Goal: Task Accomplishment & Management: Use online tool/utility

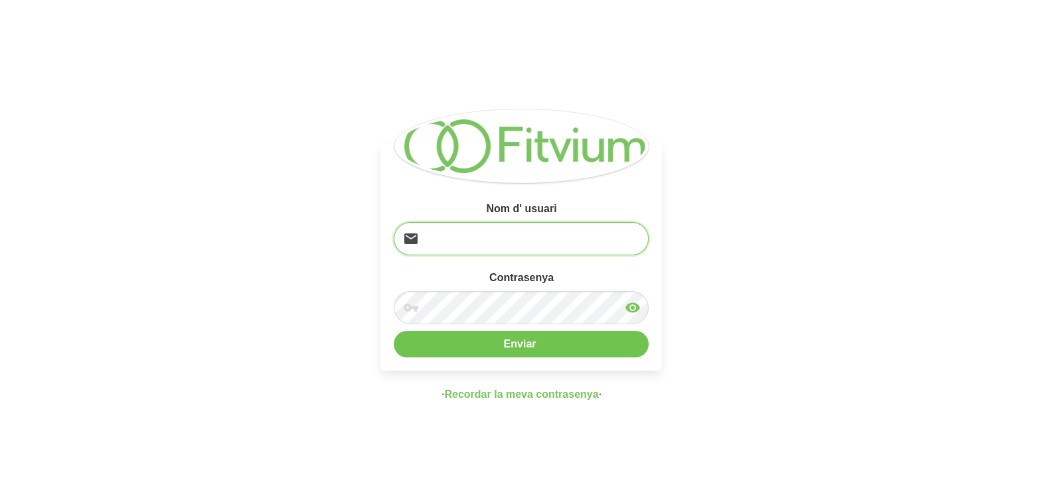
type input "[EMAIL_ADDRESS][DOMAIN_NAME]"
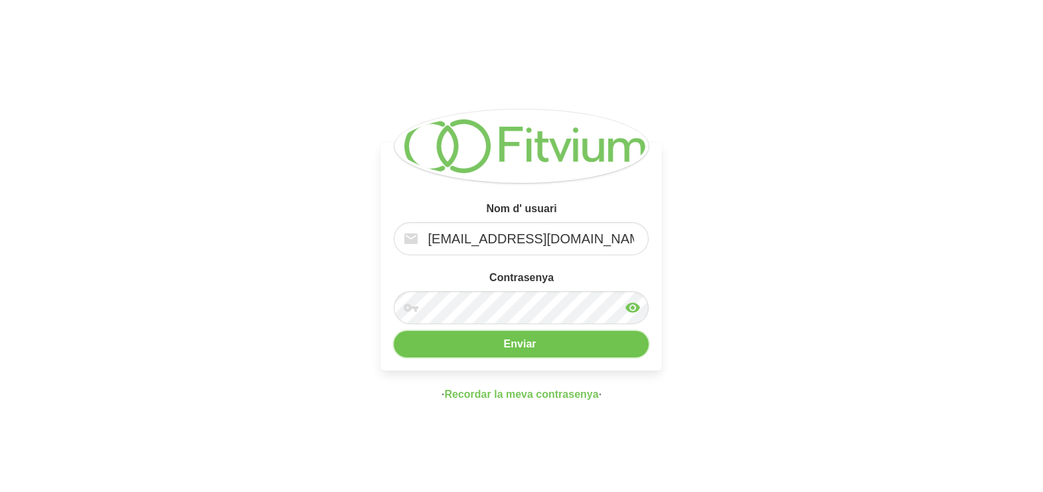
click at [500, 349] on button "Enviar" at bounding box center [521, 344] width 255 height 27
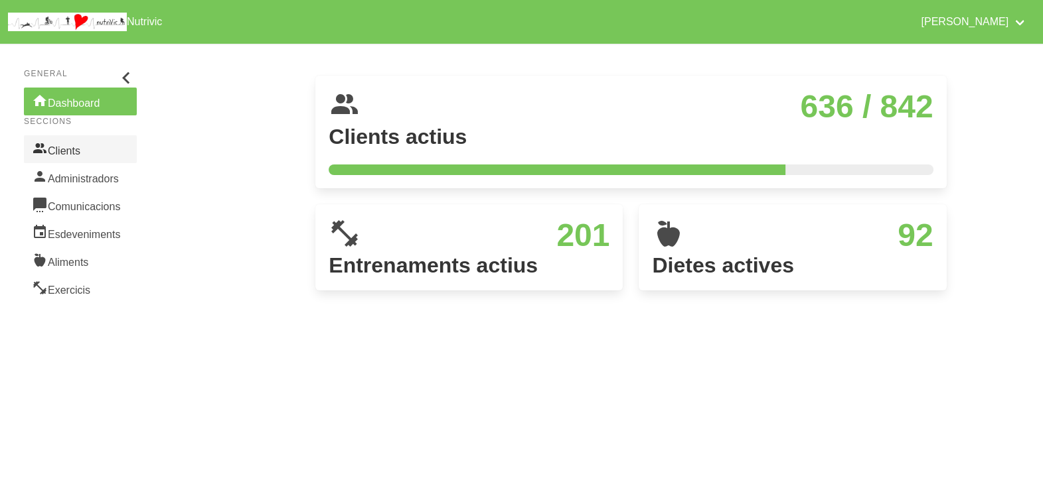
click at [86, 152] on link "Clients" at bounding box center [80, 149] width 113 height 28
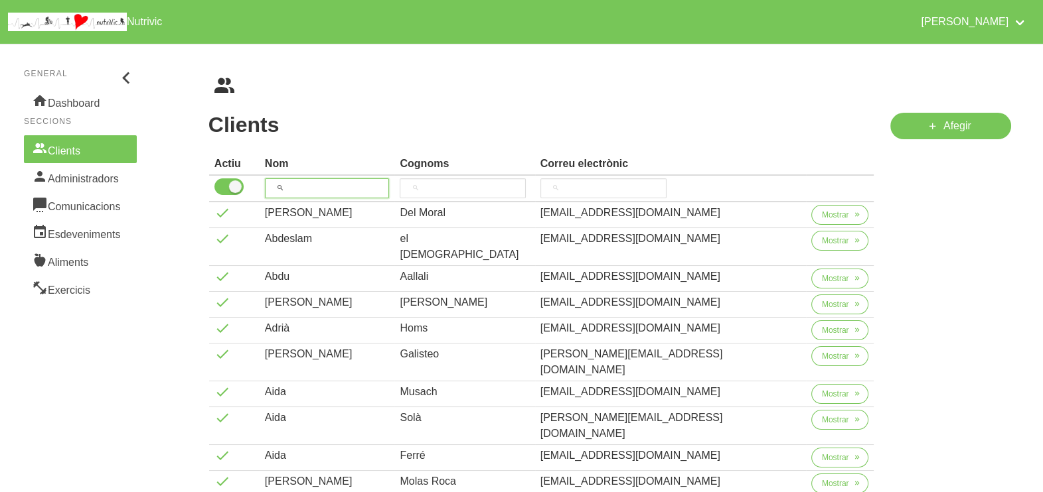
drag, startPoint x: 315, startPoint y: 187, endPoint x: 319, endPoint y: 162, distance: 25.5
click at [315, 187] on input "search" at bounding box center [327, 189] width 125 height 20
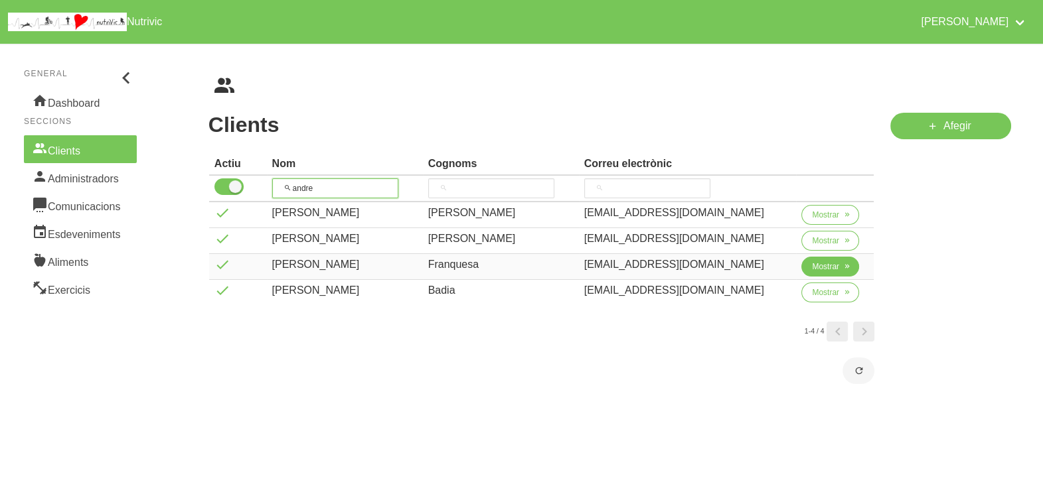
type input "andre"
click at [822, 266] on span "Mostrar" at bounding box center [825, 267] width 27 height 12
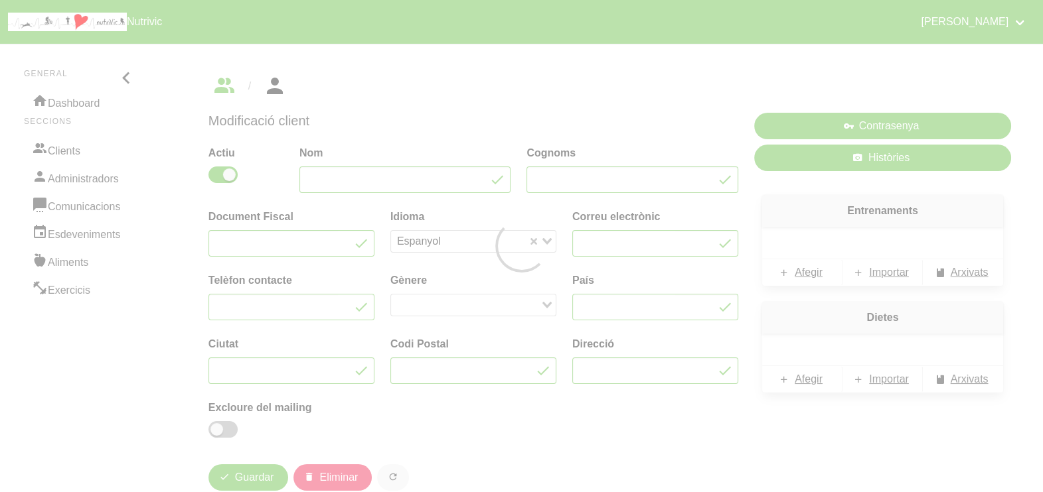
type input "[PERSON_NAME]"
type input "Franquesa"
type input "[EMAIL_ADDRESS][DOMAIN_NAME]"
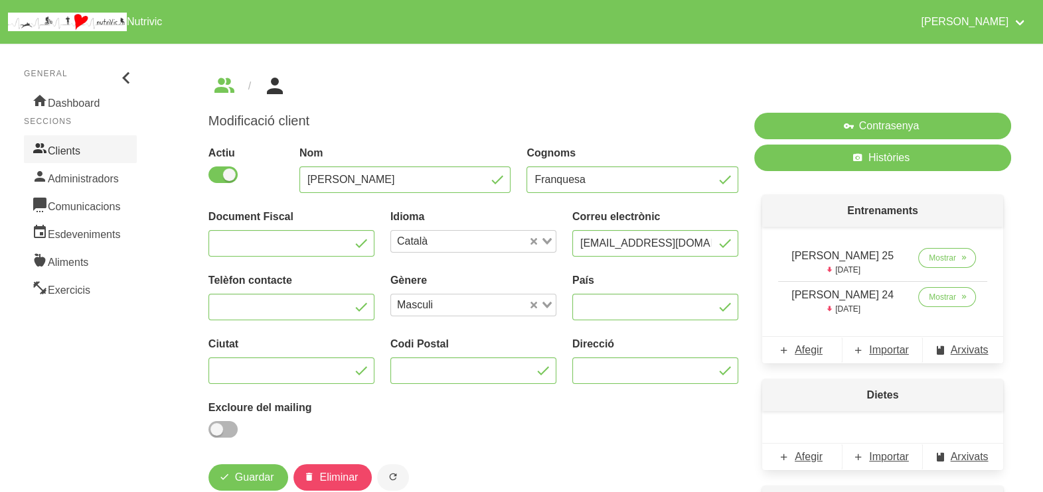
click at [68, 143] on link "Clients" at bounding box center [80, 149] width 113 height 28
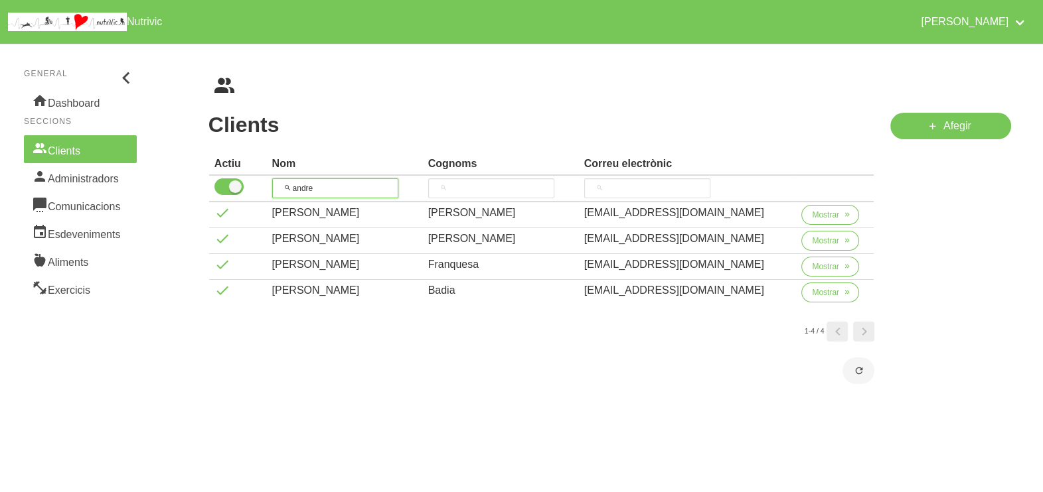
drag, startPoint x: 329, startPoint y: 186, endPoint x: 261, endPoint y: 188, distance: 67.7
click at [261, 188] on tr "andre" at bounding box center [541, 189] width 665 height 27
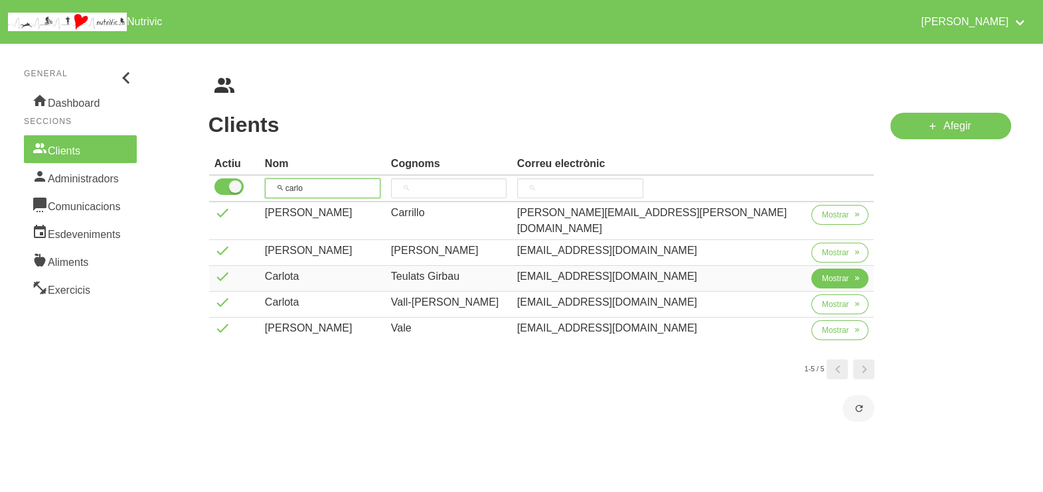
type input "carlo"
click at [822, 273] on span "Mostrar" at bounding box center [835, 279] width 27 height 12
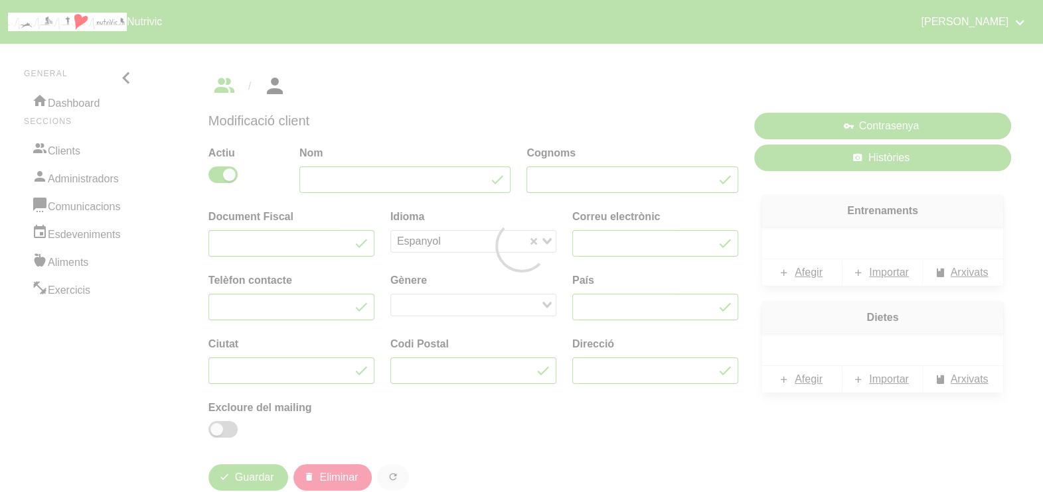
type input "Carlota"
type input "Teulats Girbau"
type input "[EMAIL_ADDRESS][DOMAIN_NAME]"
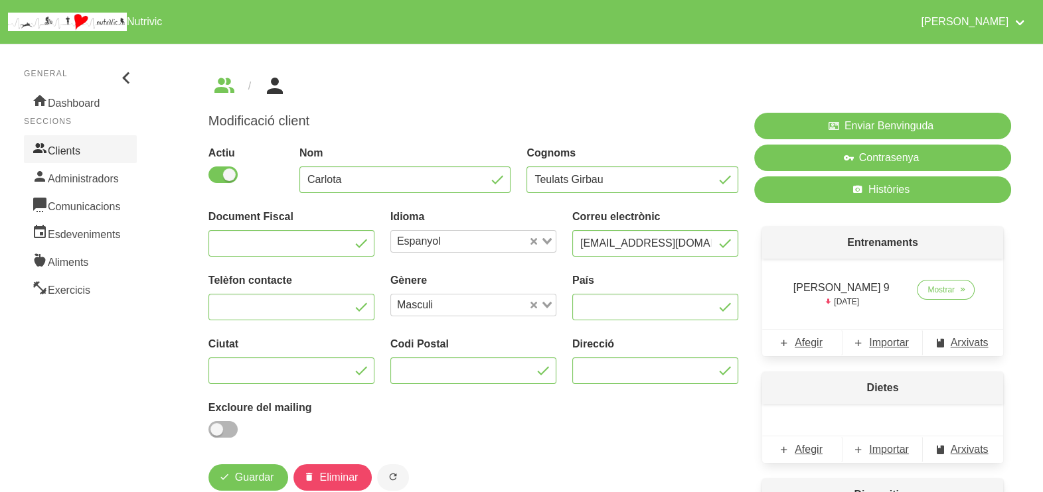
click at [76, 151] on link "Clients" at bounding box center [80, 149] width 113 height 28
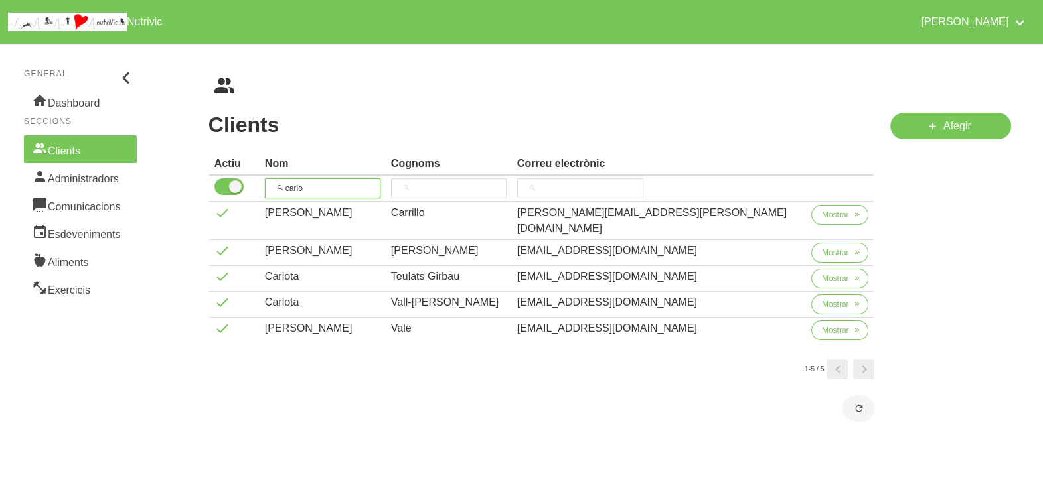
drag, startPoint x: 342, startPoint y: 183, endPoint x: 269, endPoint y: 182, distance: 73.0
click at [269, 183] on tr "carlo" at bounding box center [541, 189] width 665 height 27
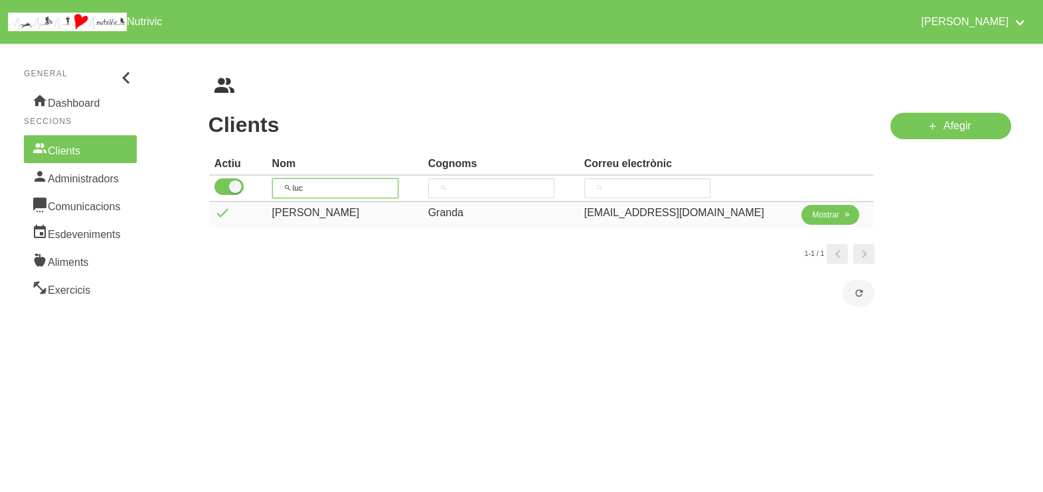
type input "luc"
click at [815, 213] on span "Mostrar" at bounding box center [825, 215] width 27 height 12
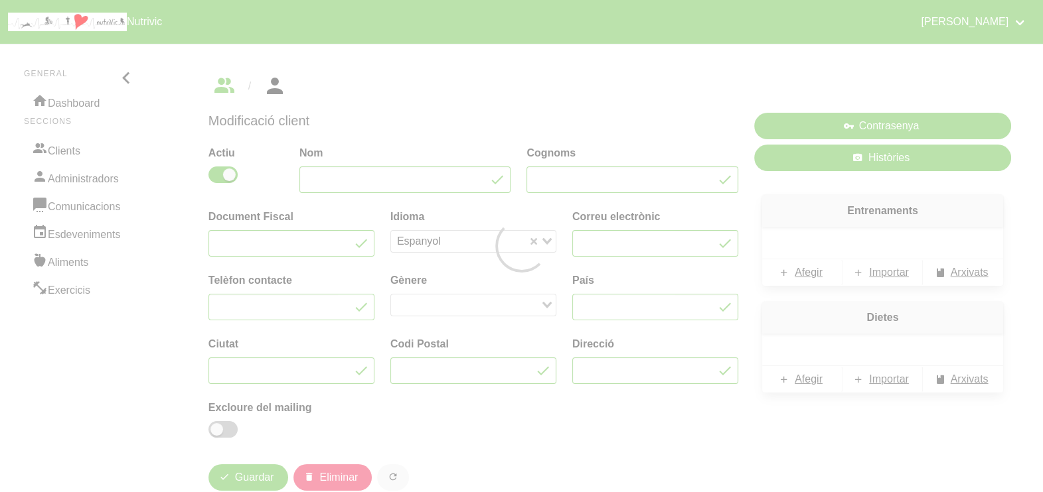
type input "[PERSON_NAME]"
type input "Granda"
type input "48193878T"
type input "[EMAIL_ADDRESS][DOMAIN_NAME]"
type input "639019324"
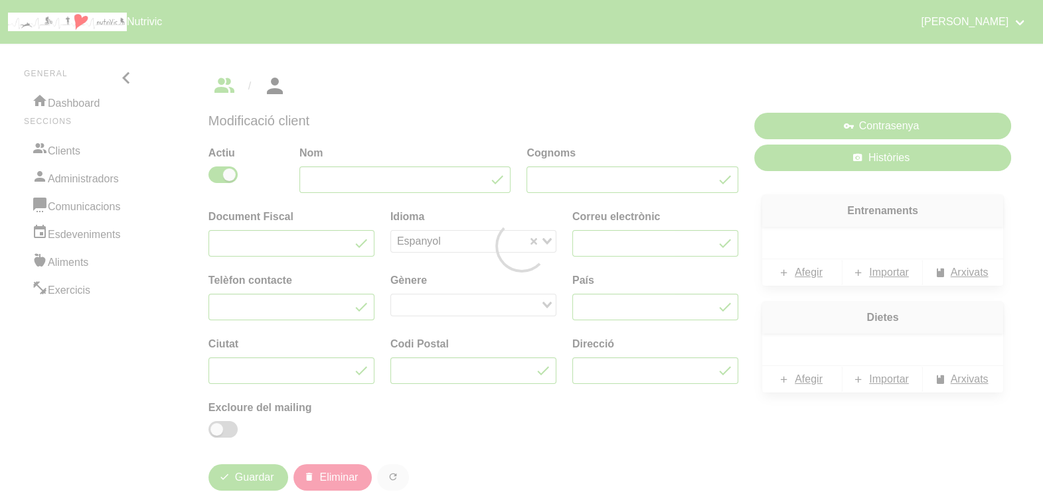
type input "[GEOGRAPHIC_DATA]"
type input "Vic"
type input "08500"
type input "[STREET_ADDRESS][PERSON_NAME][PERSON_NAME]"
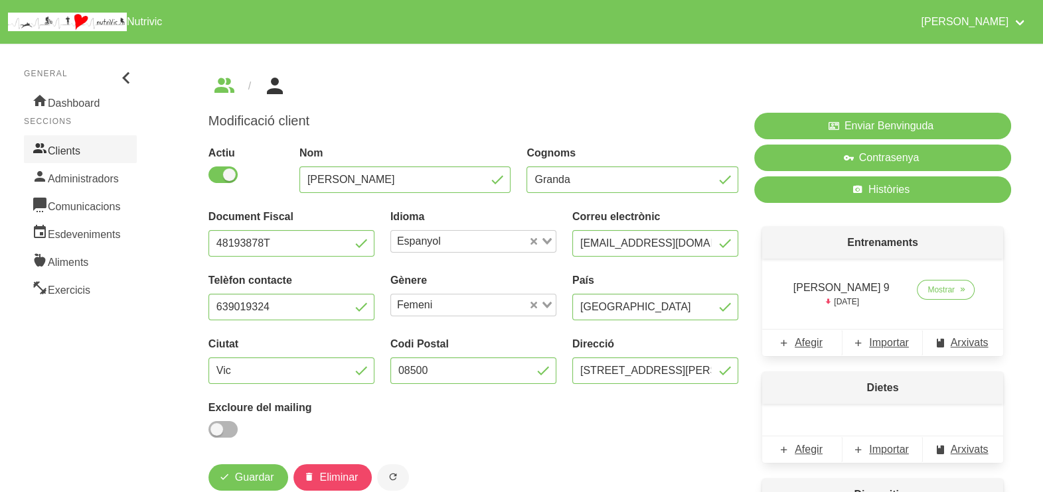
click at [64, 147] on link "Clients" at bounding box center [80, 149] width 113 height 28
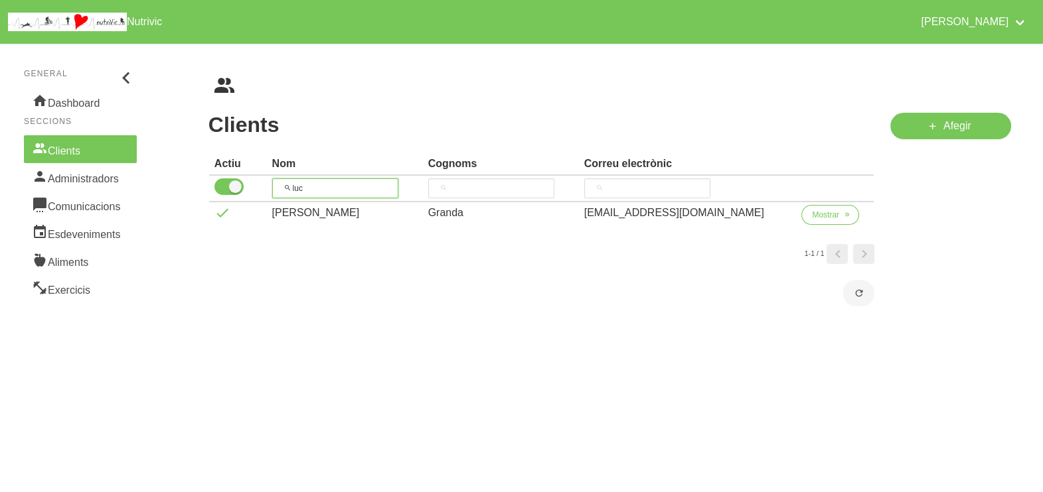
click at [265, 189] on tr "luc" at bounding box center [541, 189] width 665 height 27
type input "igna"
click at [822, 218] on span "Mostrar" at bounding box center [825, 215] width 27 height 12
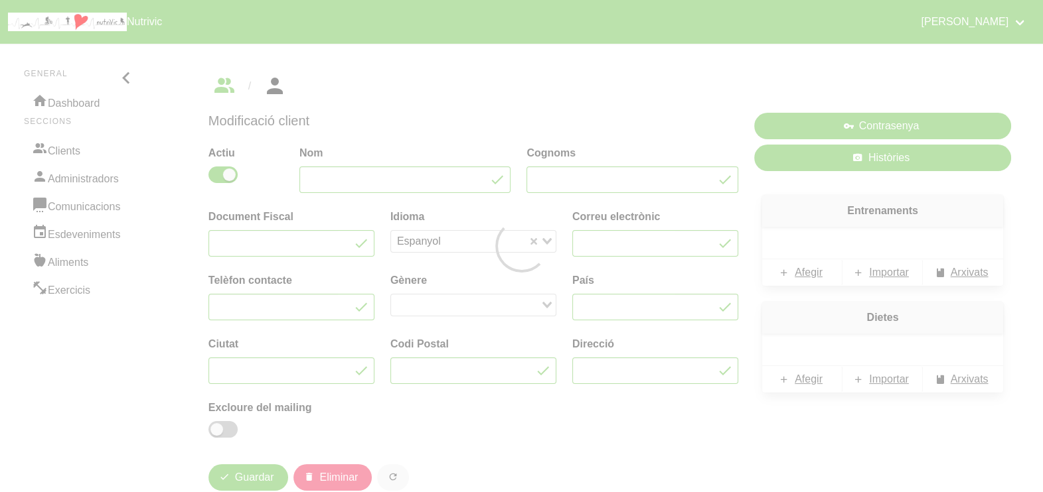
type input "Ignasi"
type input "Alemany Font"
type input "[EMAIL_ADDRESS][DOMAIN_NAME]"
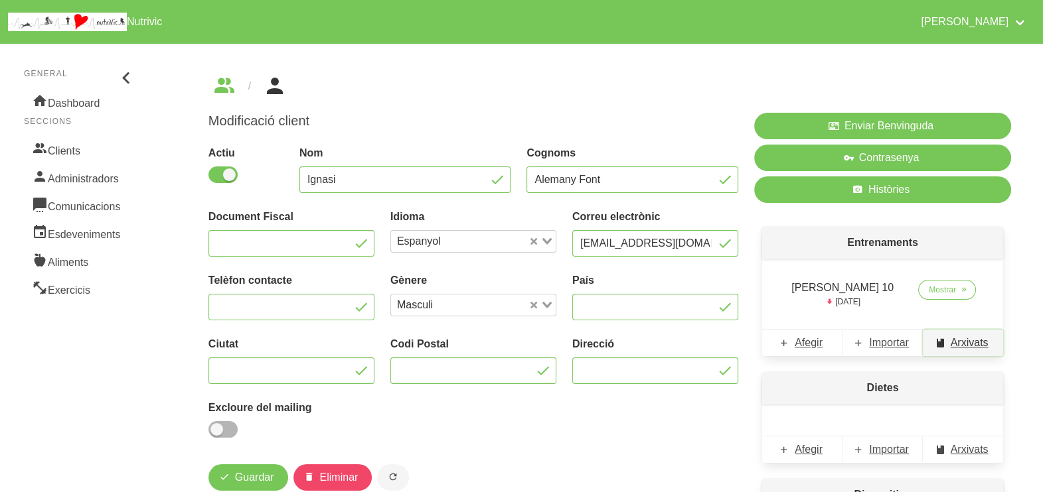
click at [965, 344] on span "Arxivats" at bounding box center [969, 343] width 38 height 16
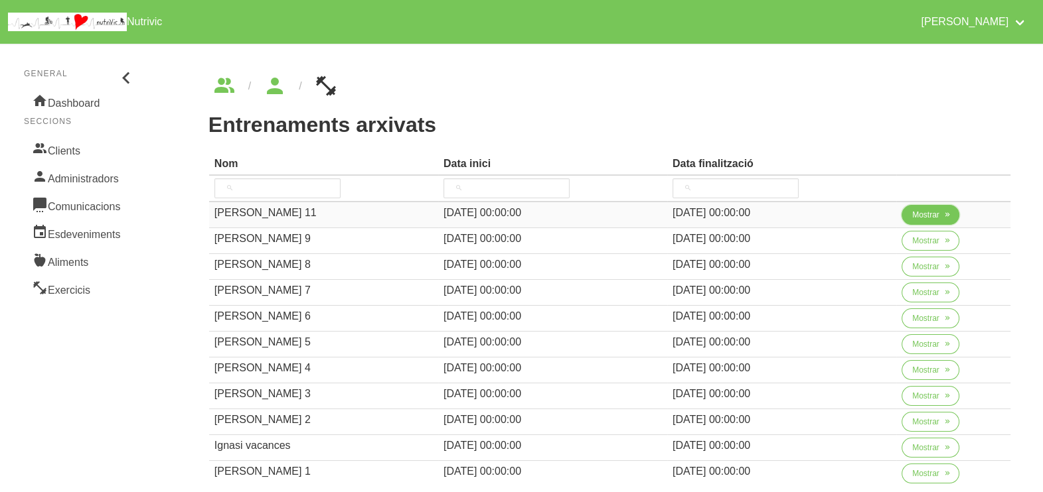
click at [930, 216] on span "Mostrar" at bounding box center [925, 215] width 27 height 12
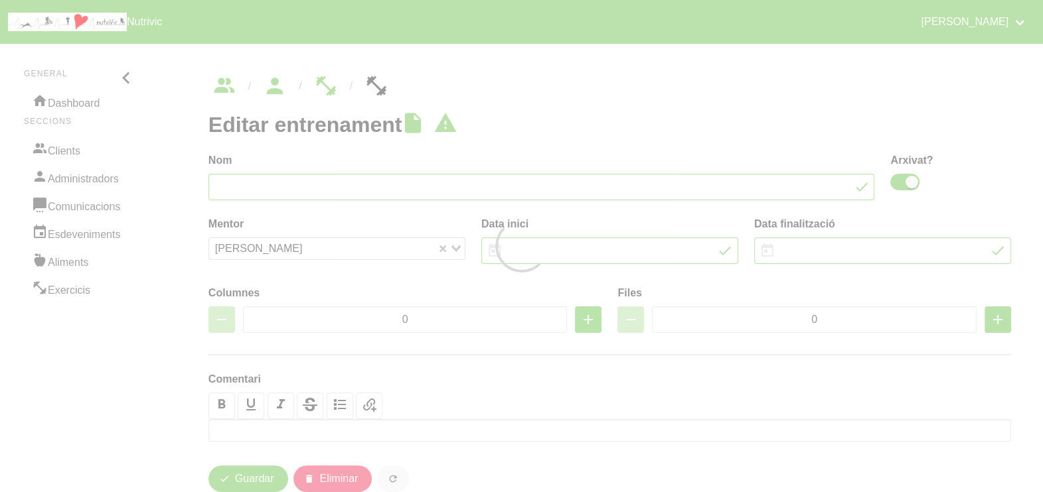
type input "[PERSON_NAME] 11"
checkbox input "true"
type input "[DATE]"
type input "2"
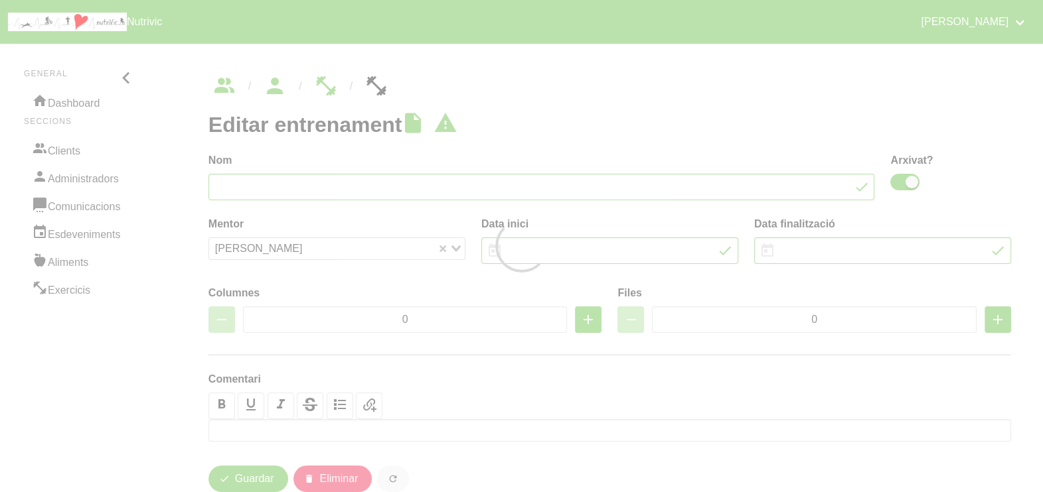
type input "8"
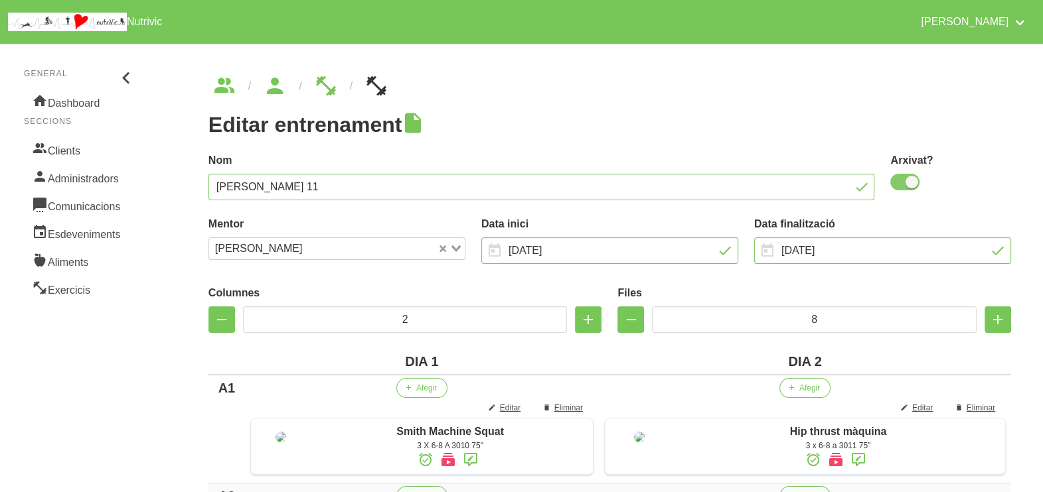
drag, startPoint x: 907, startPoint y: 187, endPoint x: 1029, endPoint y: 143, distance: 129.3
click at [909, 186] on span at bounding box center [904, 182] width 29 height 17
click at [899, 186] on input "checkbox" at bounding box center [894, 182] width 9 height 9
checkbox input "false"
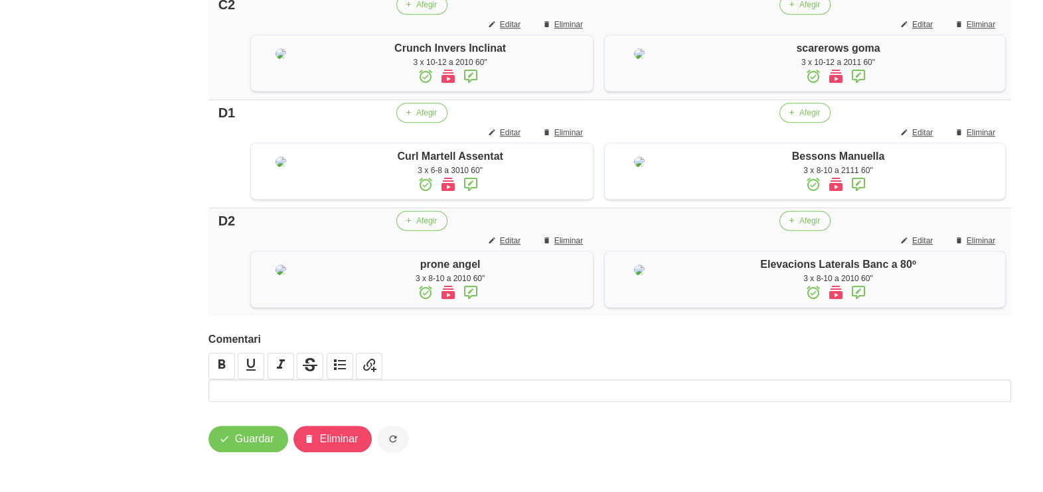
scroll to position [1173, 0]
click at [258, 433] on span "Guardar" at bounding box center [254, 439] width 39 height 16
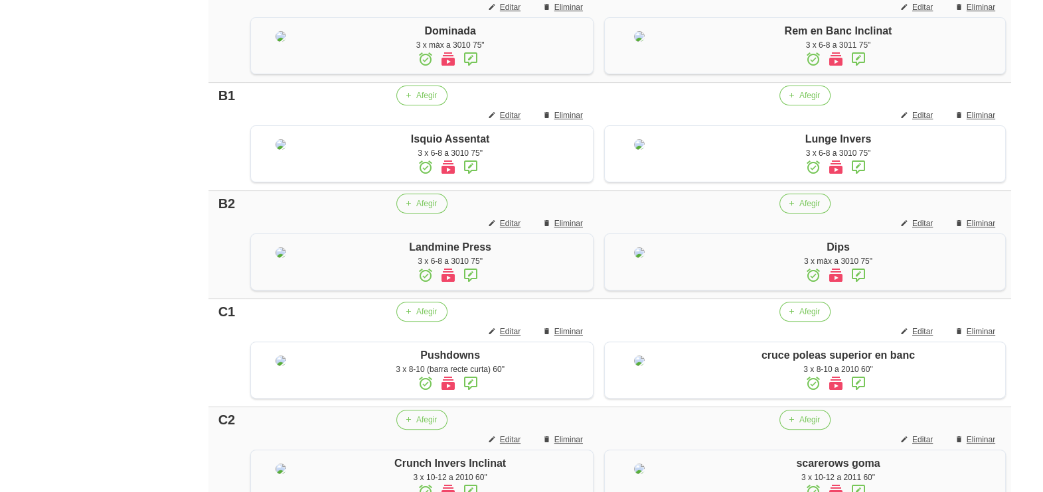
scroll to position [0, 0]
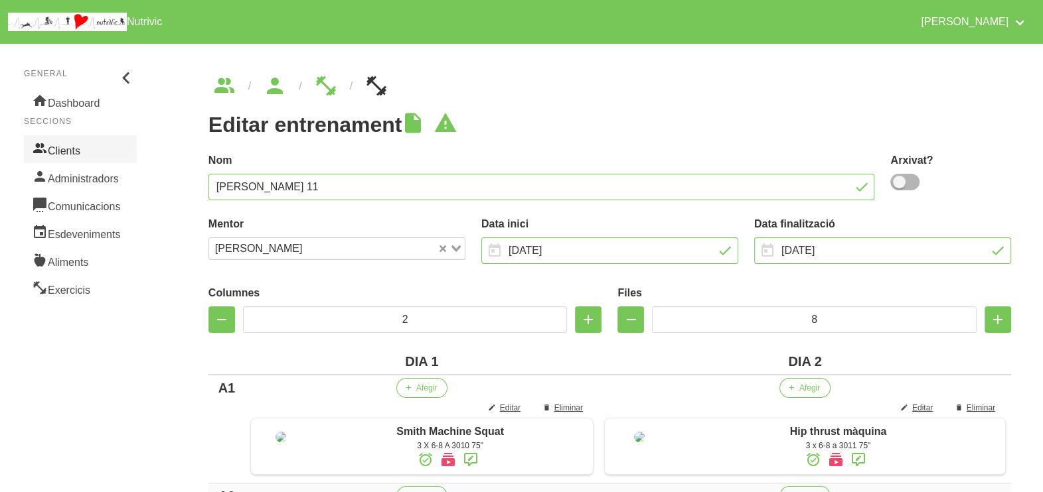
click at [65, 149] on link "Clients" at bounding box center [80, 149] width 113 height 28
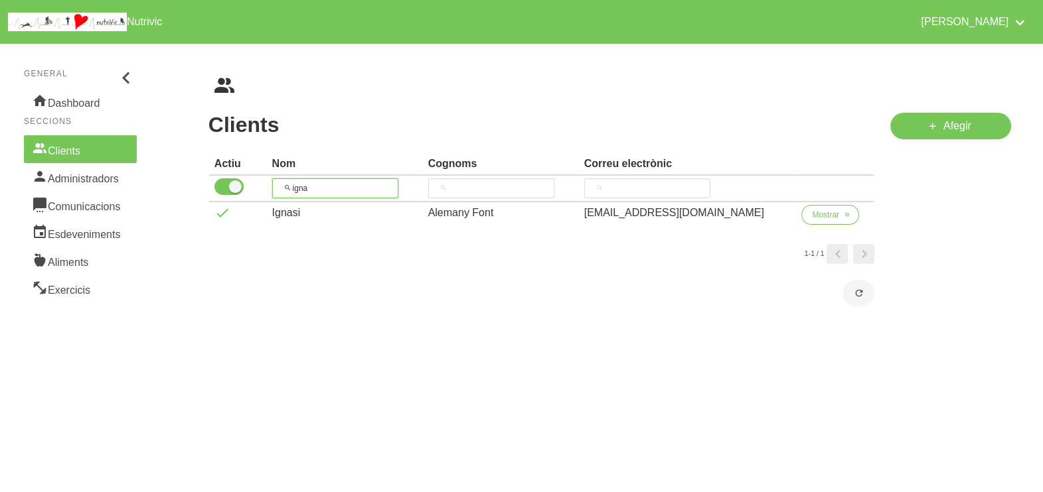
click at [219, 169] on thead "Actiu Nom Cognoms Correu electrònic igna" at bounding box center [541, 177] width 665 height 49
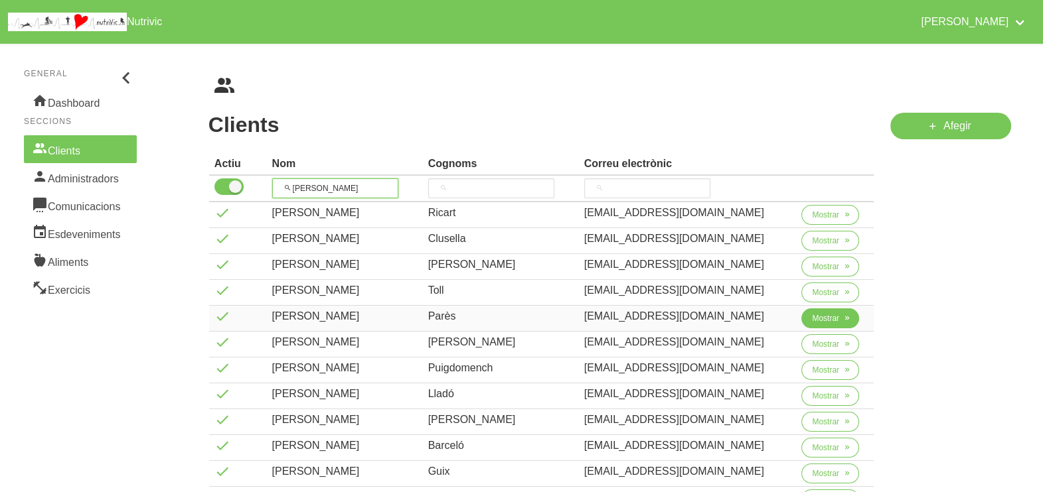
type input "[PERSON_NAME]"
click at [833, 316] on span "Mostrar" at bounding box center [825, 319] width 27 height 12
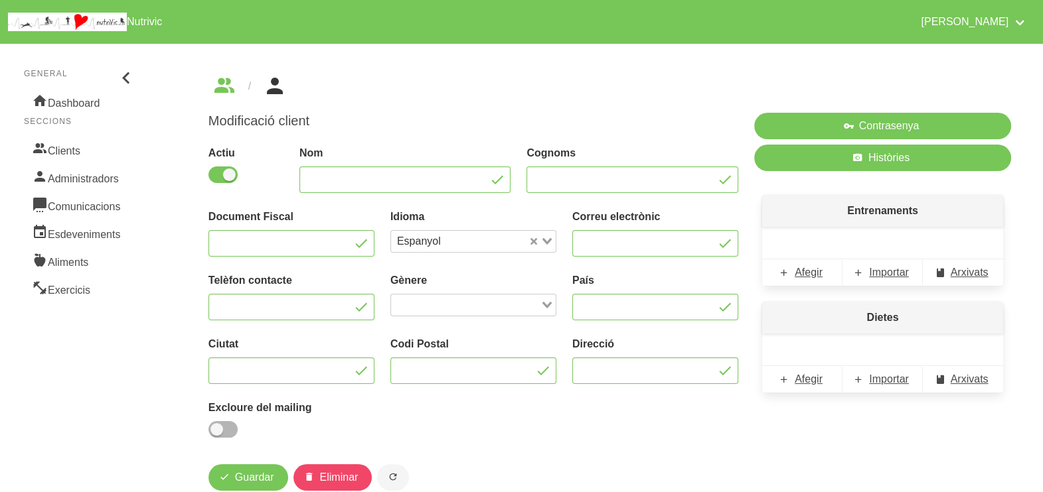
type input "[PERSON_NAME]"
type input "Parès"
type input "[EMAIL_ADDRESS][DOMAIN_NAME]"
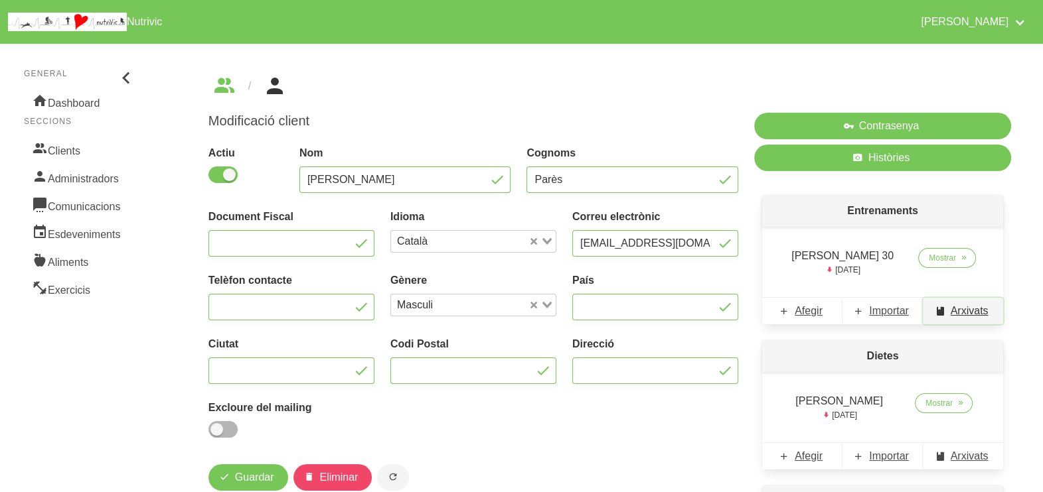
click at [972, 308] on span "Arxivats" at bounding box center [969, 311] width 38 height 16
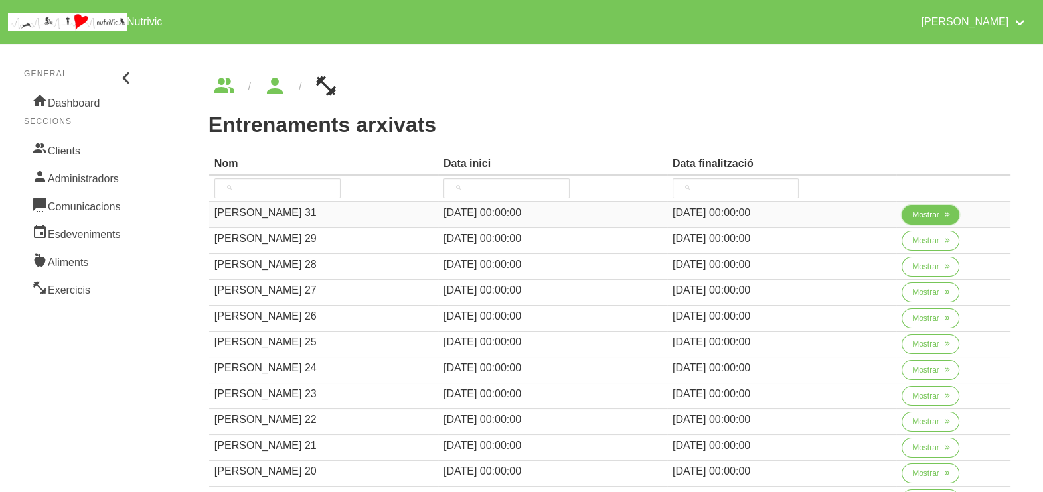
click at [925, 214] on span "Mostrar" at bounding box center [925, 215] width 27 height 12
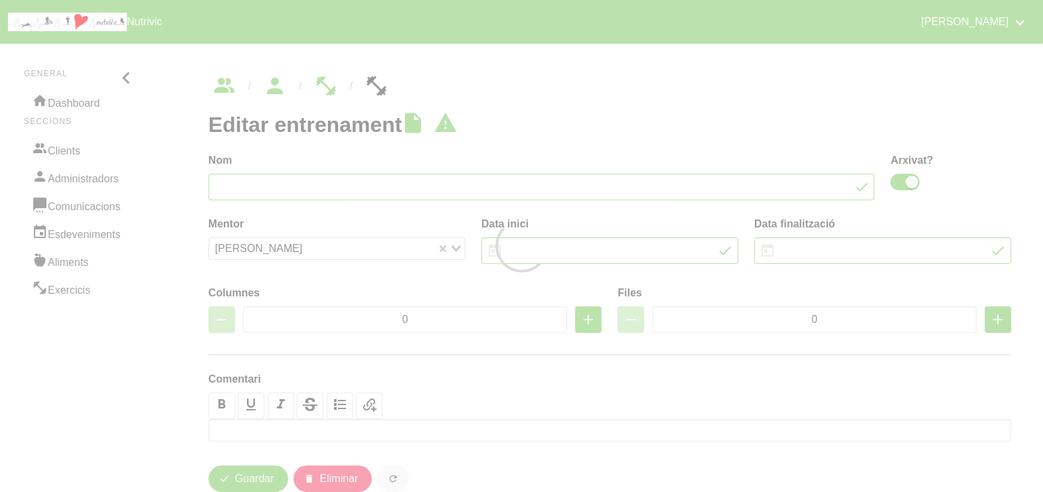
type input "[PERSON_NAME] 31"
checkbox input "true"
type input "[DATE]"
type input "3"
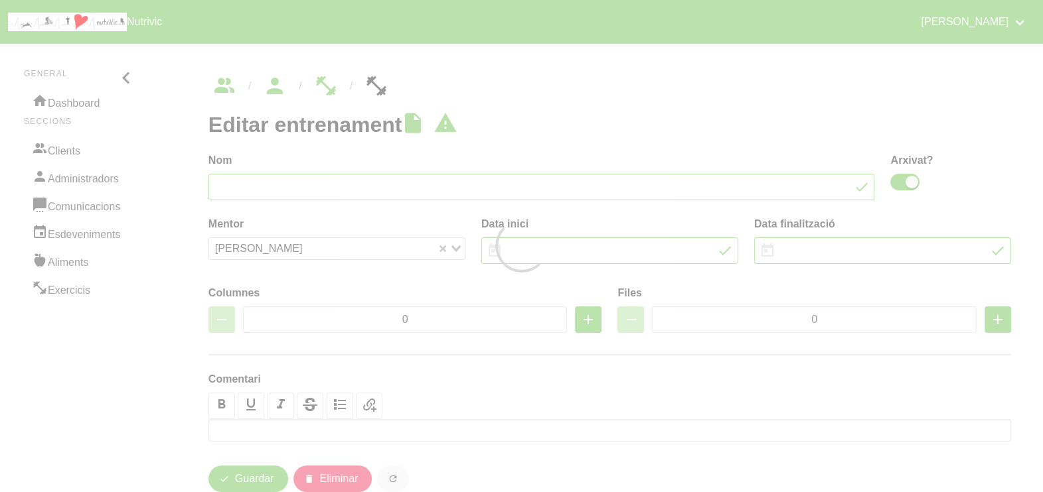
type input "8"
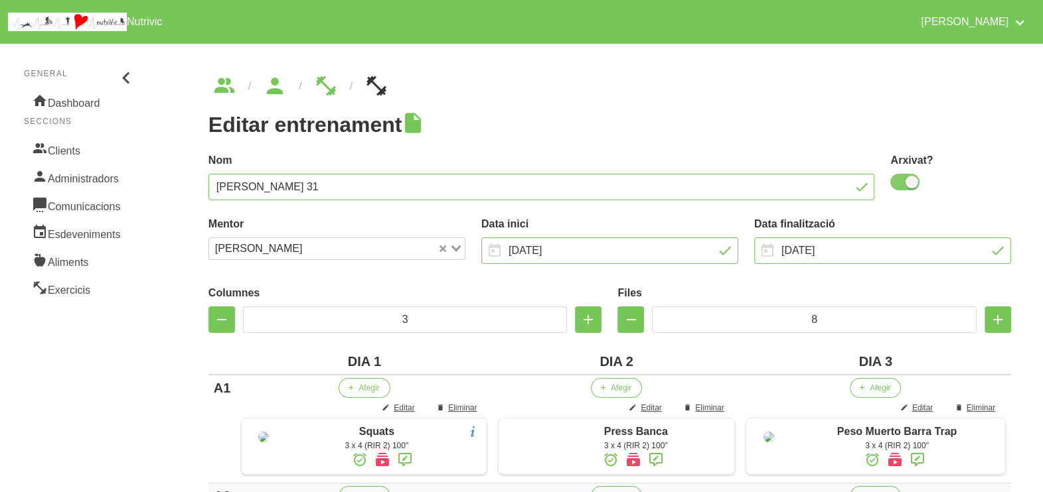
click at [907, 185] on span at bounding box center [904, 182] width 29 height 17
click at [899, 185] on input "checkbox" at bounding box center [894, 182] width 9 height 9
checkbox input "false"
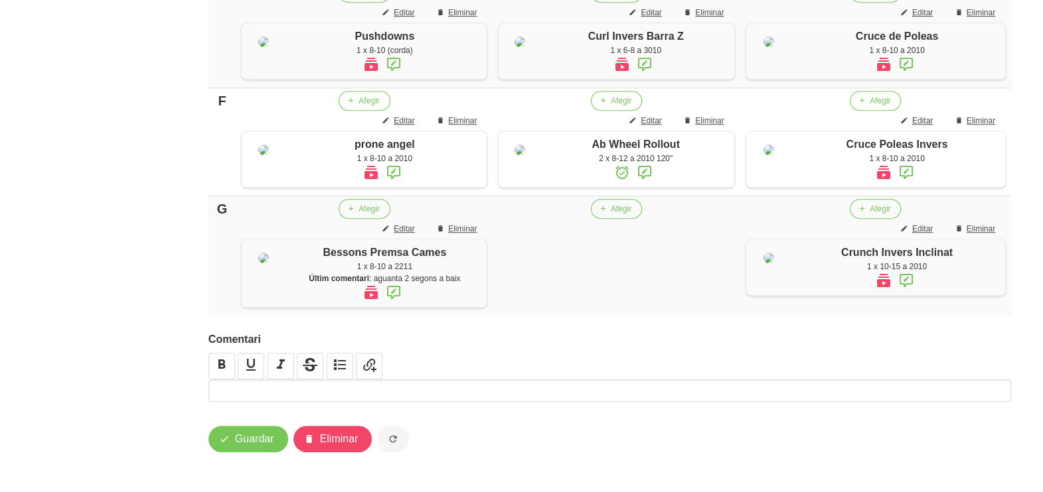
scroll to position [1165, 0]
click at [257, 439] on span "Guardar" at bounding box center [254, 439] width 39 height 16
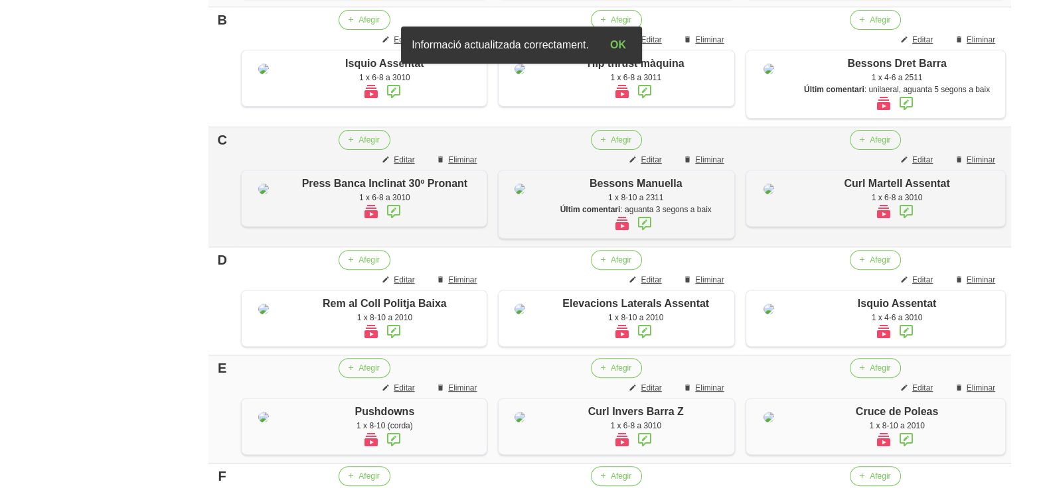
scroll to position [4, 0]
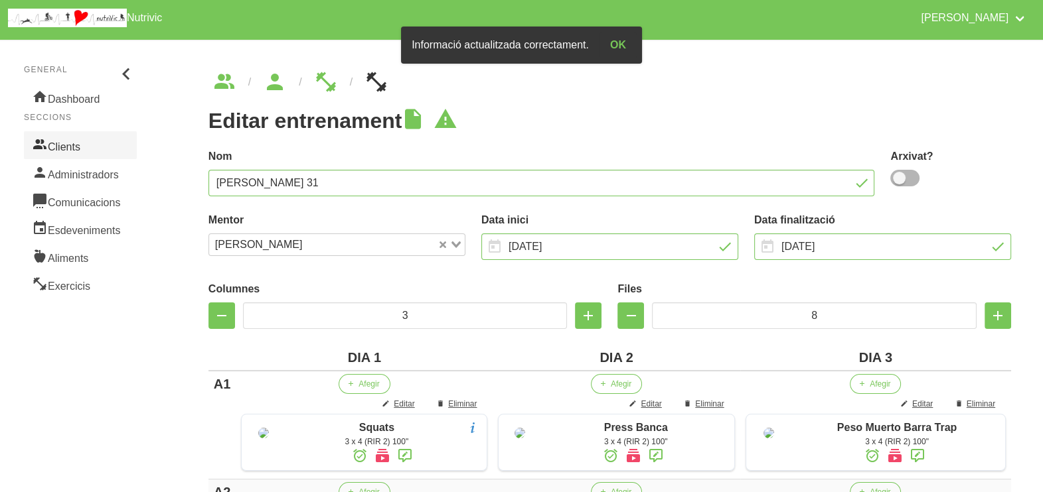
click at [76, 141] on link "Clients" at bounding box center [80, 145] width 113 height 28
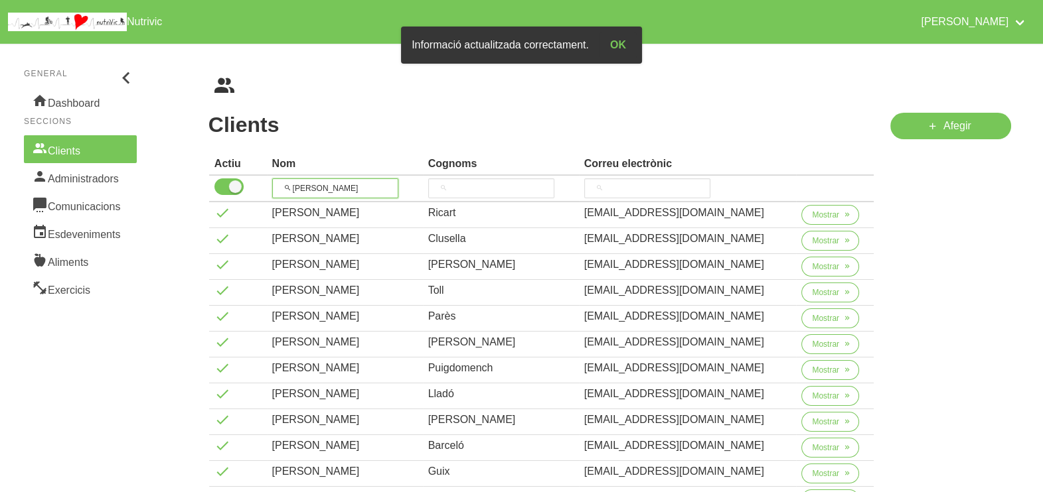
drag, startPoint x: 348, startPoint y: 190, endPoint x: 265, endPoint y: 191, distance: 83.6
click at [265, 191] on tr "[PERSON_NAME]" at bounding box center [541, 189] width 665 height 27
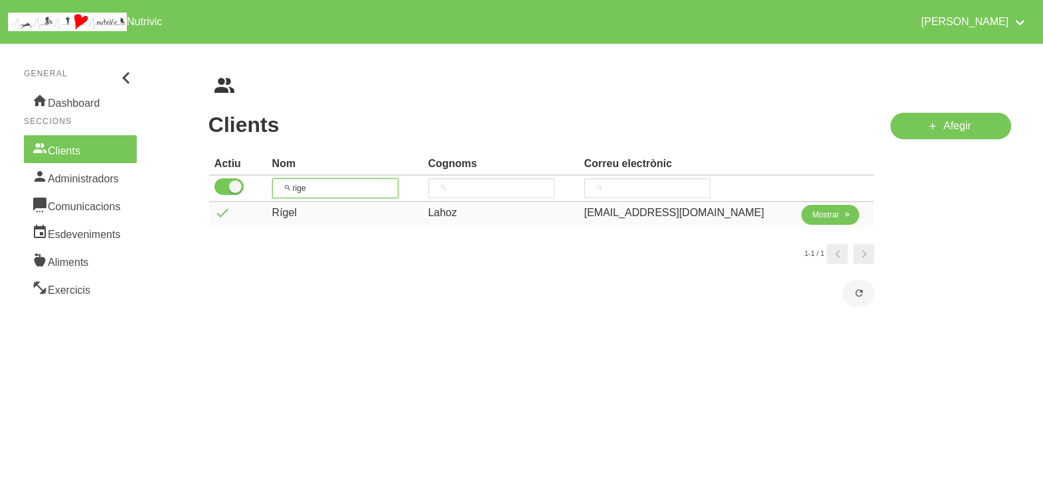
type input "rige"
click at [812, 219] on span "Mostrar" at bounding box center [825, 215] width 27 height 12
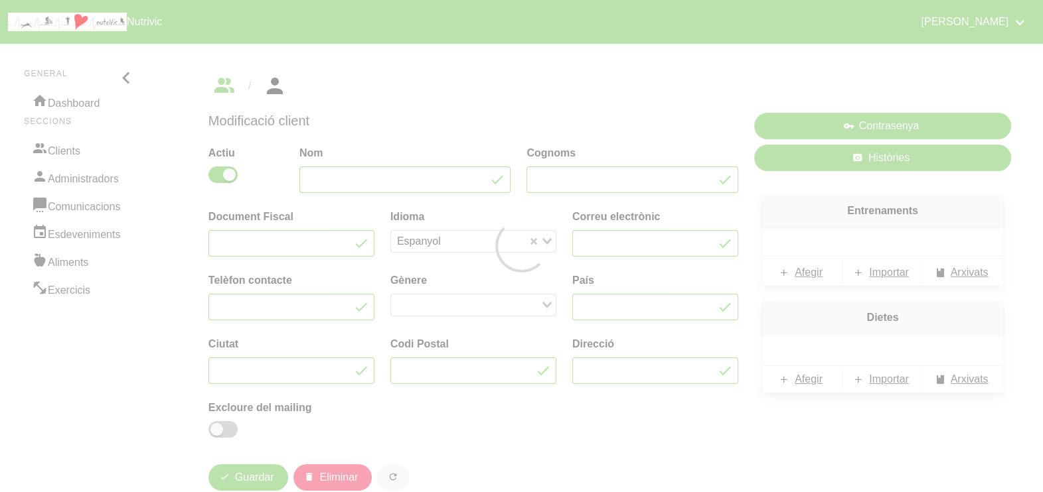
type input "Rígel"
type input "Lahoz"
type input "[EMAIL_ADDRESS][DOMAIN_NAME]"
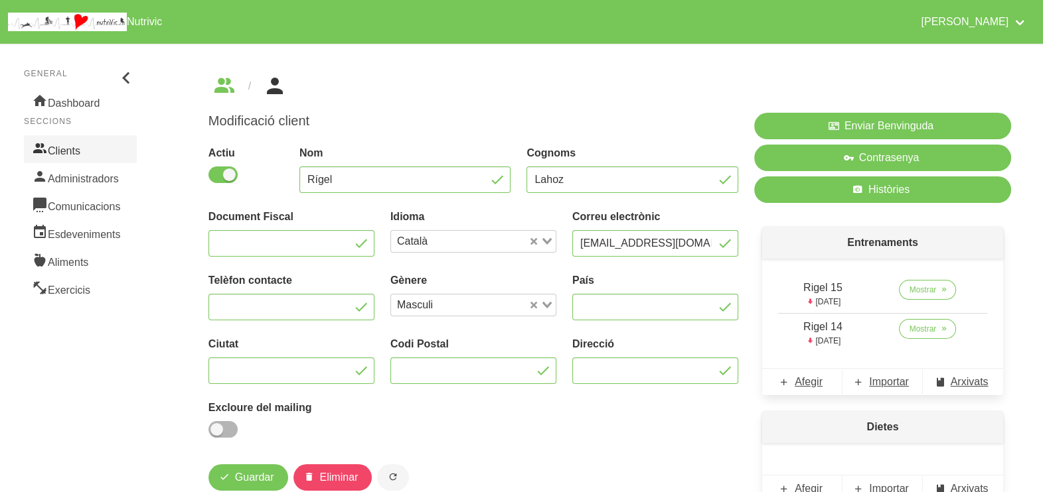
click at [86, 146] on link "Clients" at bounding box center [80, 149] width 113 height 28
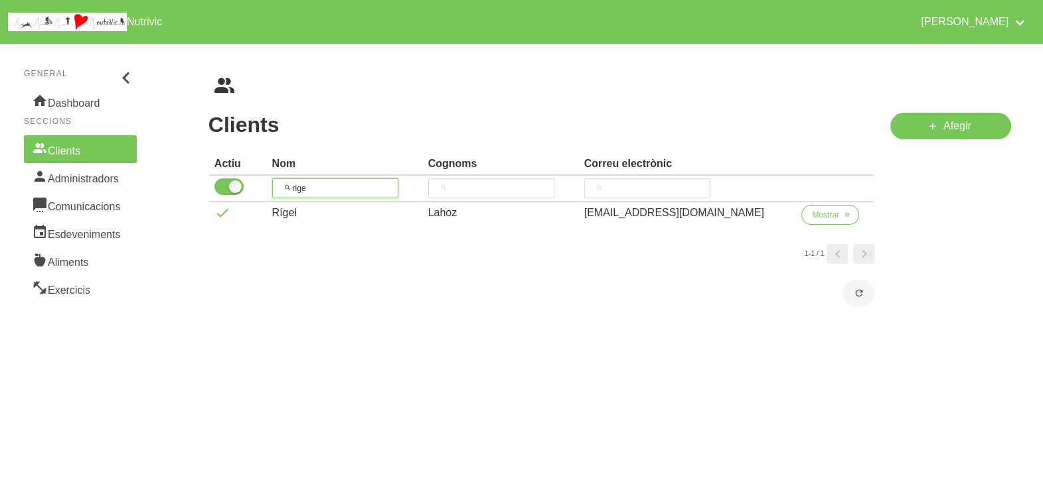
drag, startPoint x: 329, startPoint y: 183, endPoint x: 308, endPoint y: 169, distance: 25.2
click at [256, 182] on tr "rige" at bounding box center [541, 189] width 665 height 27
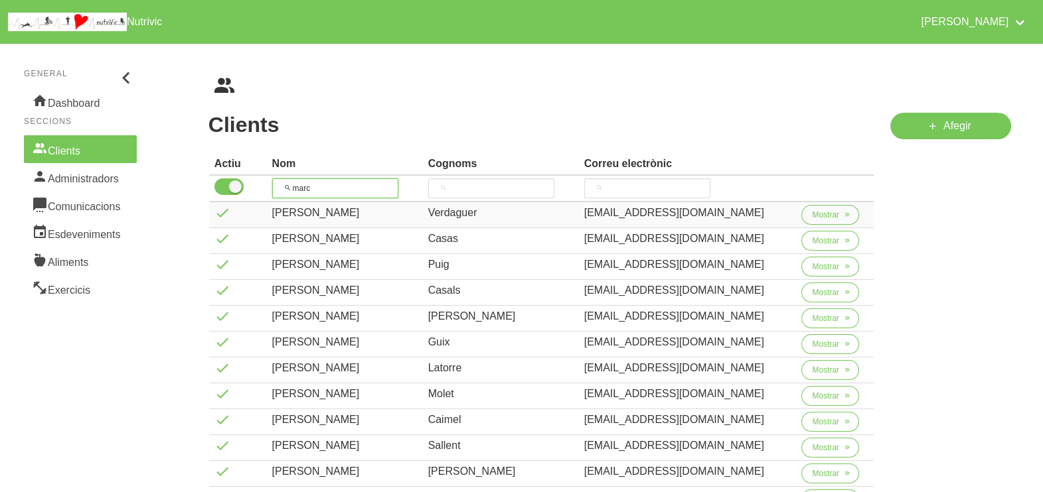
scroll to position [82, 0]
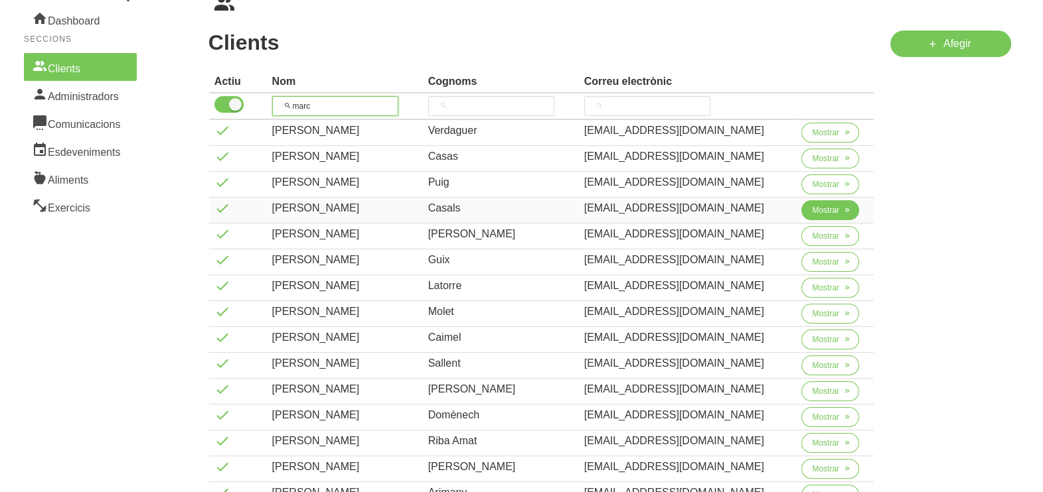
type input "marc"
click at [820, 212] on span "Mostrar" at bounding box center [825, 210] width 27 height 12
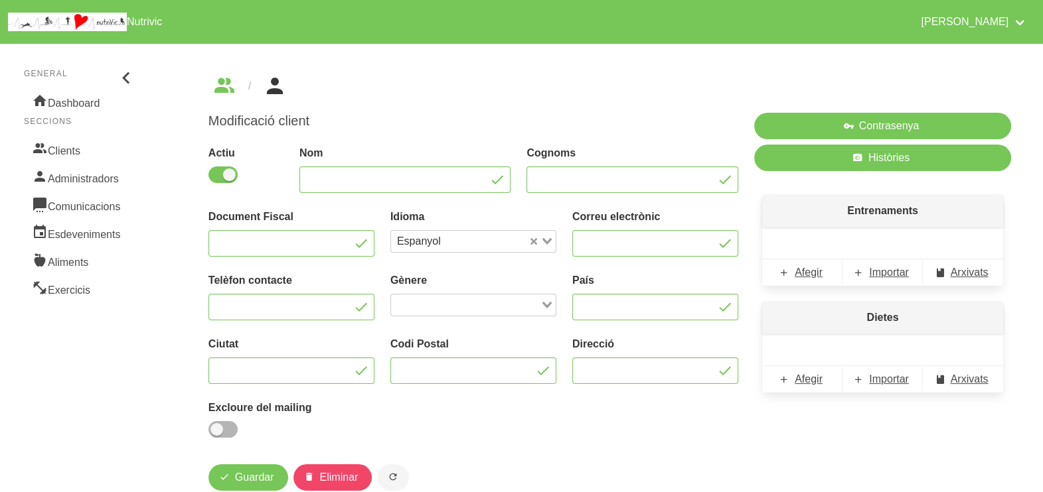
type input "[PERSON_NAME]"
type input "Casals"
type input "[EMAIL_ADDRESS][DOMAIN_NAME]"
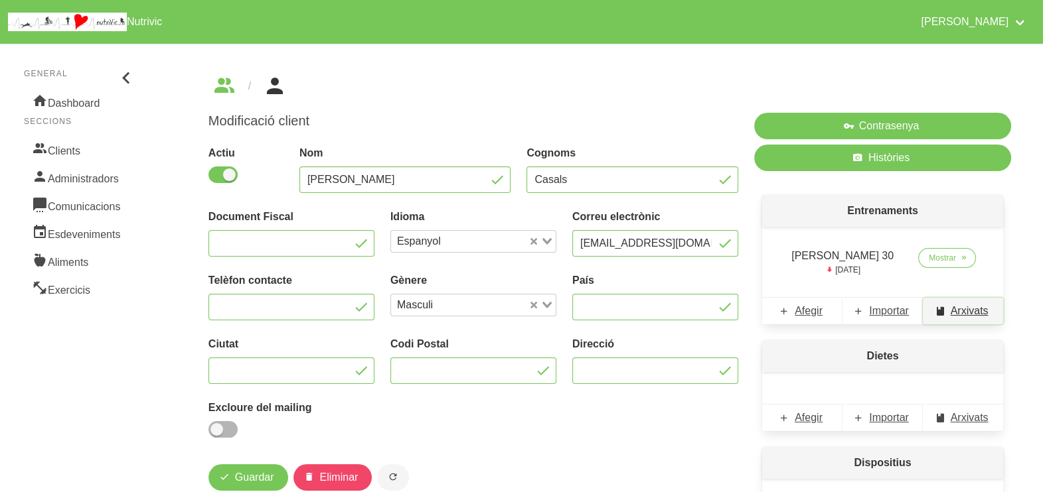
click at [962, 315] on span "Arxivats" at bounding box center [969, 311] width 38 height 16
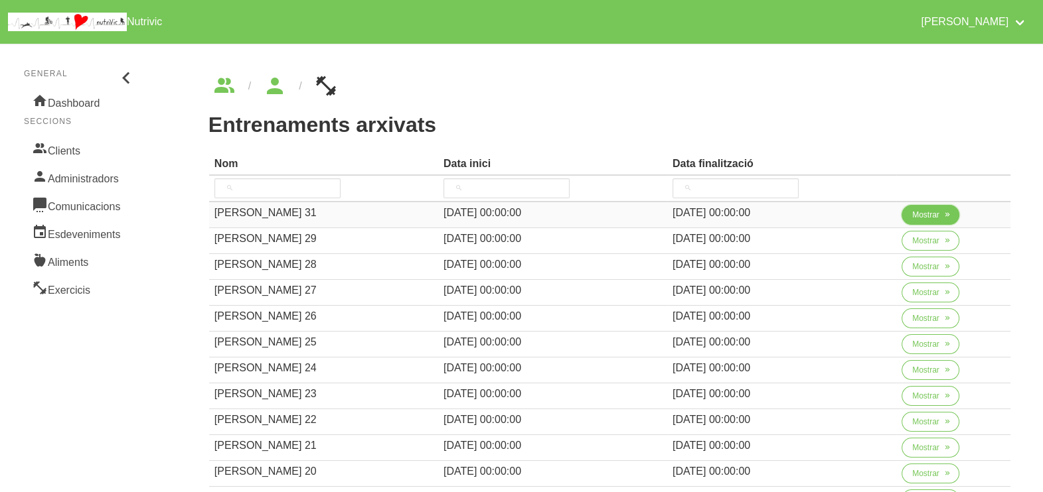
click at [932, 218] on span "Mostrar" at bounding box center [925, 215] width 27 height 12
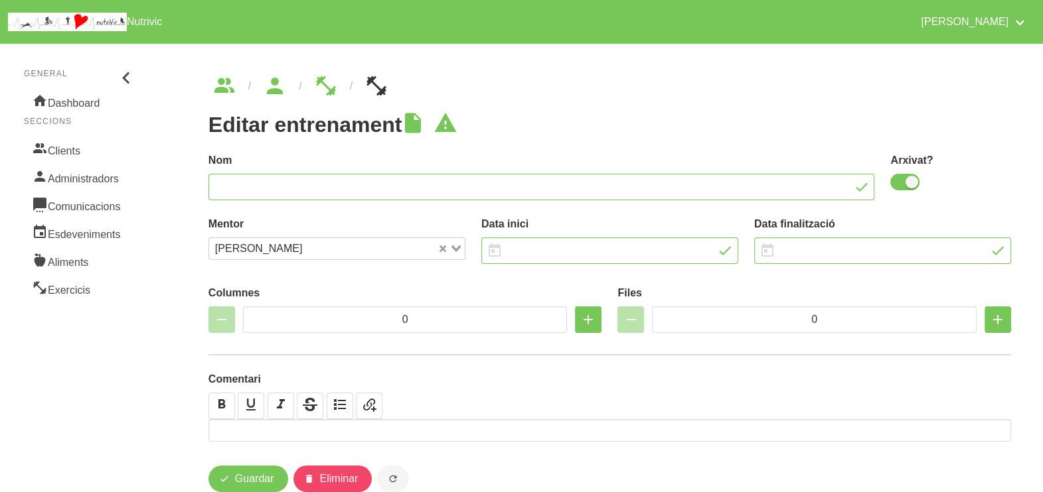
type input "[PERSON_NAME] 31"
checkbox input "true"
type input "[DATE]"
type input "2"
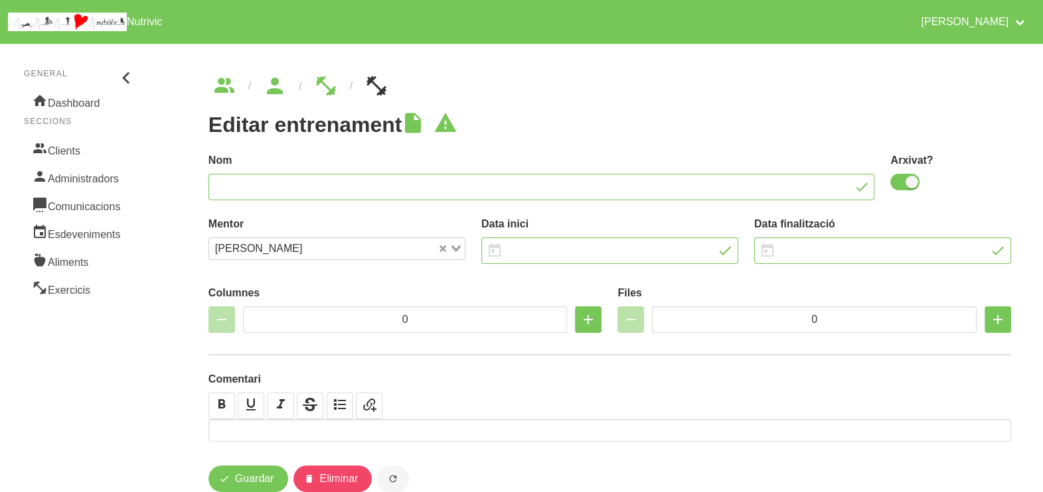
type input "7"
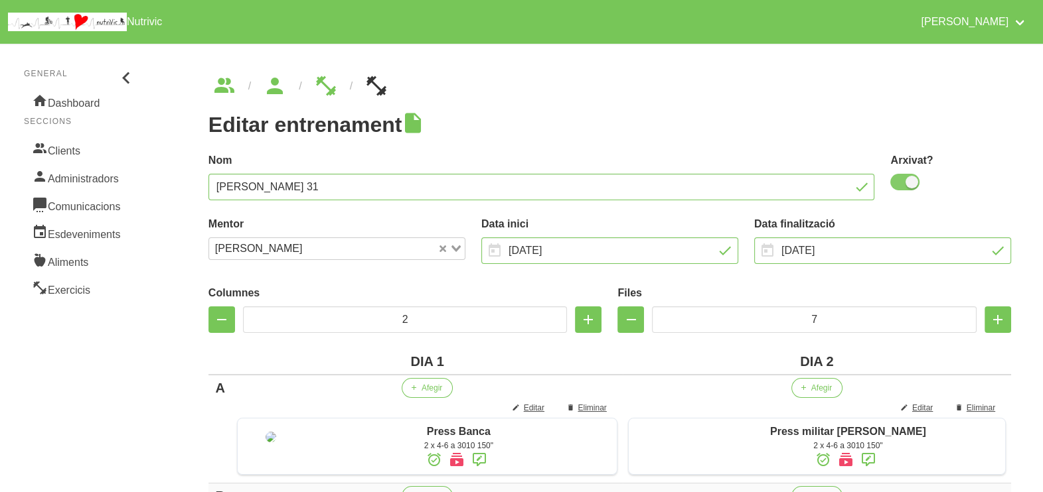
click at [906, 186] on span at bounding box center [904, 182] width 29 height 17
click at [899, 186] on input "checkbox" at bounding box center [894, 182] width 9 height 9
checkbox input "false"
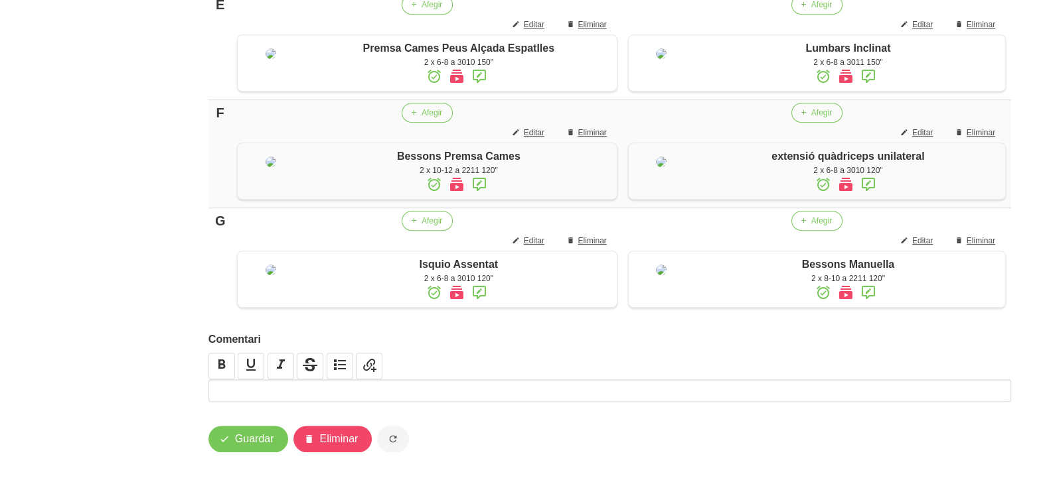
scroll to position [993, 0]
click at [248, 447] on span "Guardar" at bounding box center [254, 439] width 39 height 16
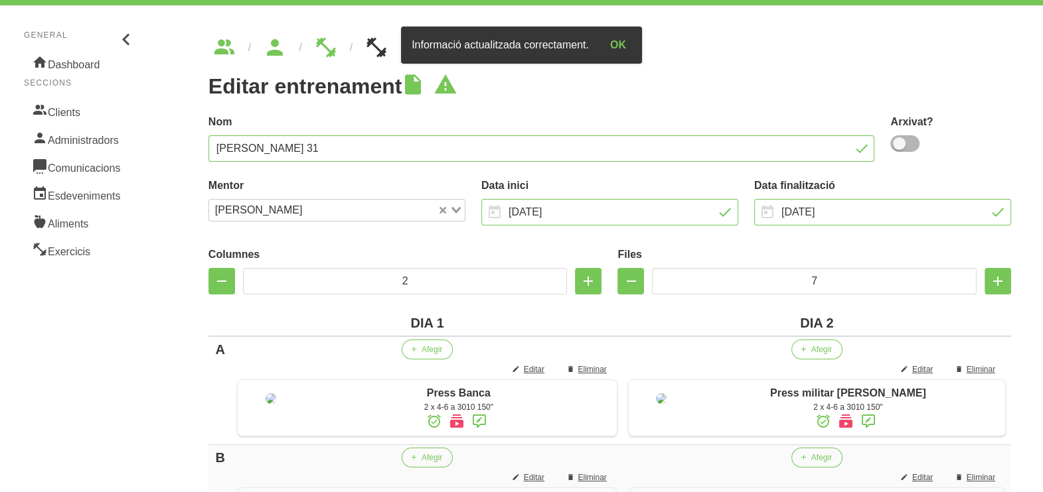
scroll to position [0, 0]
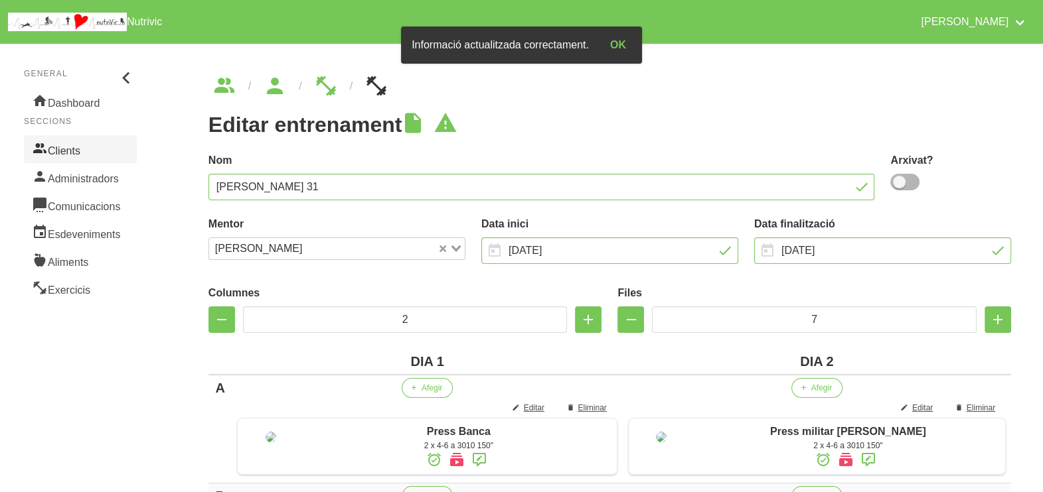
click at [64, 149] on link "Clients" at bounding box center [80, 149] width 113 height 28
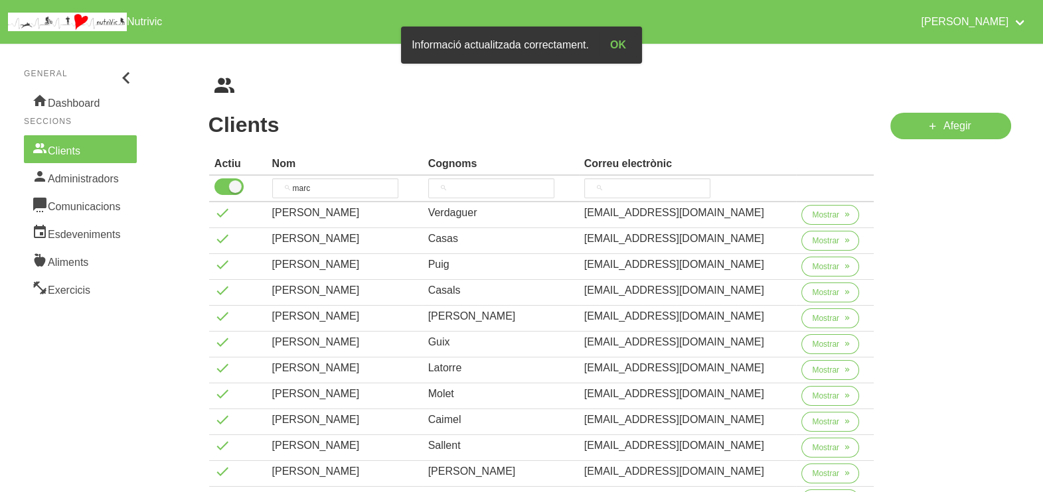
click at [64, 151] on link "Clients" at bounding box center [80, 149] width 113 height 28
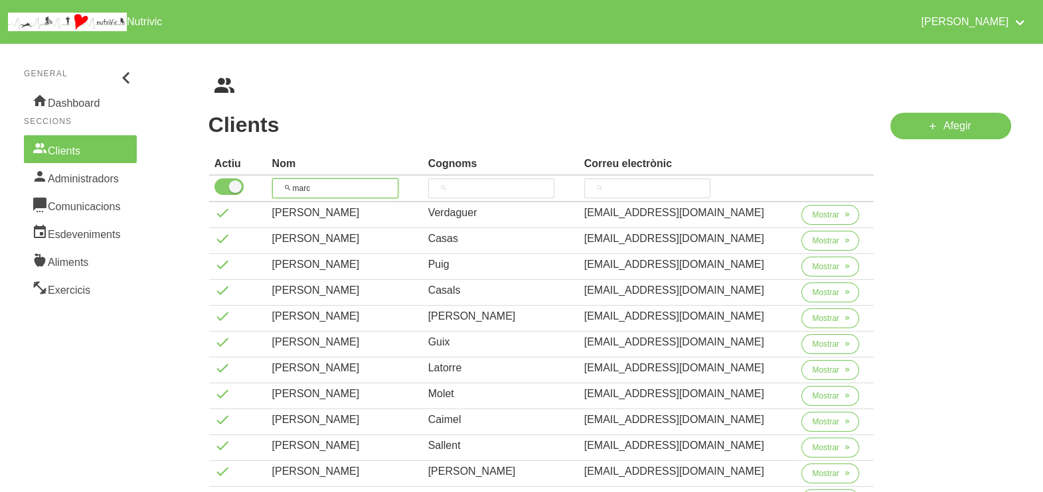
drag, startPoint x: 325, startPoint y: 188, endPoint x: 242, endPoint y: 187, distance: 83.0
click at [246, 188] on tr "marc" at bounding box center [541, 189] width 665 height 27
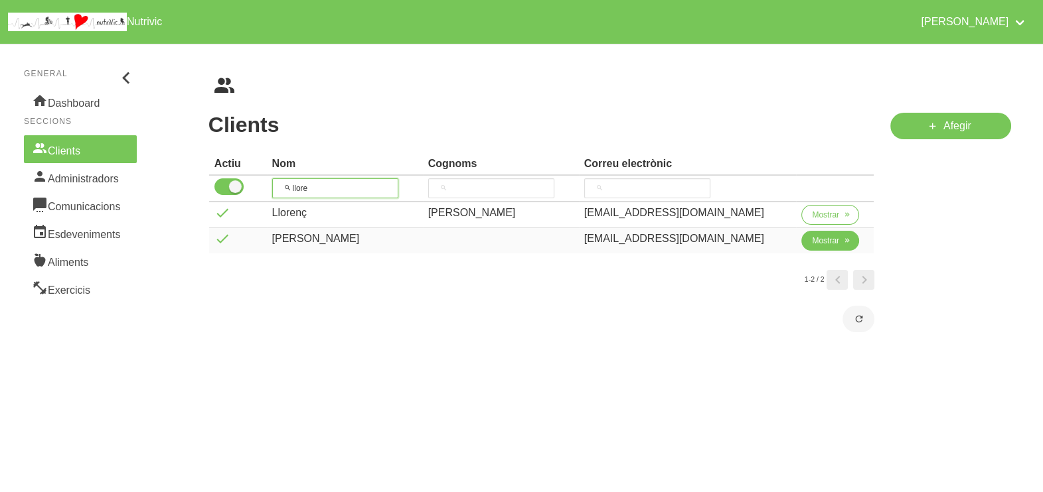
type input "llore"
click at [826, 245] on span "Mostrar" at bounding box center [825, 241] width 27 height 12
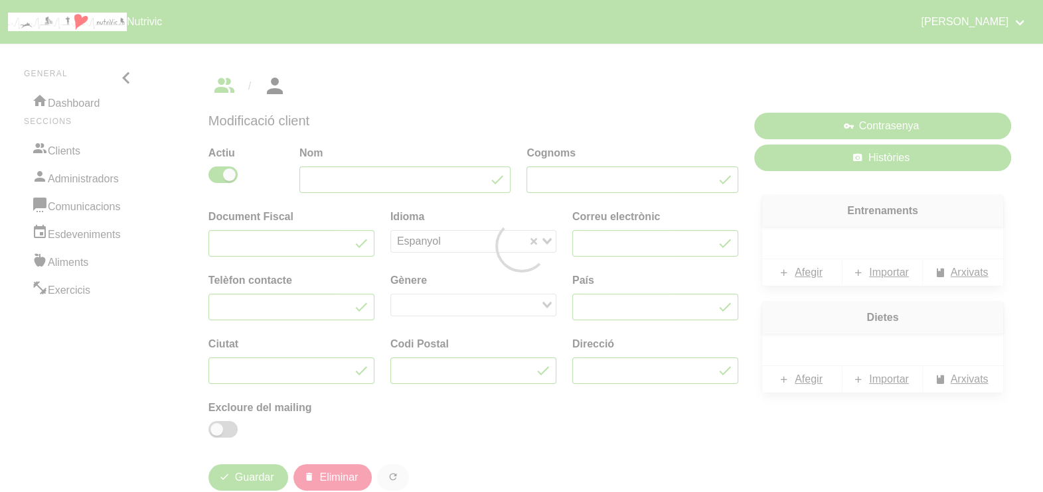
type input "[PERSON_NAME]"
type input "[EMAIL_ADDRESS][DOMAIN_NAME]"
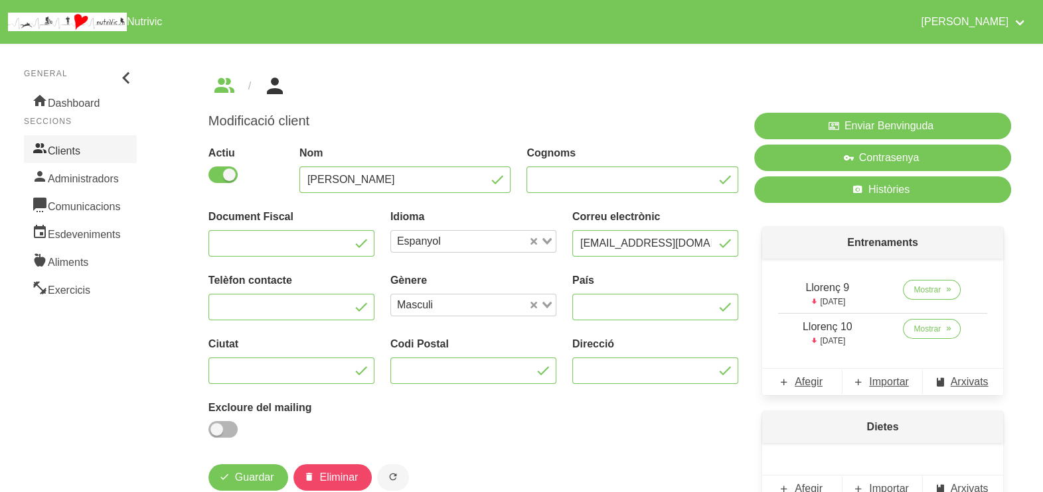
click at [74, 142] on link "Clients" at bounding box center [80, 149] width 113 height 28
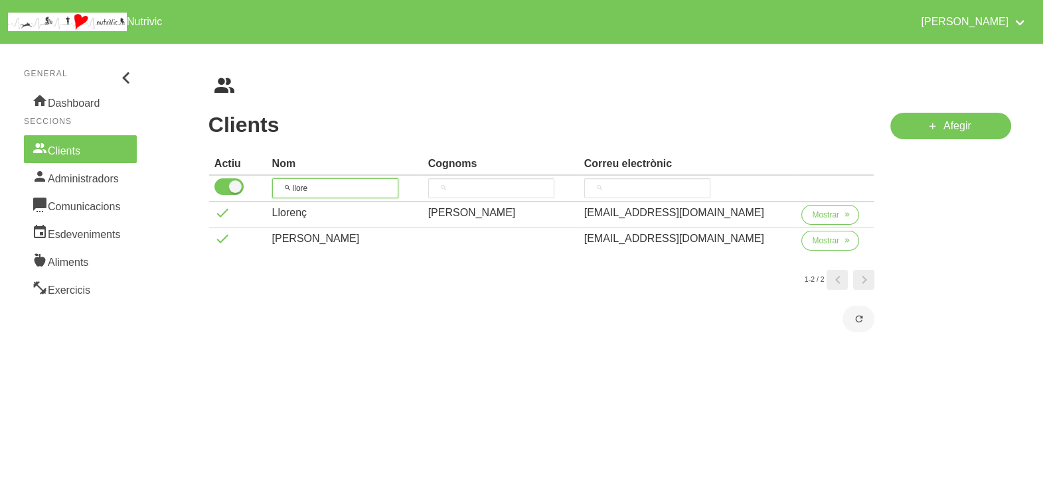
drag, startPoint x: 331, startPoint y: 191, endPoint x: 263, endPoint y: 188, distance: 68.4
click at [263, 189] on tr "llore" at bounding box center [541, 189] width 665 height 27
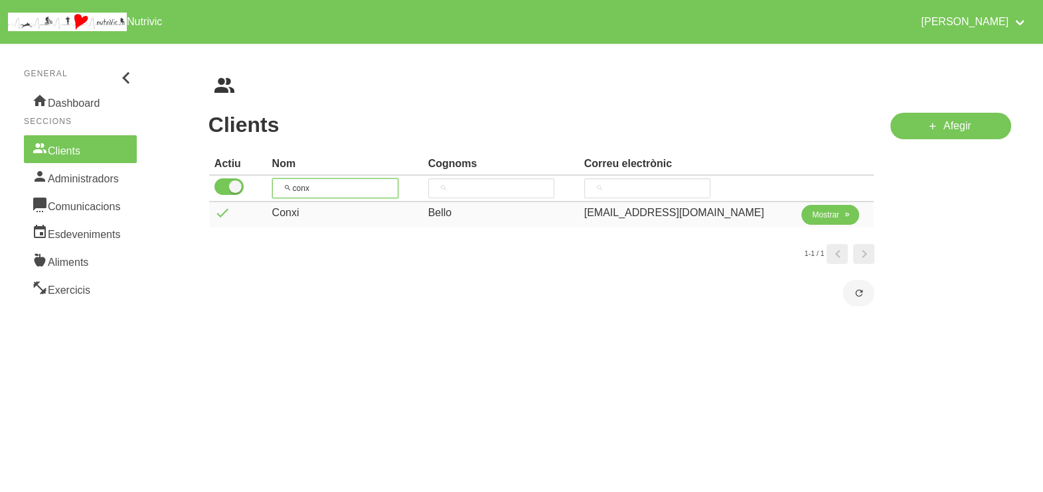
type input "conx"
click at [812, 218] on span "Mostrar" at bounding box center [825, 215] width 27 height 12
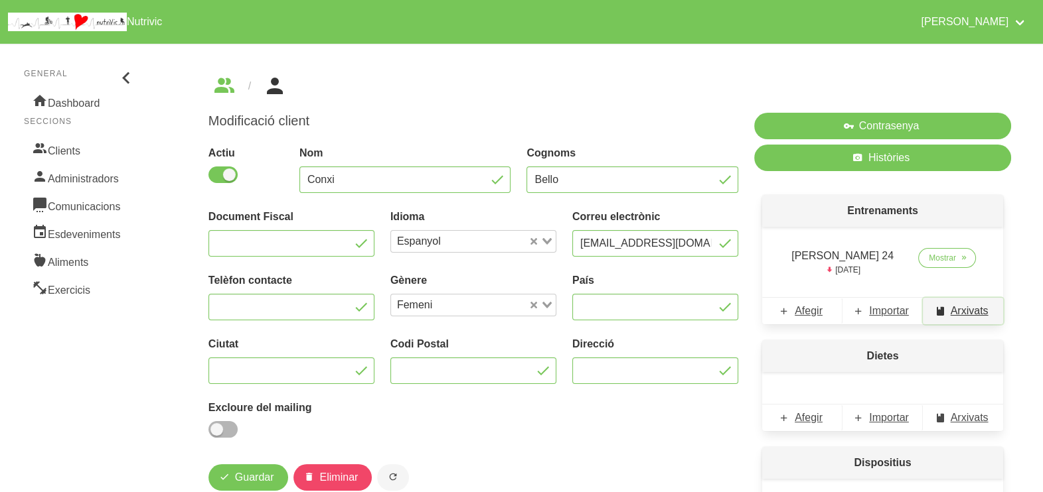
click at [965, 311] on span "Arxivats" at bounding box center [969, 311] width 38 height 16
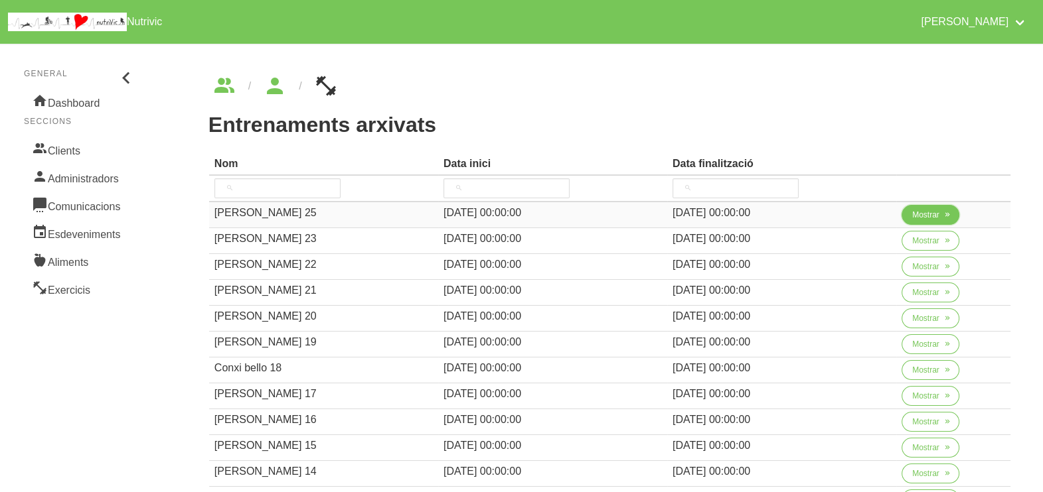
click at [928, 214] on span "Mostrar" at bounding box center [925, 215] width 27 height 12
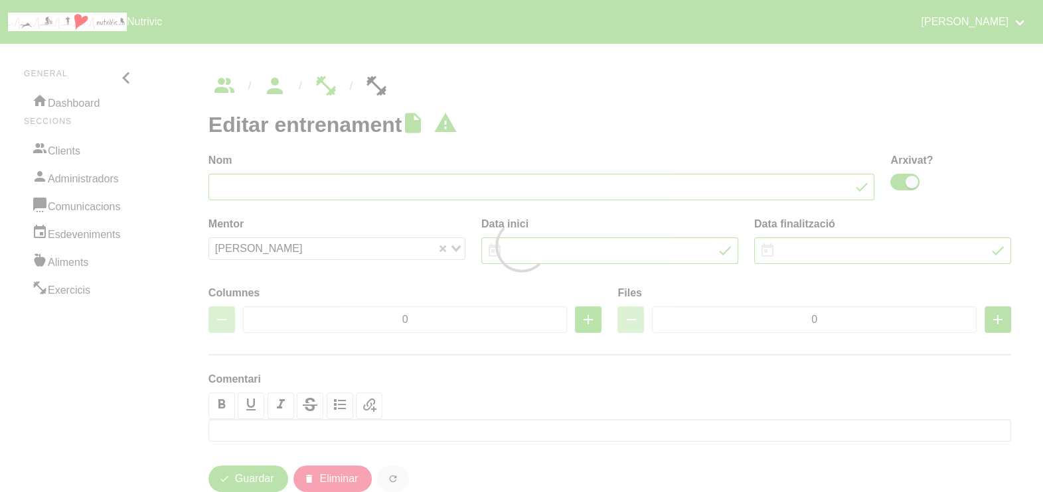
type input "[PERSON_NAME] 25"
checkbox input "true"
type input "[DATE]"
type input "3"
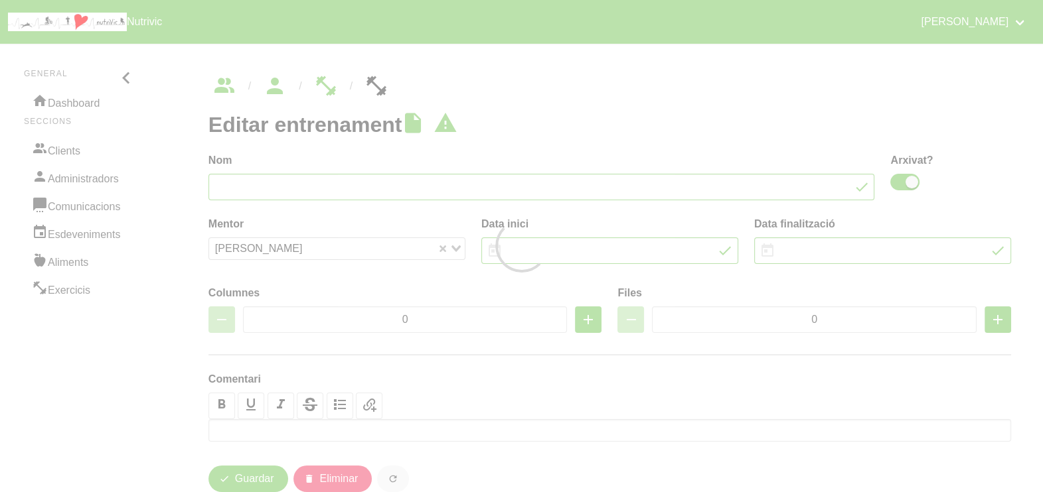
type input "8"
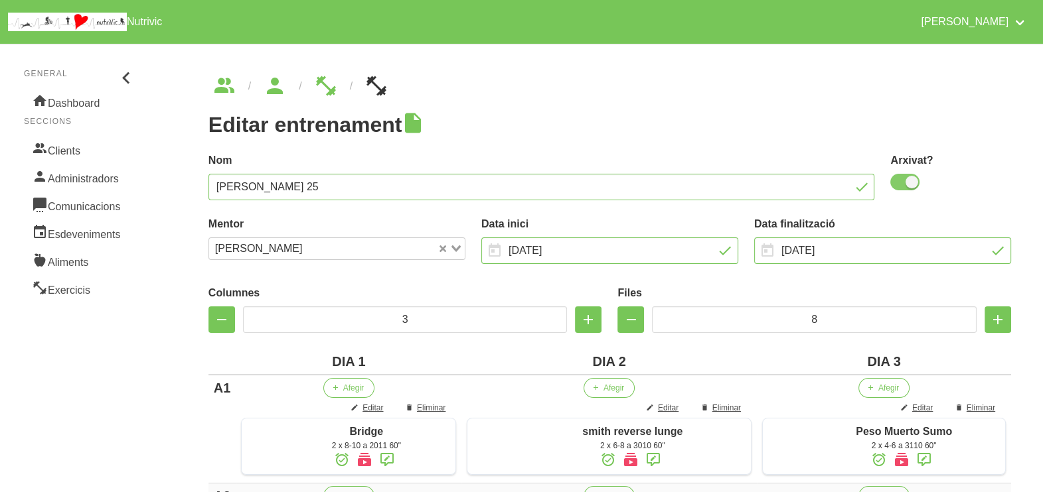
click at [907, 185] on span at bounding box center [904, 182] width 29 height 17
click at [899, 185] on input "checkbox" at bounding box center [894, 182] width 9 height 9
checkbox input "false"
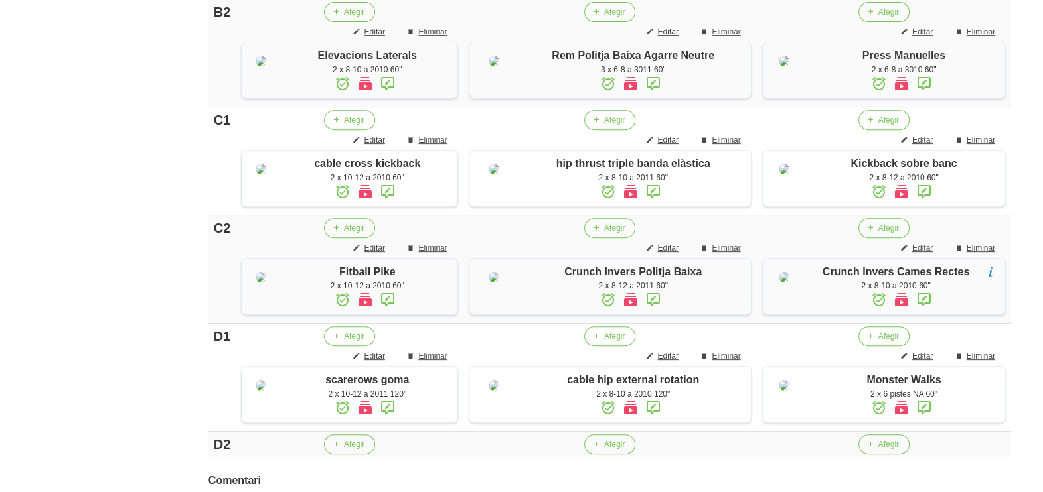
scroll to position [1081, 0]
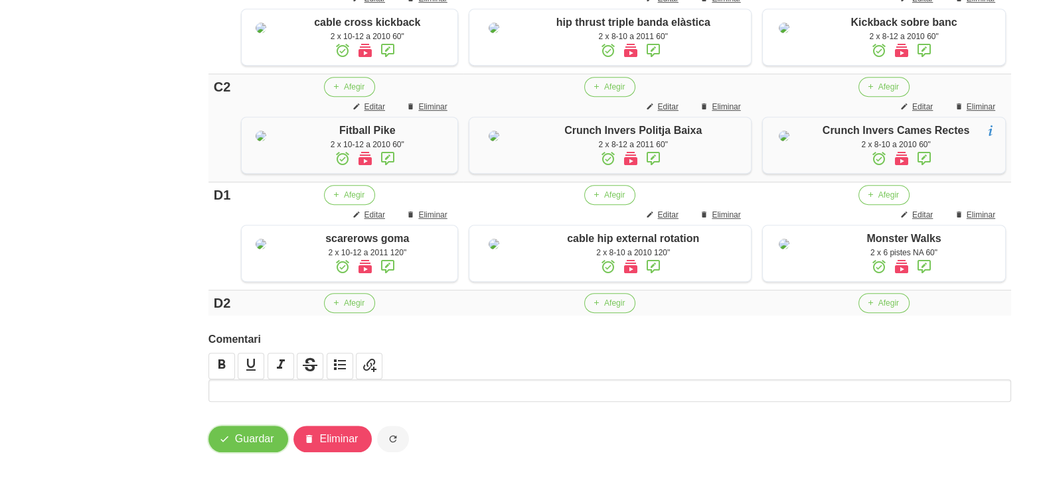
click at [240, 443] on span "Guardar" at bounding box center [254, 439] width 39 height 16
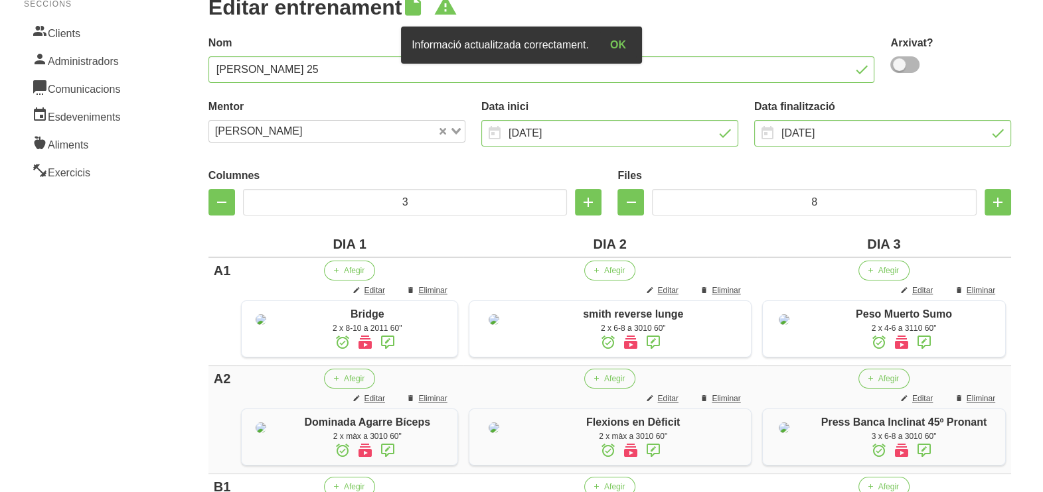
scroll to position [0, 0]
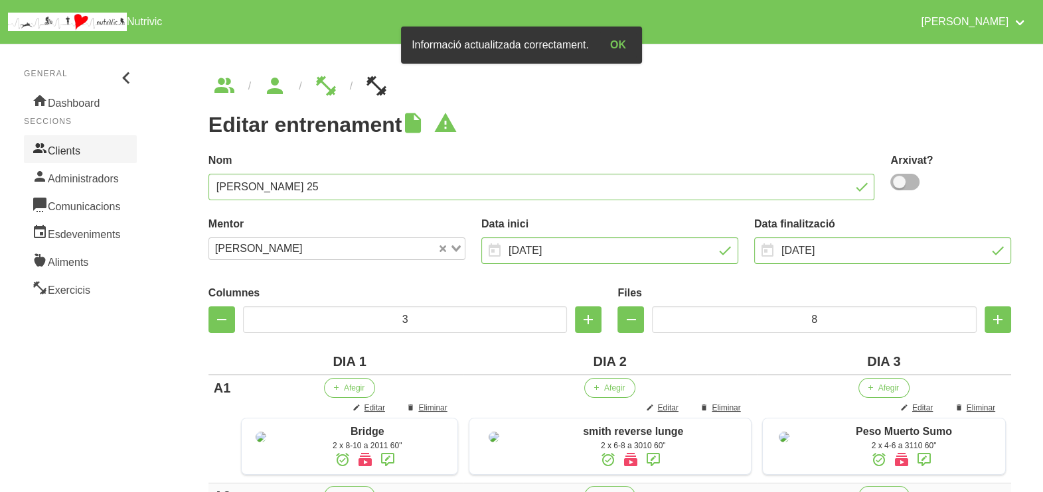
click at [87, 147] on link "Clients" at bounding box center [80, 149] width 113 height 28
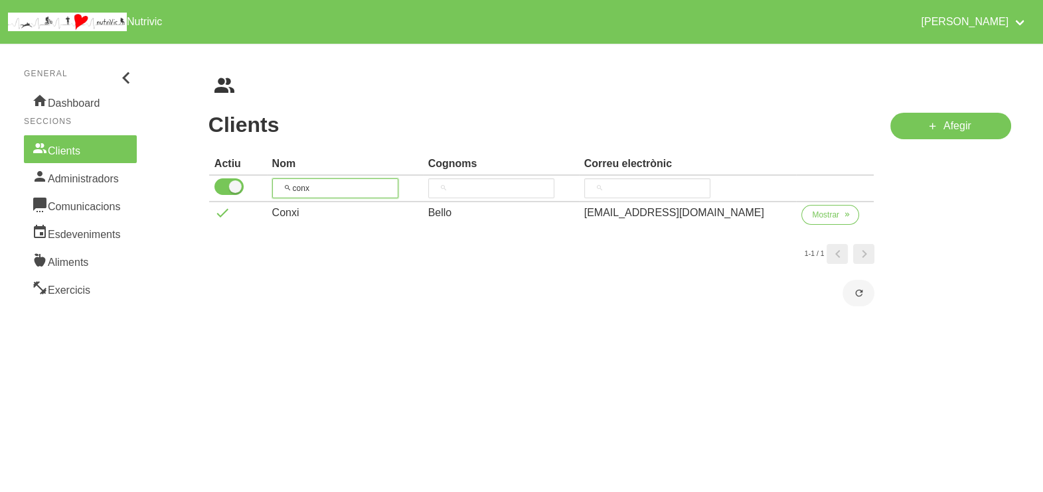
click at [275, 179] on th "conx" at bounding box center [345, 189] width 156 height 27
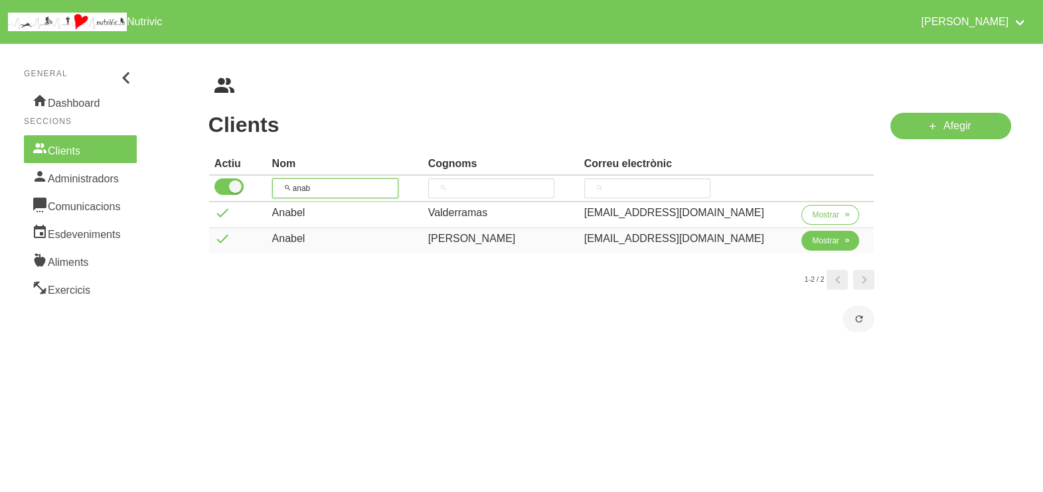
type input "anab"
click at [818, 242] on span "Mostrar" at bounding box center [825, 241] width 27 height 12
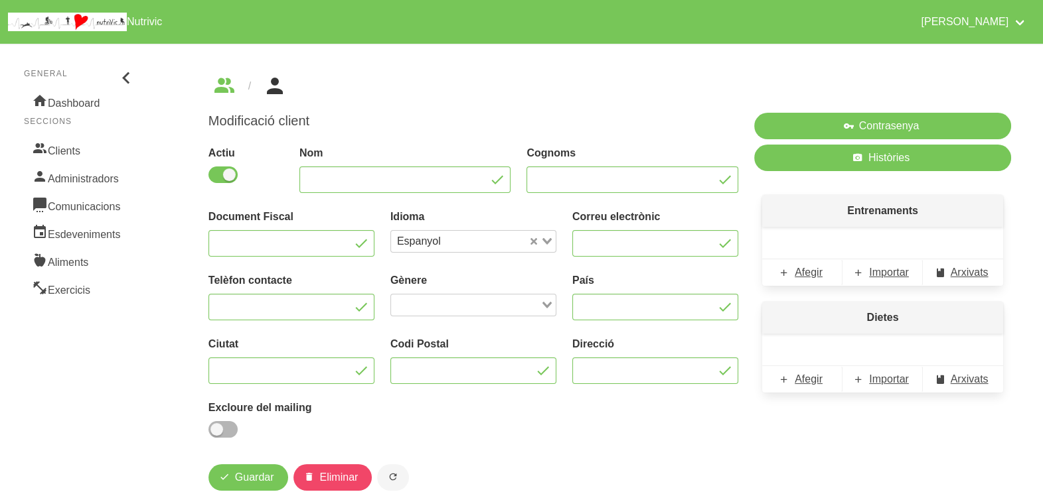
type input "Anabel"
type input "[PERSON_NAME]"
type input "[EMAIL_ADDRESS][DOMAIN_NAME]"
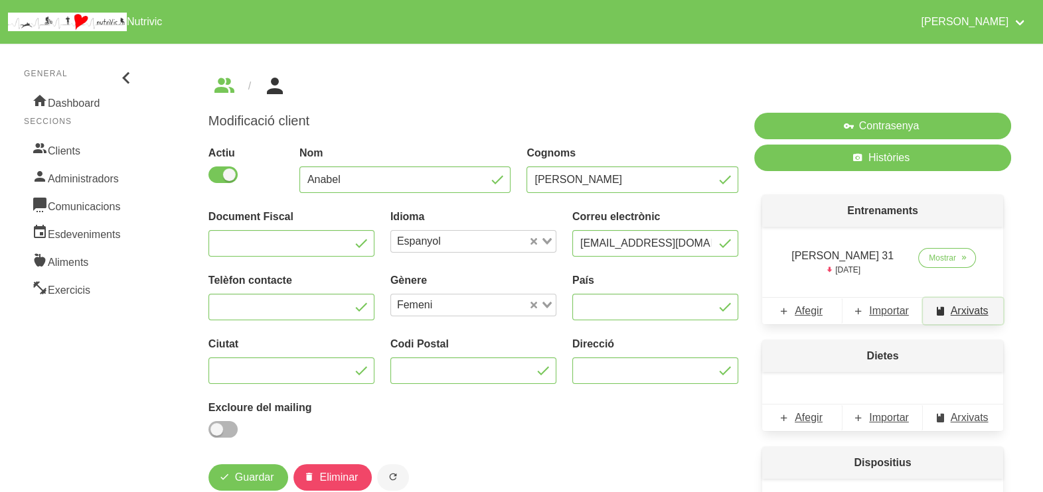
click at [962, 309] on span "Arxivats" at bounding box center [969, 311] width 38 height 16
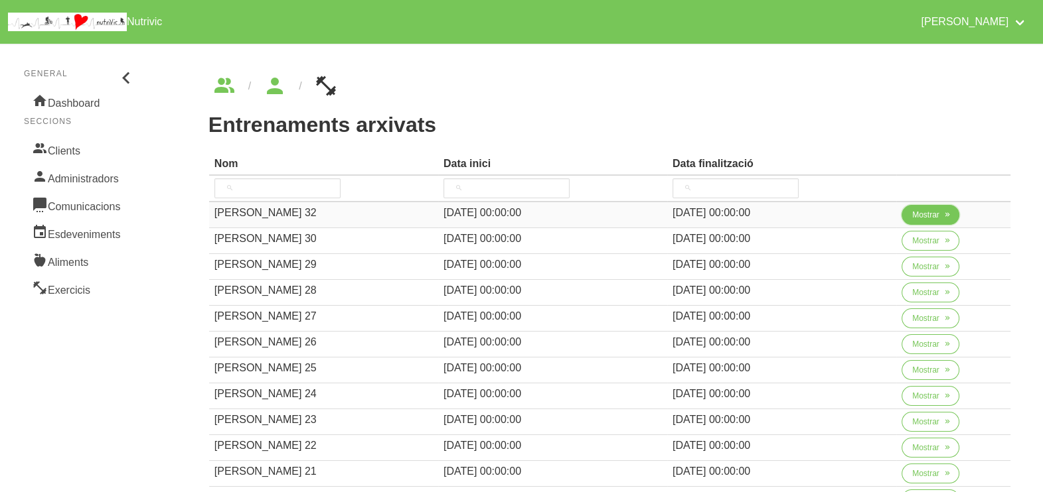
click at [928, 222] on button "Mostrar" at bounding box center [930, 215] width 58 height 20
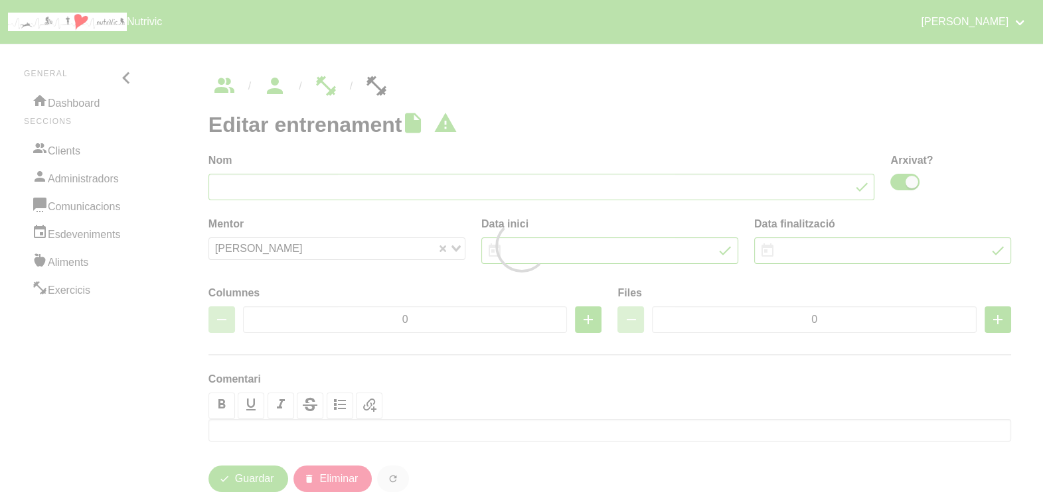
type input "[PERSON_NAME] 32"
checkbox input "true"
type input "[DATE]"
type input "2"
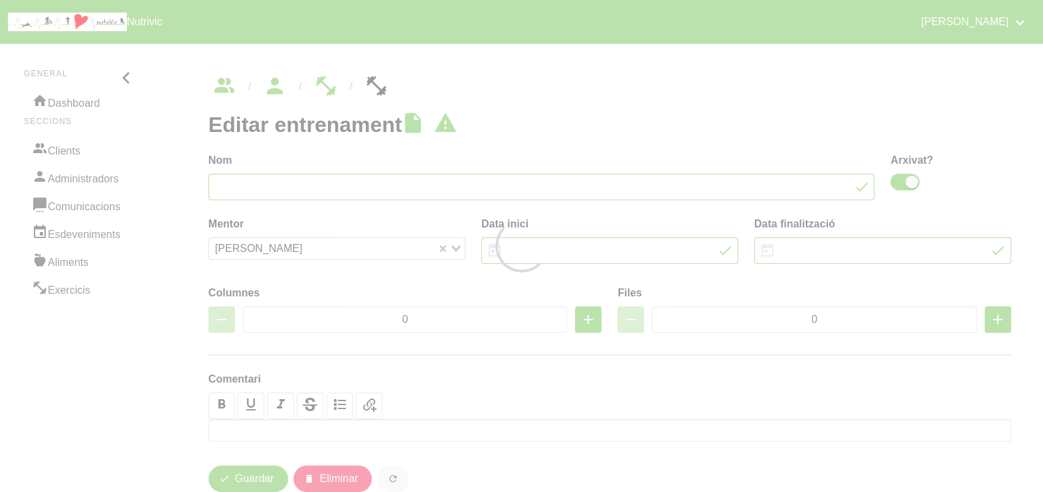
type input "8"
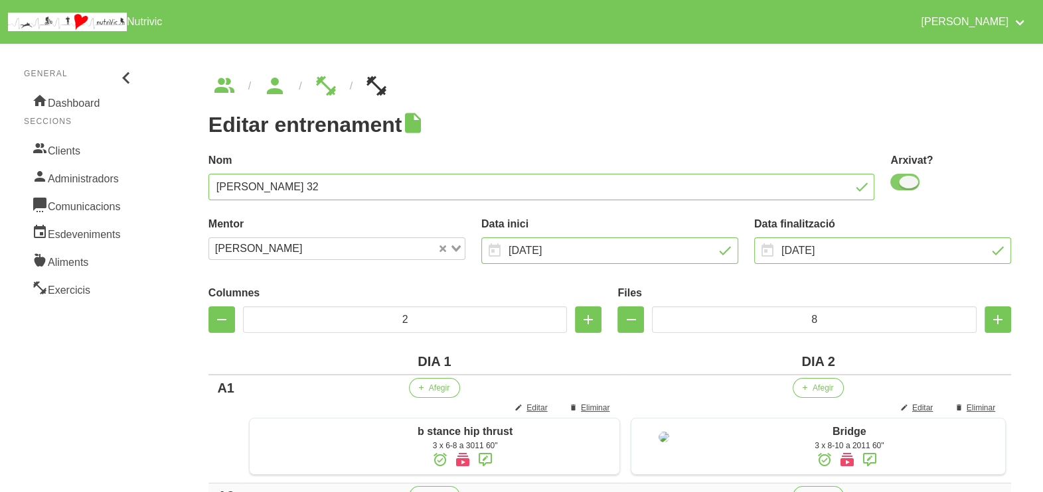
drag, startPoint x: 906, startPoint y: 186, endPoint x: 1052, endPoint y: 167, distance: 147.3
click at [909, 186] on span at bounding box center [904, 182] width 29 height 17
click at [899, 186] on input "checkbox" at bounding box center [894, 182] width 9 height 9
checkbox input "false"
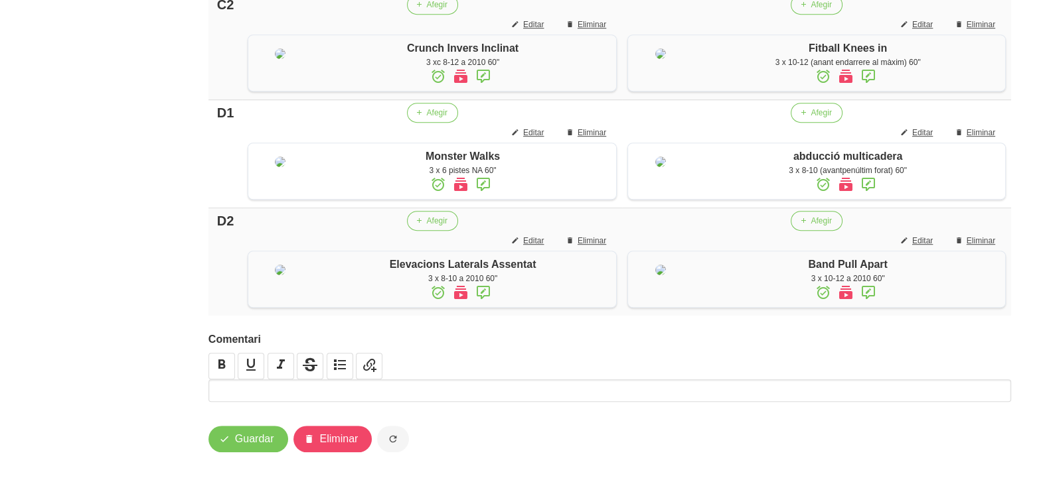
scroll to position [1115, 0]
click at [220, 441] on icon "button" at bounding box center [224, 439] width 11 height 17
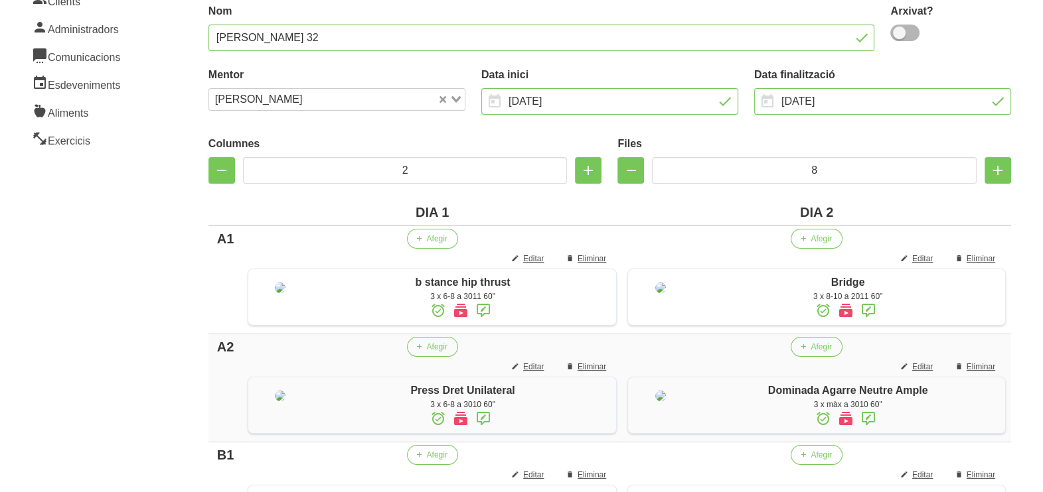
scroll to position [0, 0]
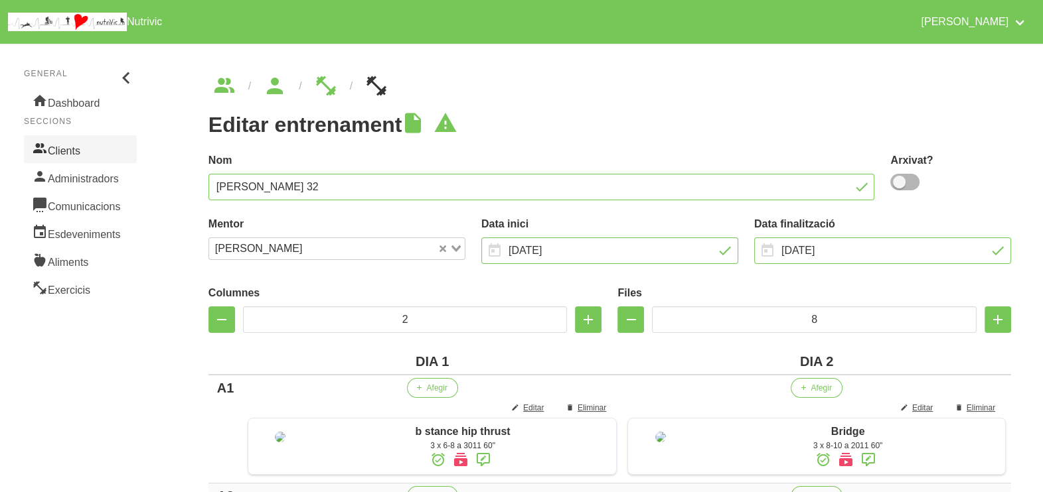
click at [90, 143] on link "Clients" at bounding box center [80, 149] width 113 height 28
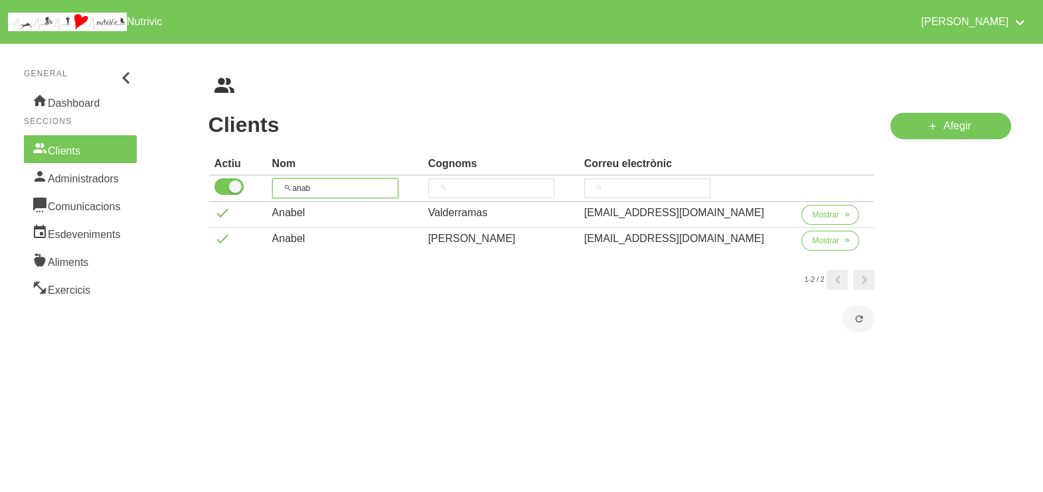
click at [294, 188] on input "anab" at bounding box center [335, 189] width 126 height 20
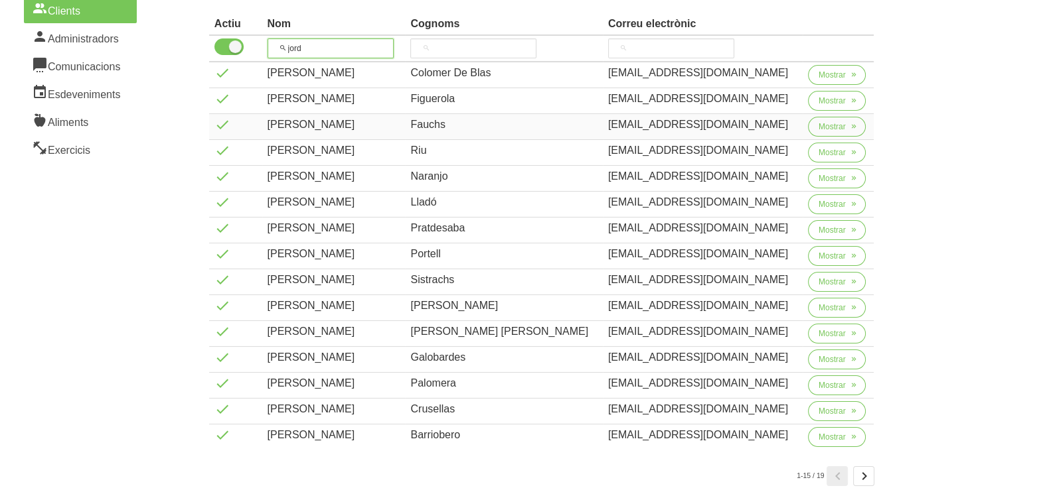
scroll to position [165, 0]
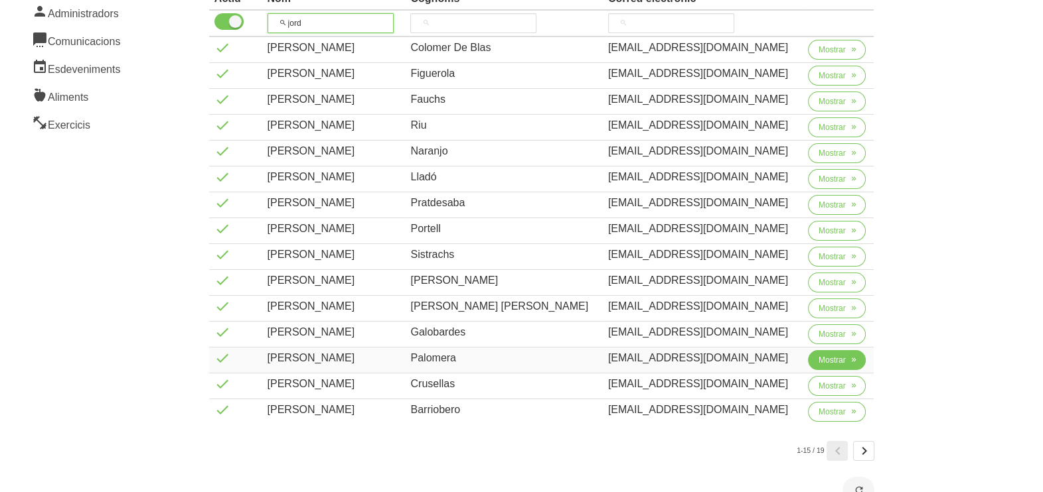
type input "jord"
click at [822, 356] on span "Mostrar" at bounding box center [831, 360] width 27 height 12
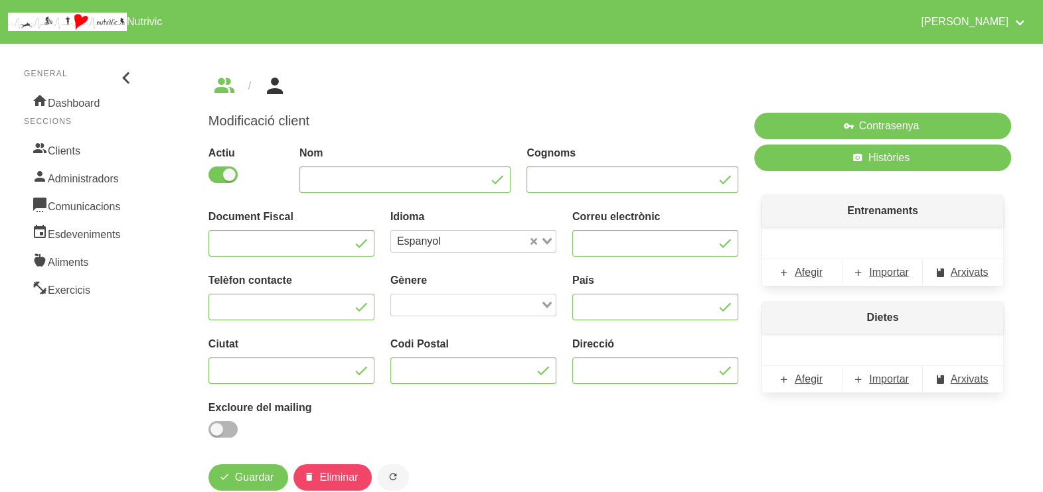
type input "[PERSON_NAME]"
type input "Palomera"
type input "[EMAIL_ADDRESS][DOMAIN_NAME]"
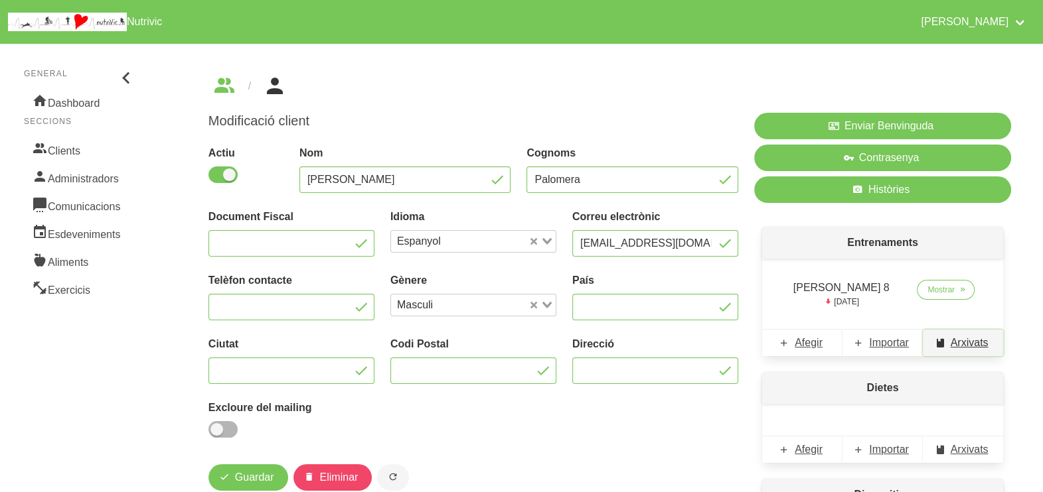
click at [965, 344] on span "Arxivats" at bounding box center [969, 343] width 38 height 16
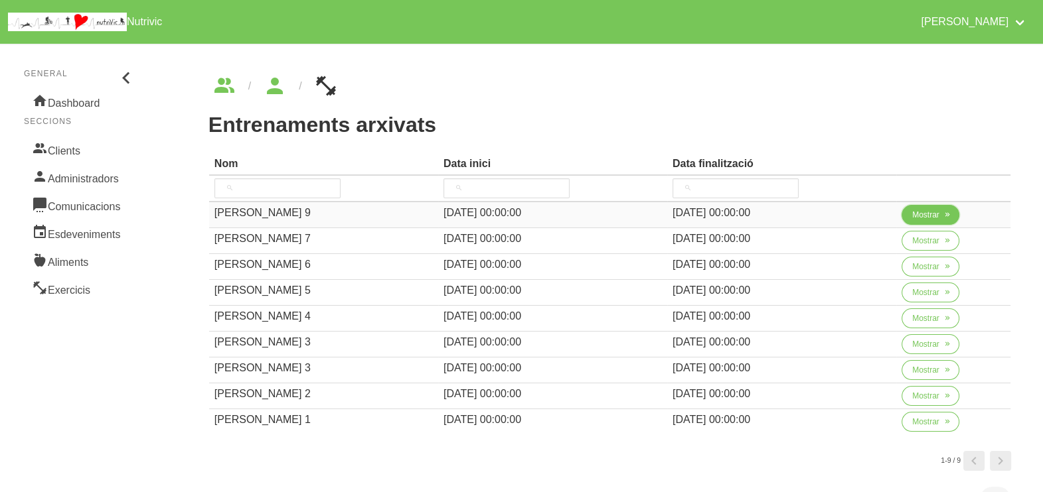
click at [923, 216] on span "Mostrar" at bounding box center [925, 215] width 27 height 12
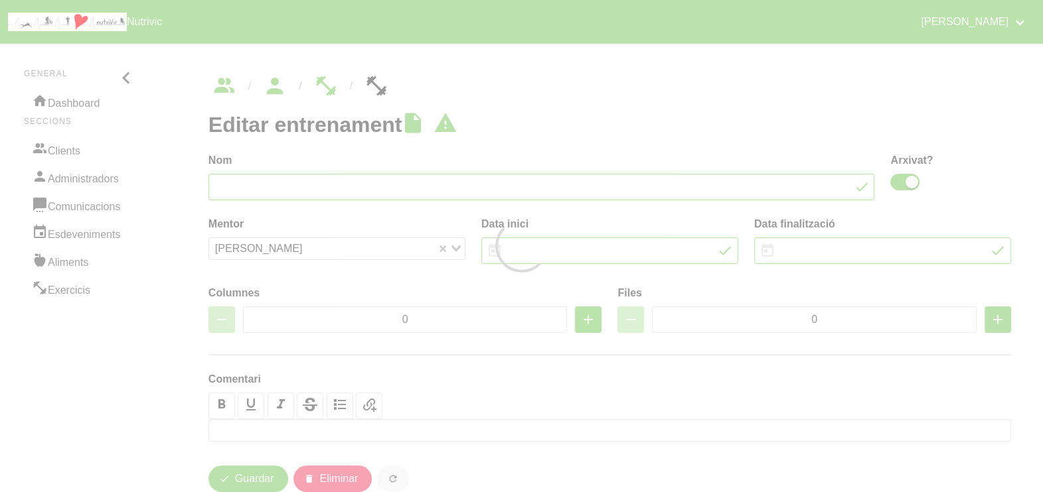
type input "[PERSON_NAME] 9"
checkbox input "true"
type input "[DATE]"
type input "3"
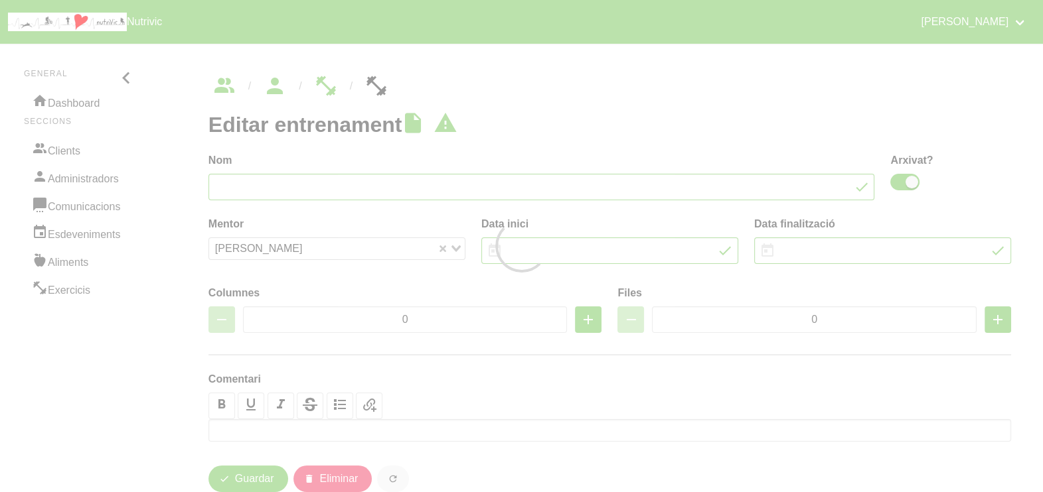
type input "8"
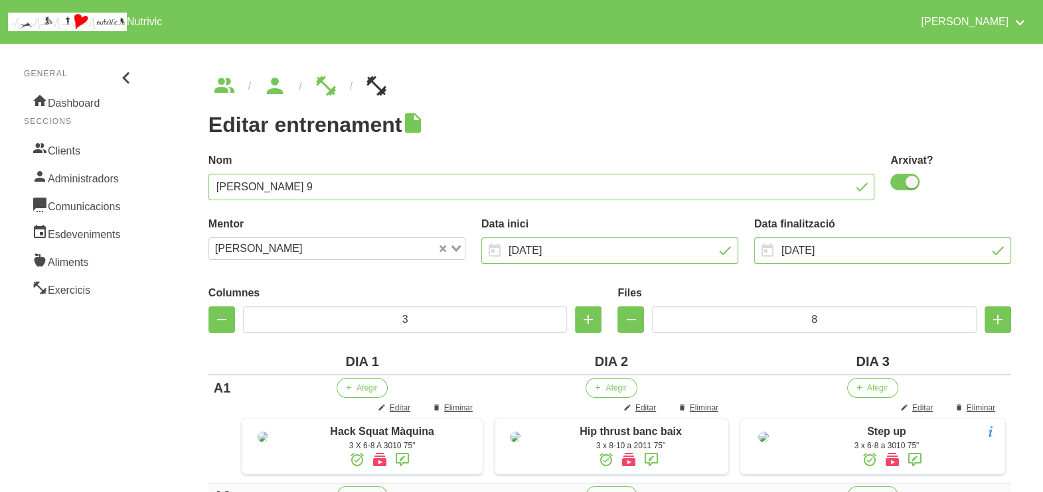
click at [899, 183] on span at bounding box center [904, 182] width 29 height 17
click at [899, 183] on input "checkbox" at bounding box center [894, 182] width 9 height 9
checkbox input "false"
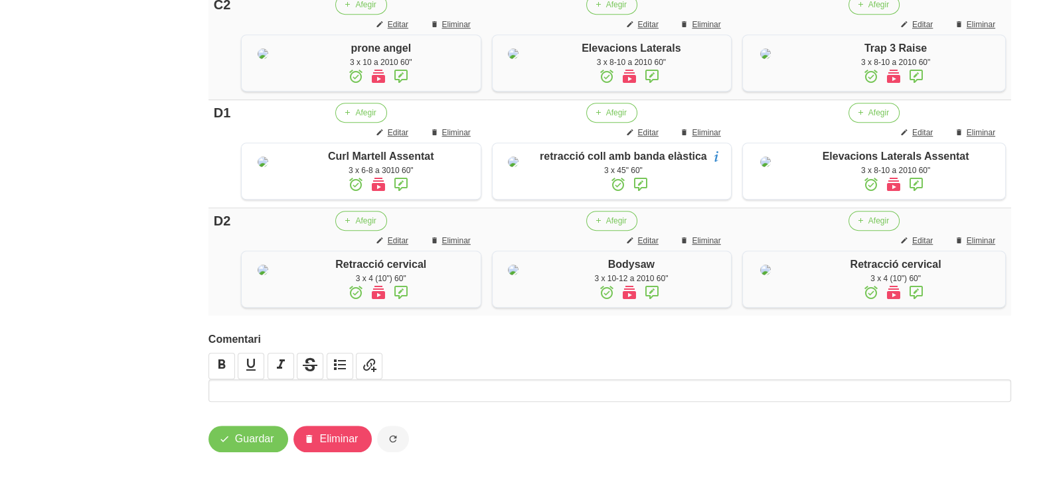
scroll to position [1152, 0]
click at [227, 443] on icon "button" at bounding box center [224, 439] width 11 height 17
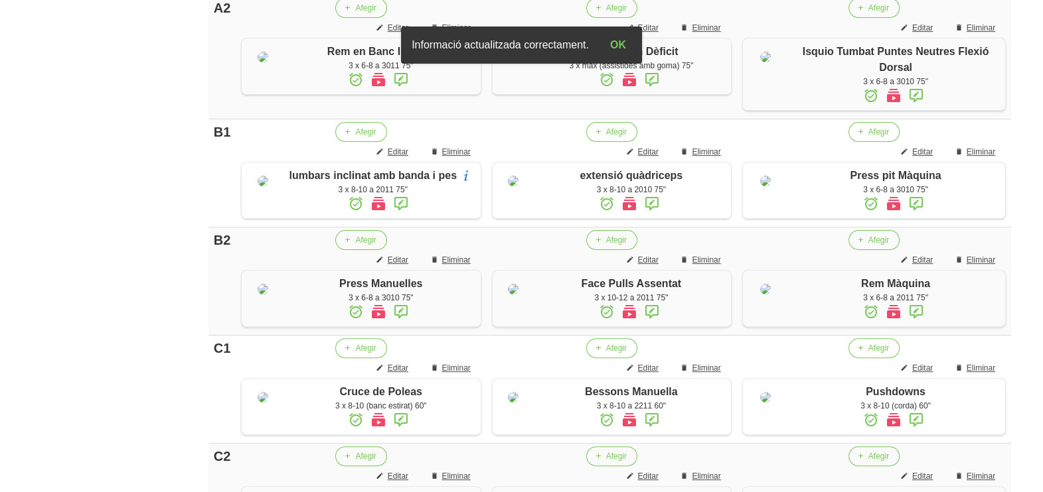
scroll to position [74, 0]
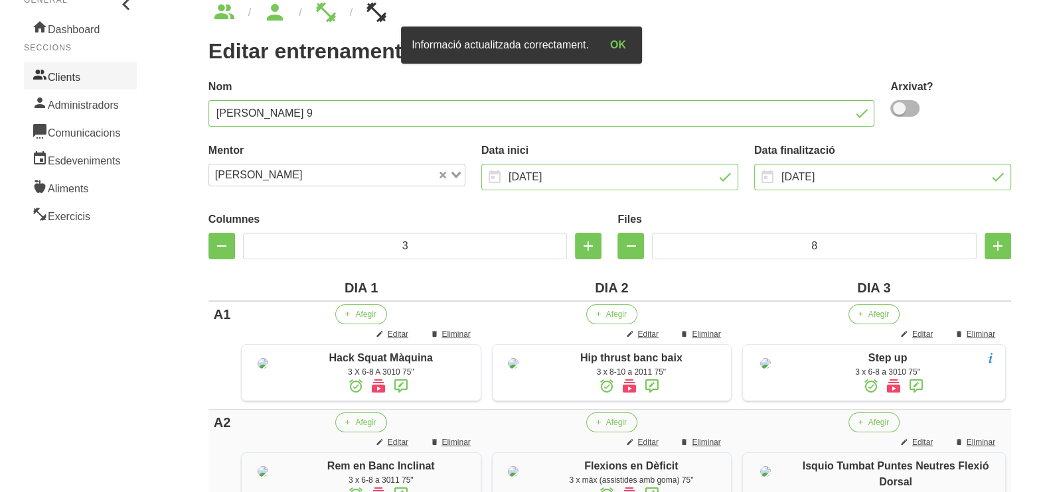
click at [72, 81] on link "Clients" at bounding box center [80, 76] width 113 height 28
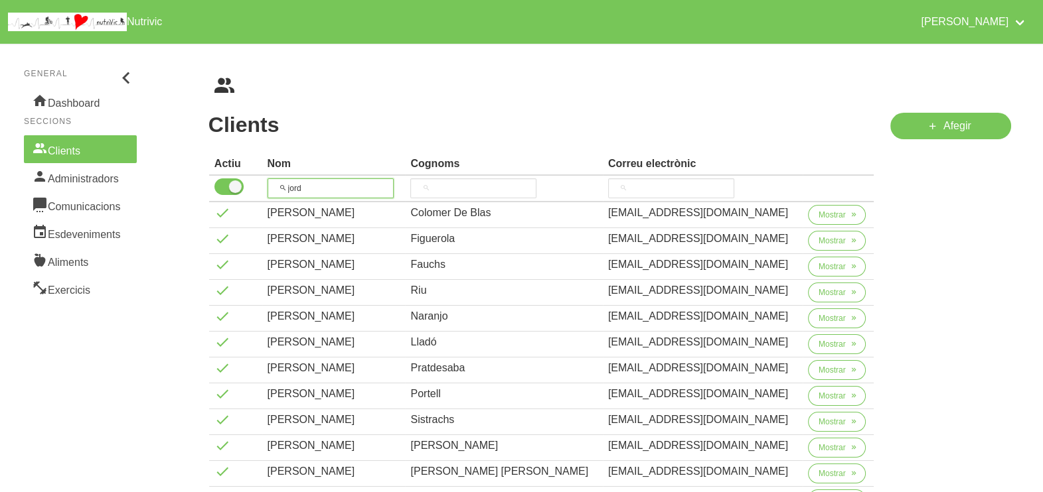
click at [277, 190] on input "jord" at bounding box center [330, 189] width 126 height 20
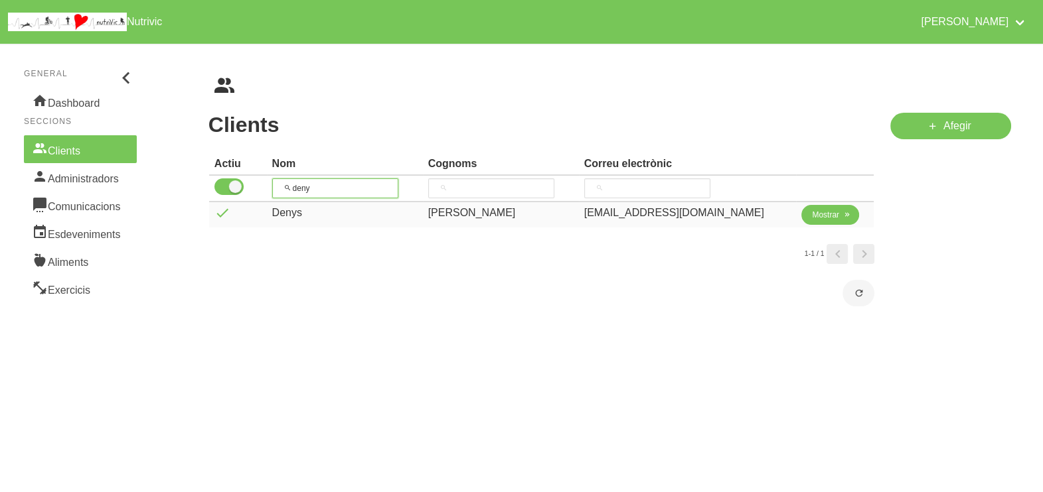
type input "deny"
click at [812, 219] on span "Mostrar" at bounding box center [825, 215] width 27 height 12
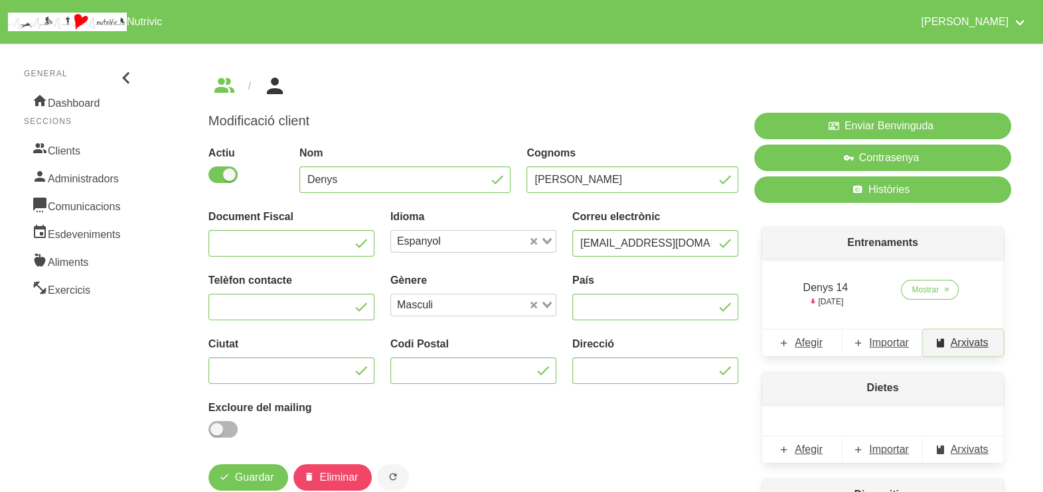
click at [962, 341] on span "Arxivats" at bounding box center [969, 343] width 38 height 16
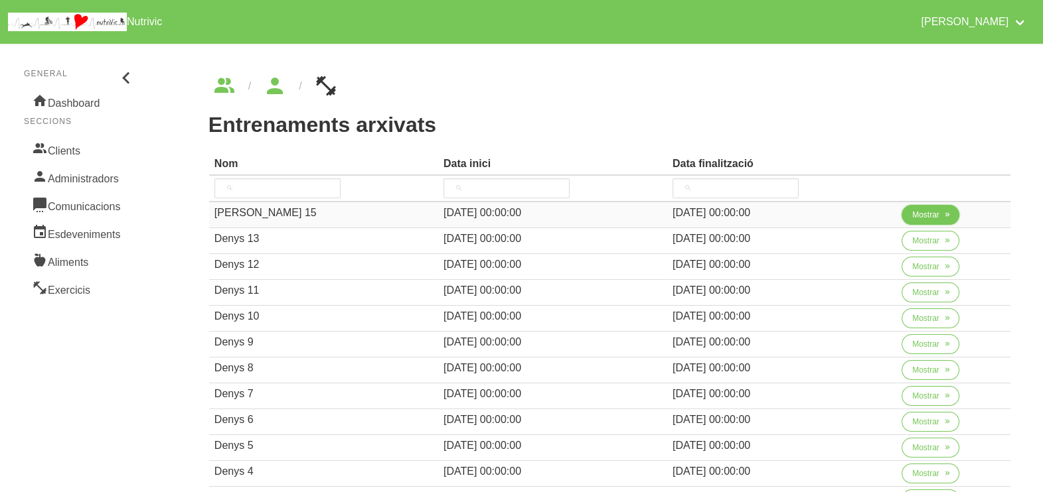
click at [919, 214] on span "Mostrar" at bounding box center [925, 215] width 27 height 12
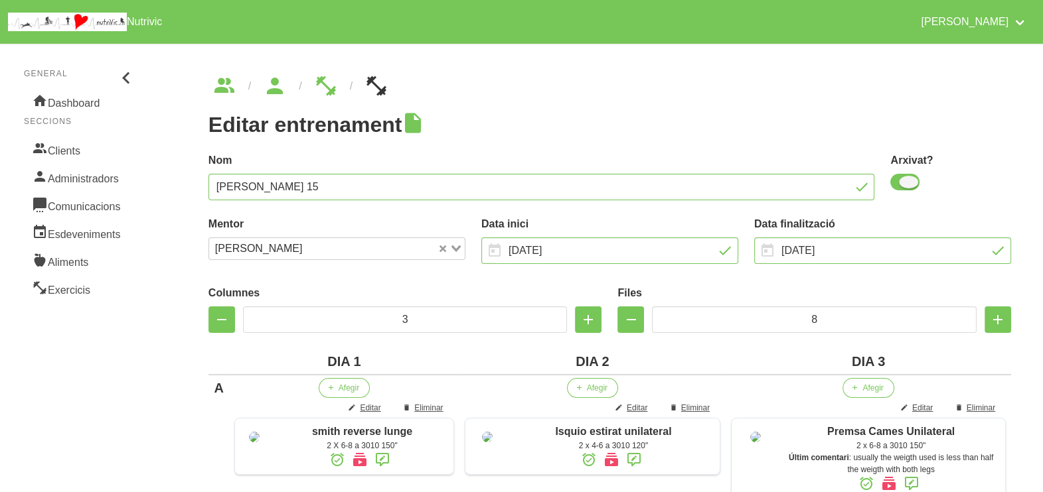
drag, startPoint x: 904, startPoint y: 183, endPoint x: 1053, endPoint y: 135, distance: 156.2
click at [905, 183] on span at bounding box center [904, 182] width 29 height 17
click at [899, 183] on input "checkbox" at bounding box center [894, 182] width 9 height 9
checkbox input "false"
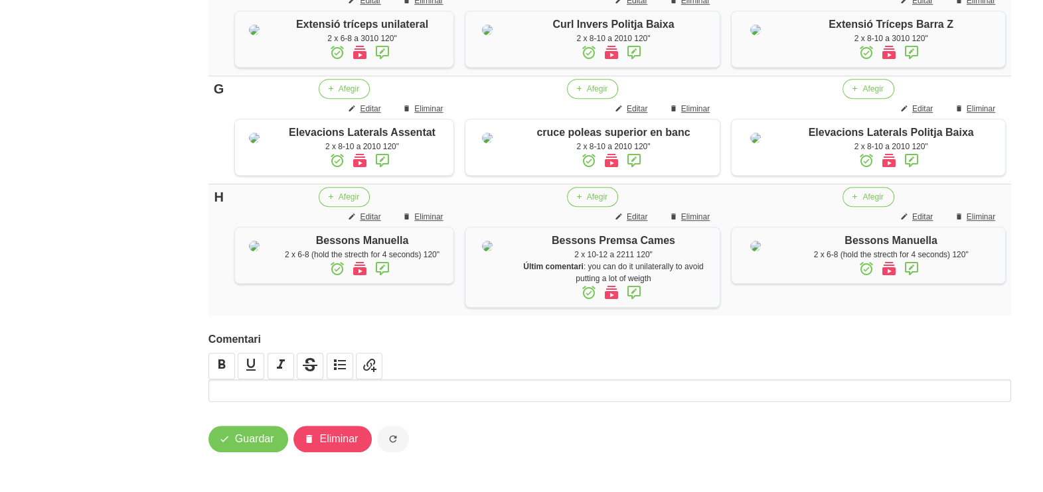
scroll to position [1215, 0]
click at [256, 442] on span "Guardar" at bounding box center [254, 439] width 39 height 16
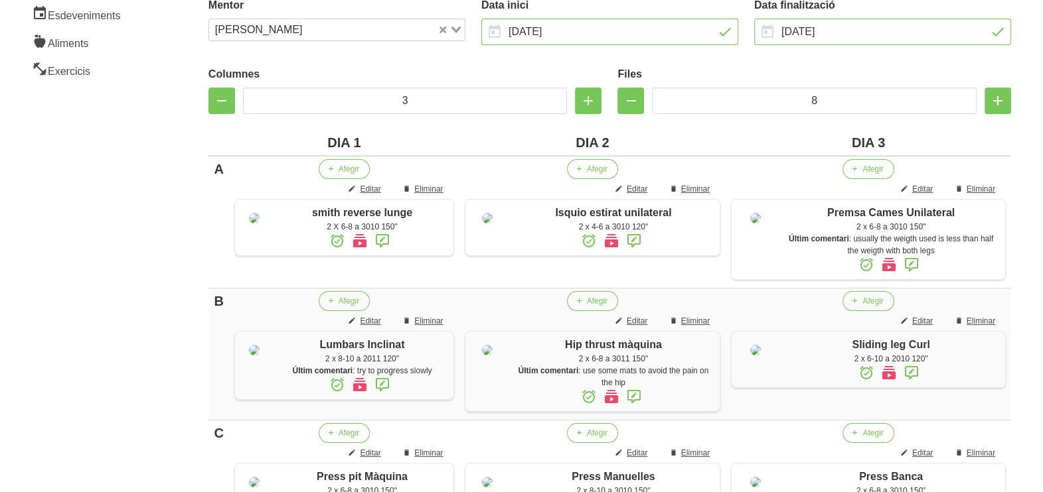
scroll to position [0, 0]
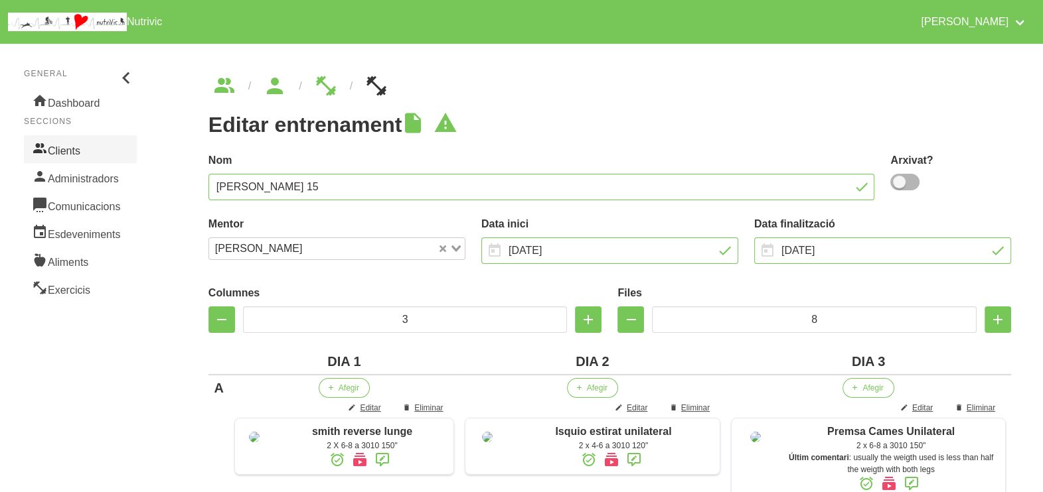
click at [79, 149] on link "Clients" at bounding box center [80, 149] width 113 height 28
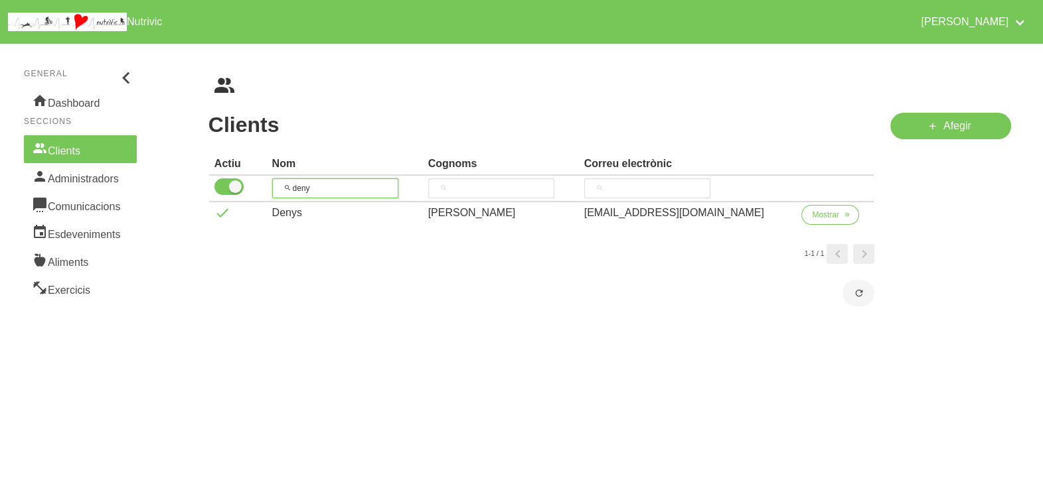
drag, startPoint x: 333, startPoint y: 186, endPoint x: 254, endPoint y: 186, distance: 78.3
click at [253, 188] on tr "deny" at bounding box center [541, 189] width 665 height 27
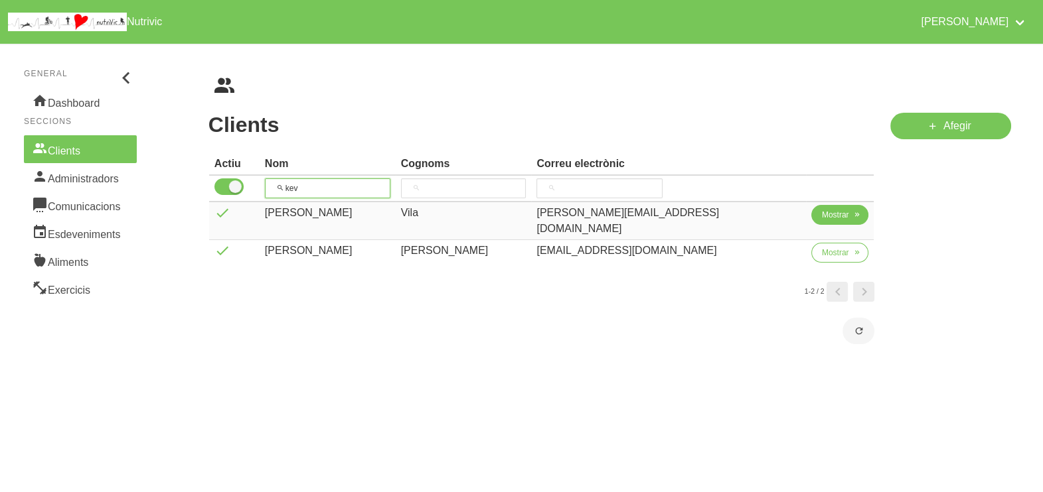
type input "kev"
click at [830, 213] on span "Mostrar" at bounding box center [835, 215] width 27 height 12
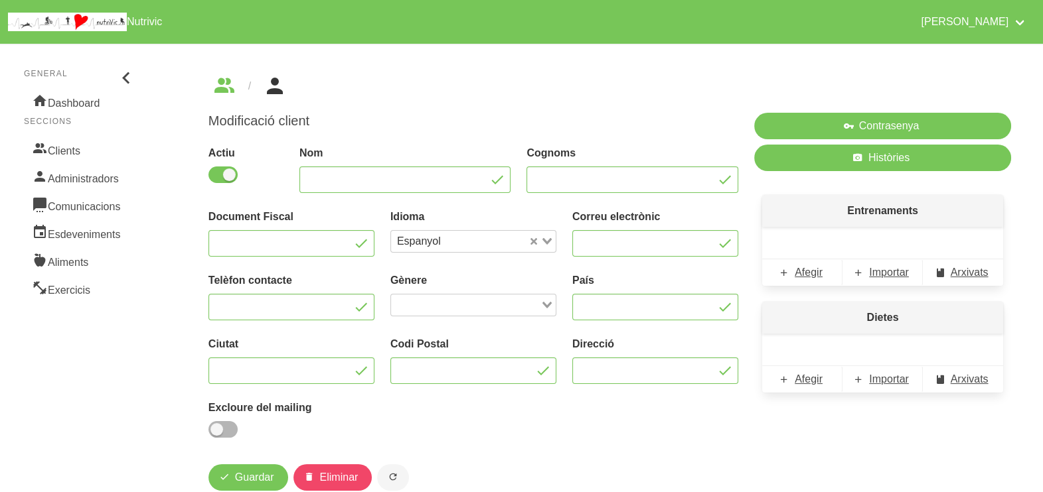
type input "[PERSON_NAME]"
type input "Vila"
type input "[PERSON_NAME][EMAIL_ADDRESS][DOMAIN_NAME]"
type input "[GEOGRAPHIC_DATA]"
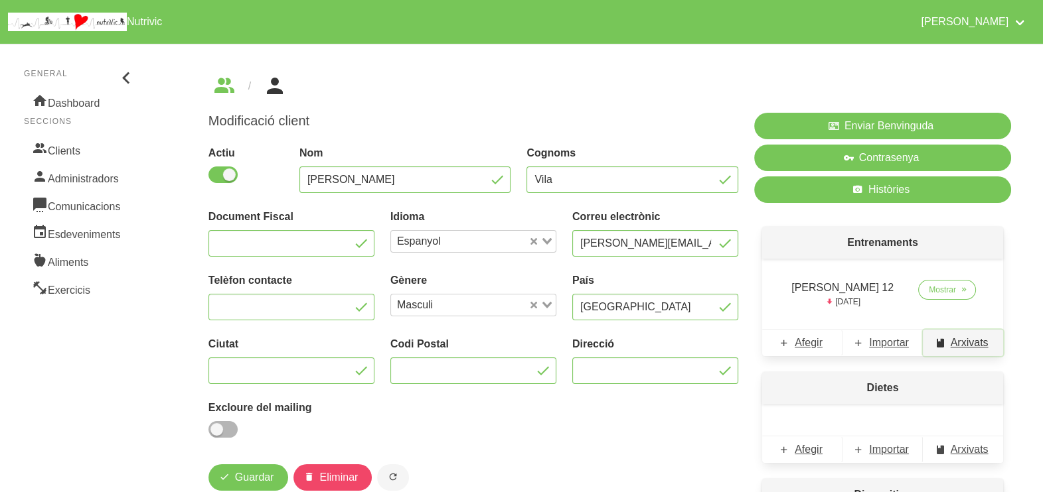
click at [974, 347] on span "Arxivats" at bounding box center [969, 343] width 38 height 16
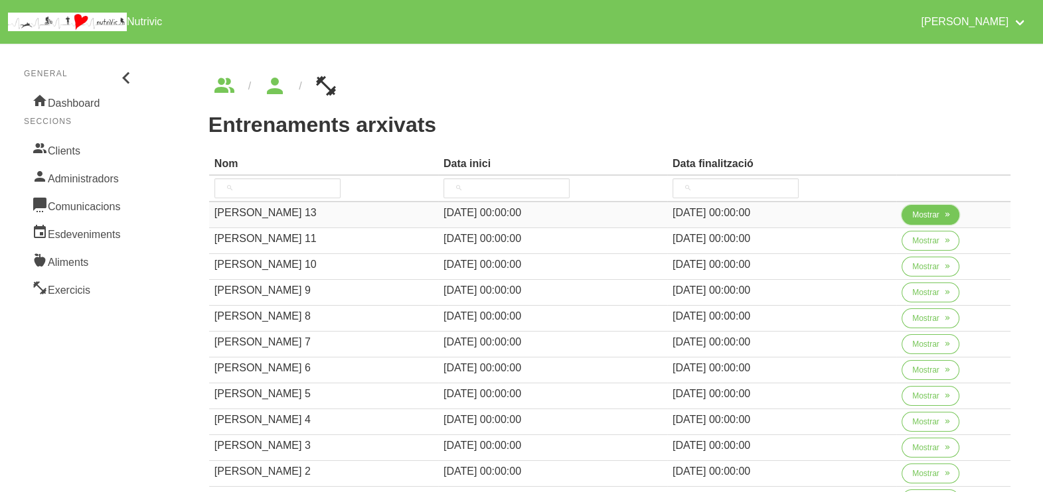
click at [926, 216] on span "Mostrar" at bounding box center [925, 215] width 27 height 12
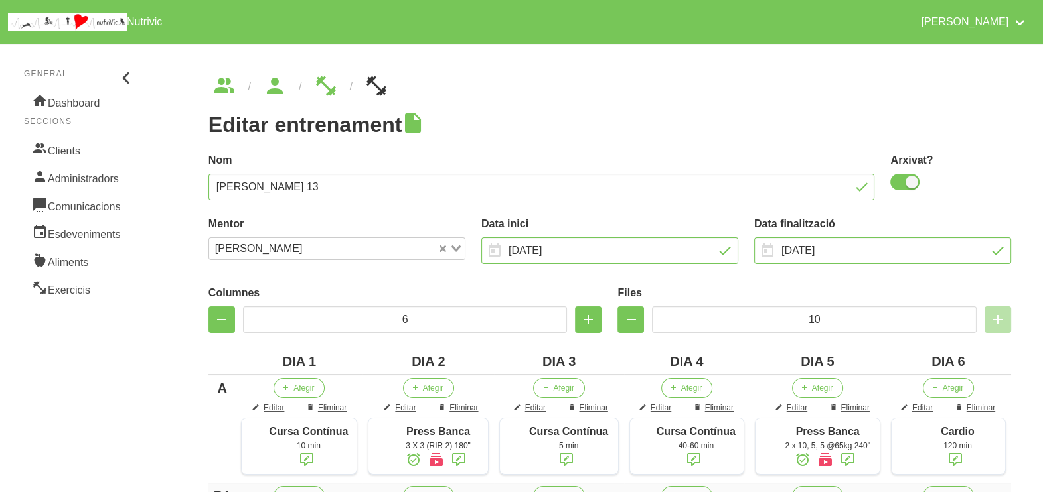
click at [883, 186] on div "Nom [PERSON_NAME] 13" at bounding box center [541, 177] width 682 height 64
click at [919, 183] on span at bounding box center [904, 182] width 29 height 17
click at [899, 183] on input "checkbox" at bounding box center [894, 182] width 9 height 9
checkbox input "false"
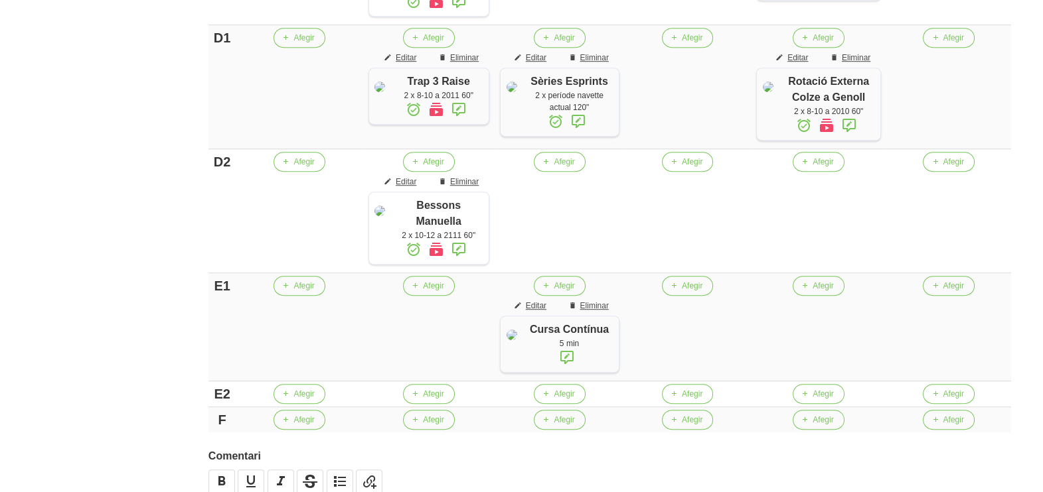
scroll to position [1181, 0]
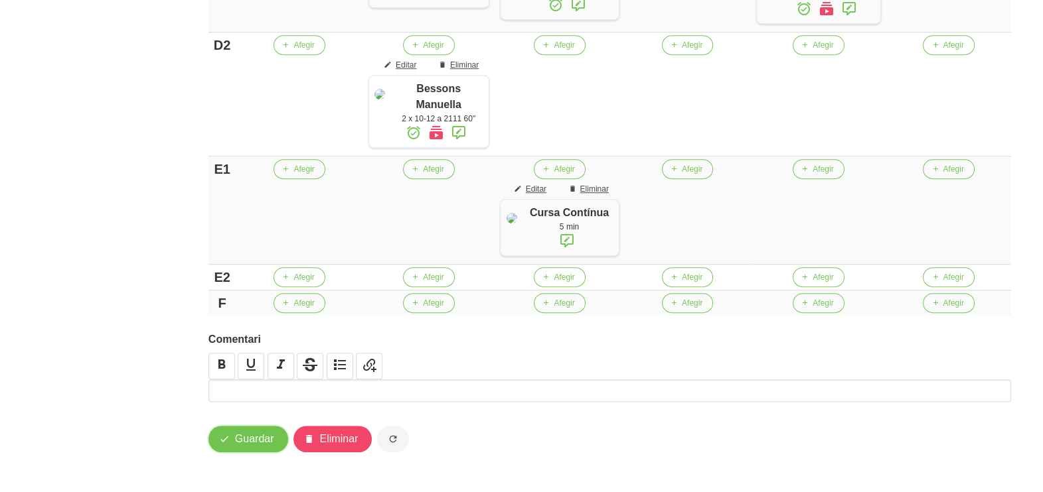
click at [245, 453] on button "Guardar" at bounding box center [248, 439] width 80 height 27
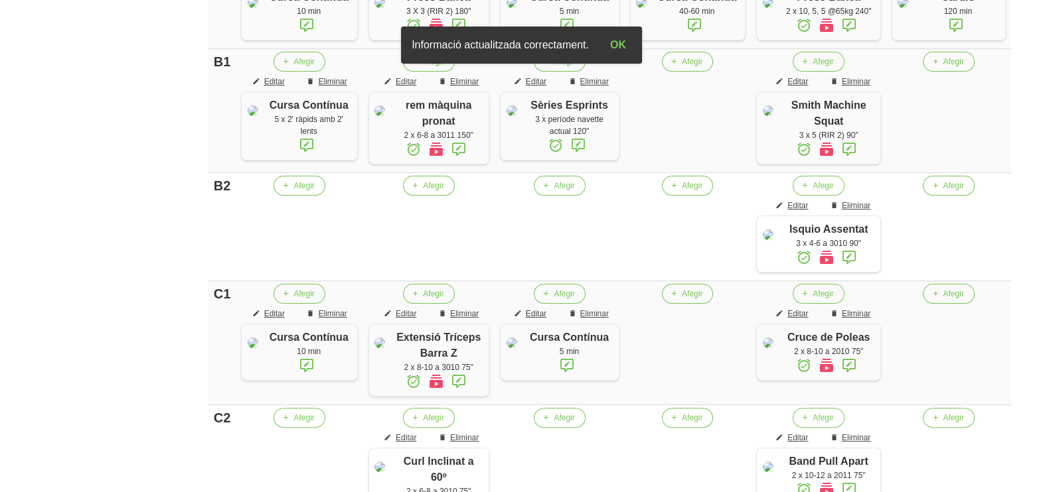
scroll to position [0, 0]
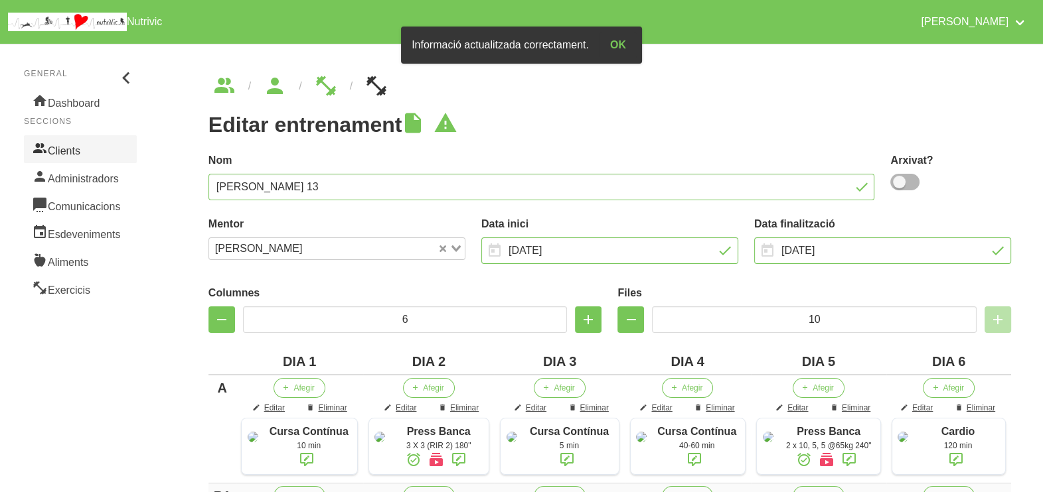
click at [53, 154] on link "Clients" at bounding box center [80, 149] width 113 height 28
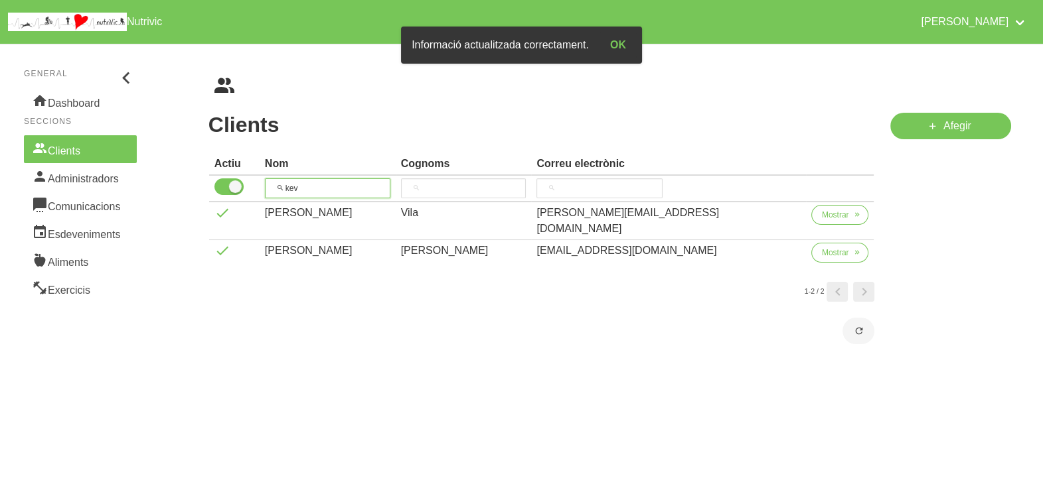
drag, startPoint x: 325, startPoint y: 188, endPoint x: 293, endPoint y: 188, distance: 31.9
click at [293, 188] on input "kev" at bounding box center [327, 189] width 125 height 20
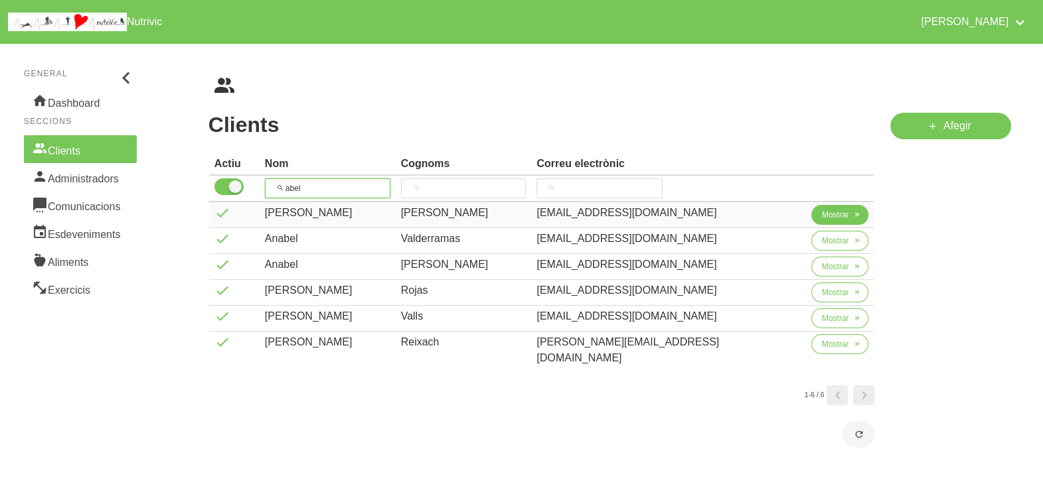
type input "abel"
click at [822, 216] on span "Mostrar" at bounding box center [835, 215] width 27 height 12
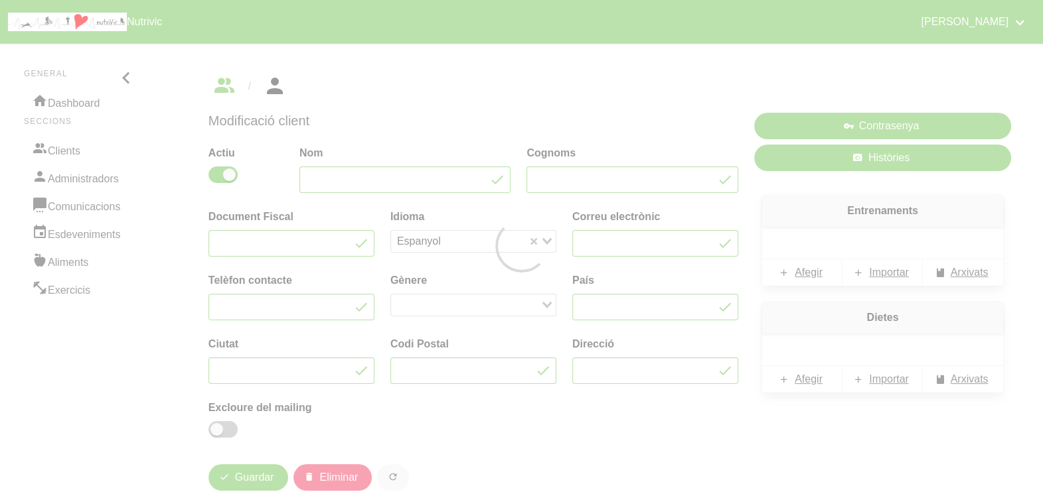
type input "[PERSON_NAME]"
type input "[EMAIL_ADDRESS][DOMAIN_NAME]"
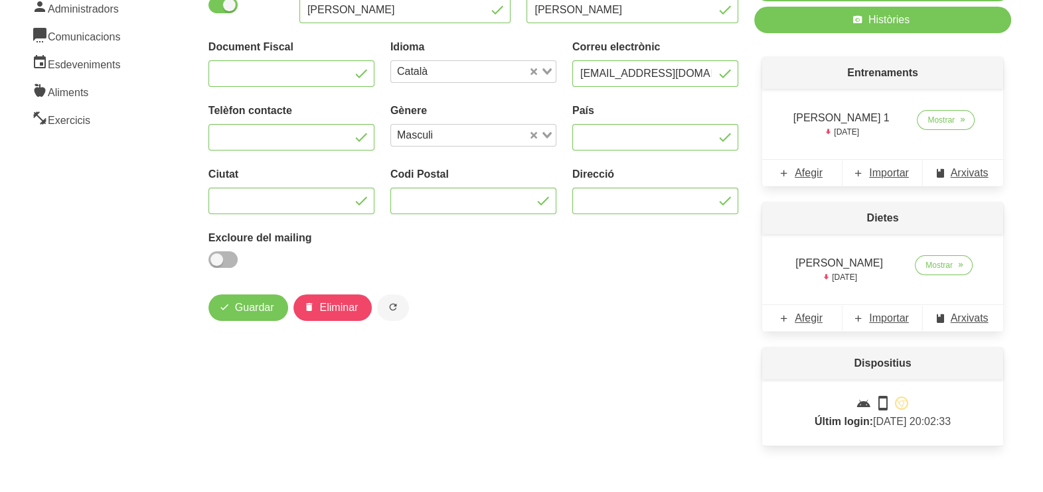
scroll to position [171, 0]
click at [955, 171] on span "Arxivats" at bounding box center [969, 173] width 38 height 16
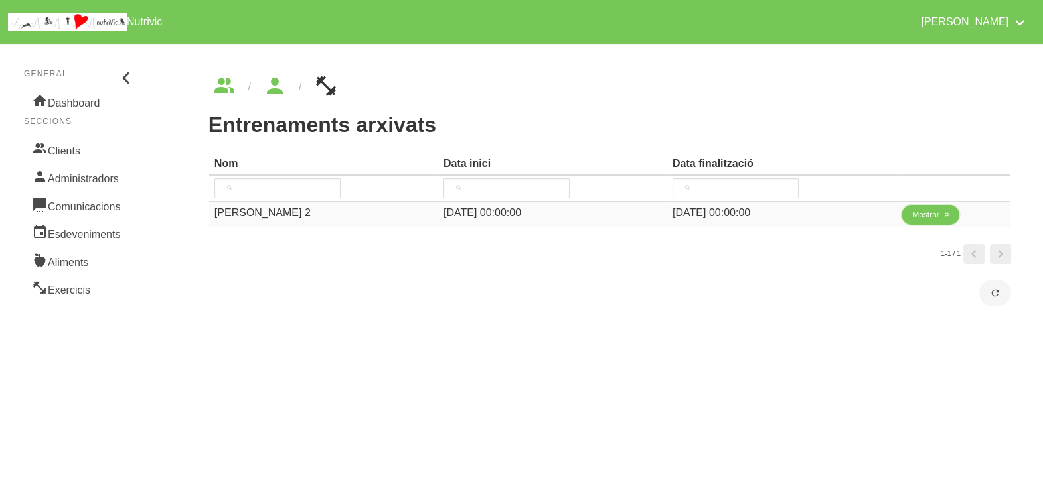
click at [916, 213] on span "Mostrar" at bounding box center [925, 215] width 27 height 12
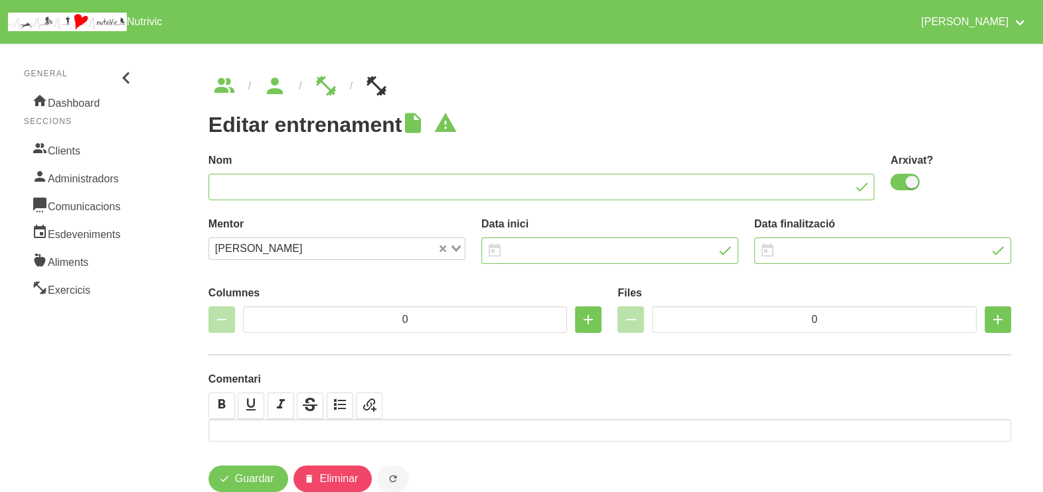
type input "[PERSON_NAME] 2"
checkbox input "true"
type input "[DATE]"
type input "2"
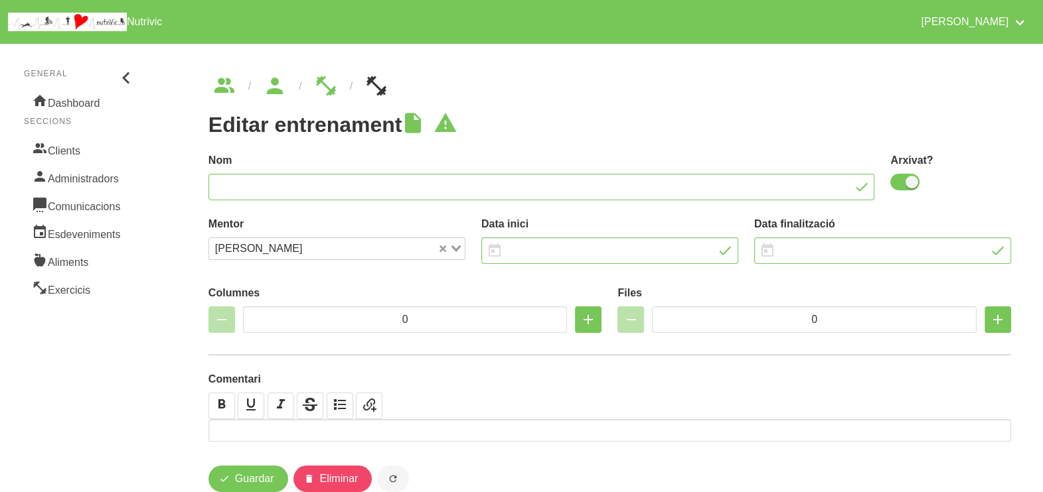
type input "8"
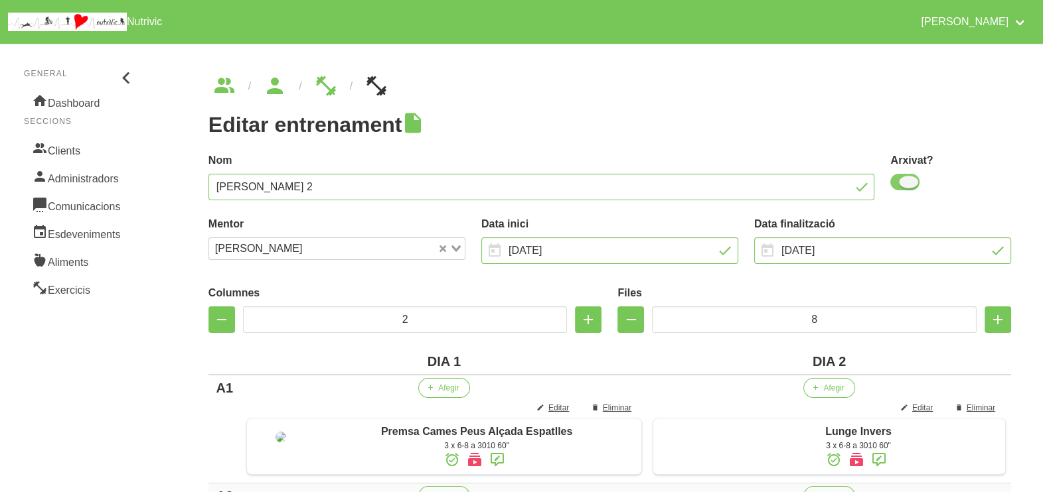
click at [907, 183] on span at bounding box center [904, 182] width 29 height 17
click at [899, 183] on input "checkbox" at bounding box center [894, 182] width 9 height 9
checkbox input "false"
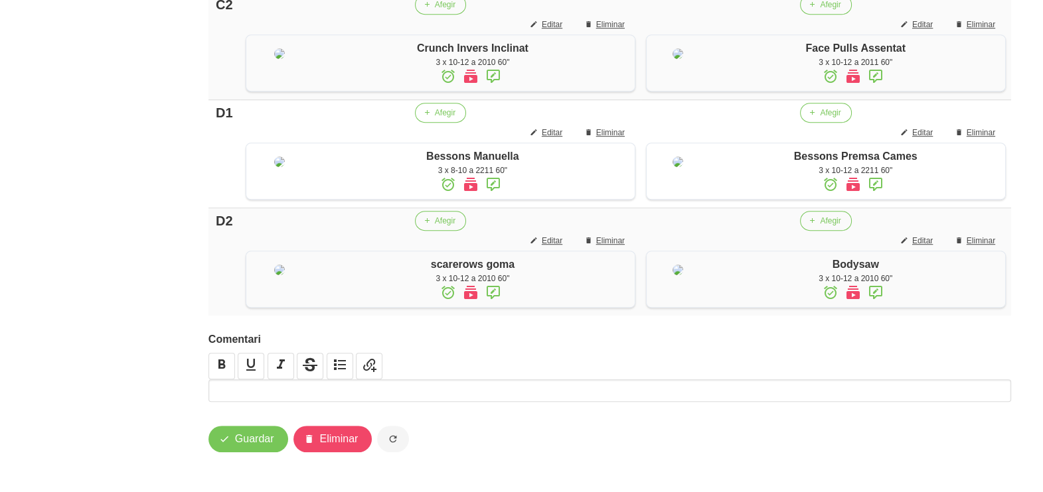
scroll to position [1144, 0]
click at [228, 441] on icon "button" at bounding box center [224, 439] width 11 height 17
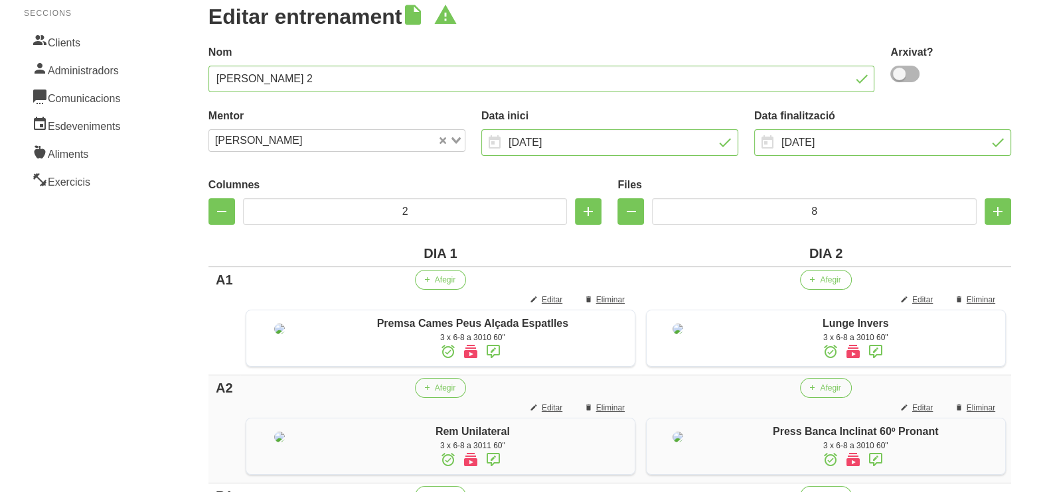
scroll to position [0, 0]
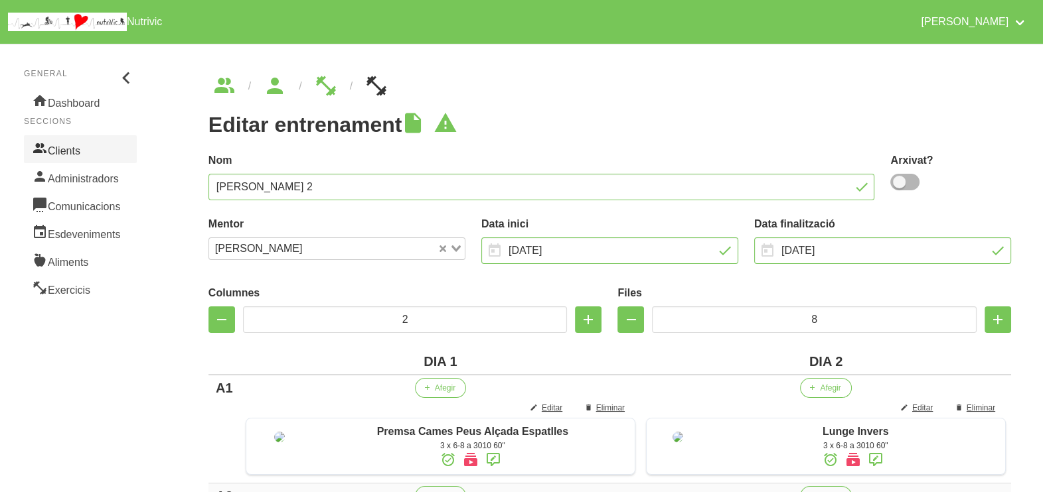
click at [88, 153] on link "Clients" at bounding box center [80, 149] width 113 height 28
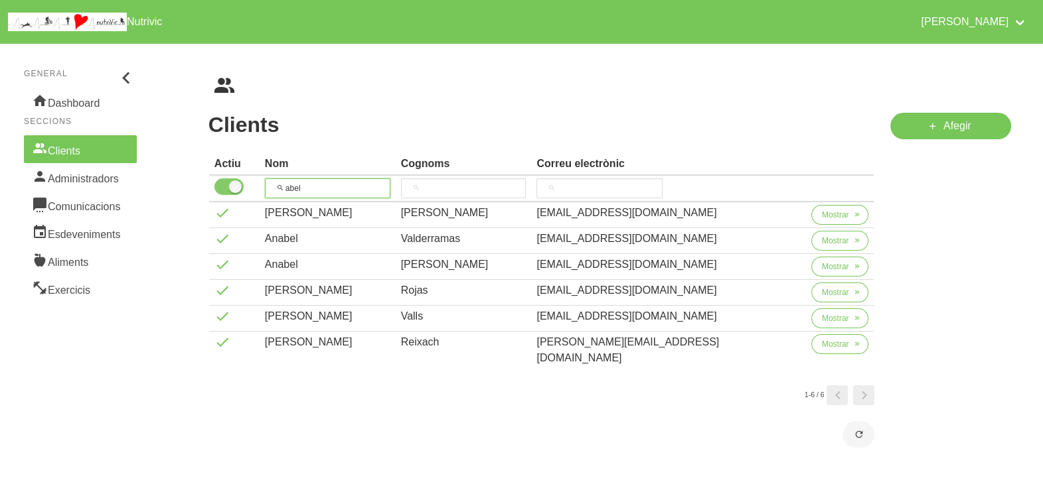
drag, startPoint x: 305, startPoint y: 185, endPoint x: 242, endPoint y: 185, distance: 63.1
click at [241, 185] on tr "abel" at bounding box center [541, 189] width 665 height 27
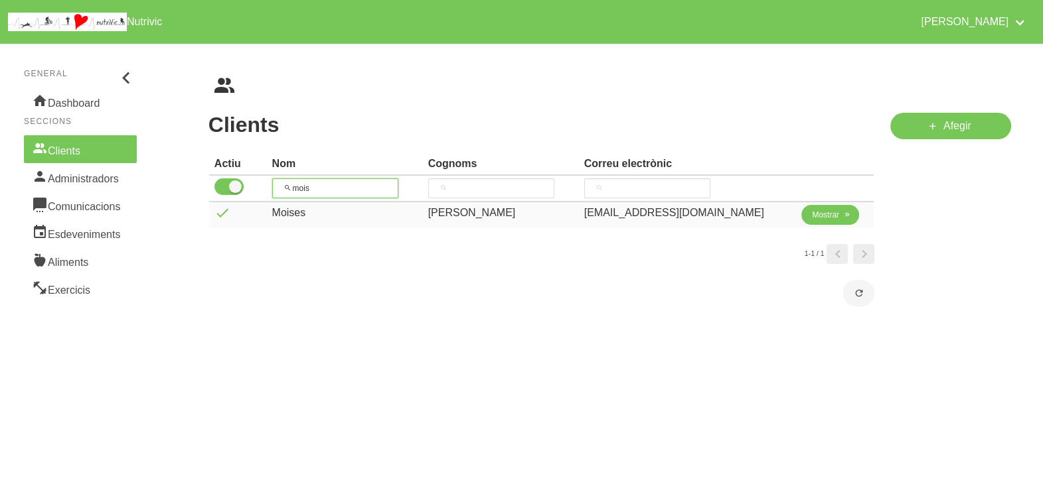
type input "mois"
click at [816, 220] on button "Mostrar" at bounding box center [830, 215] width 58 height 20
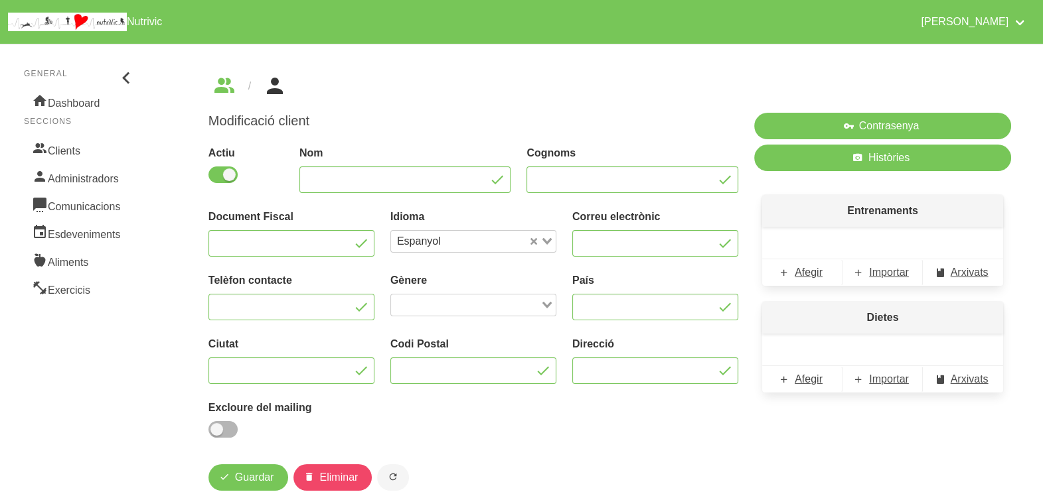
type input "Moises"
type input "[PERSON_NAME]"
type input "[EMAIL_ADDRESS][DOMAIN_NAME]"
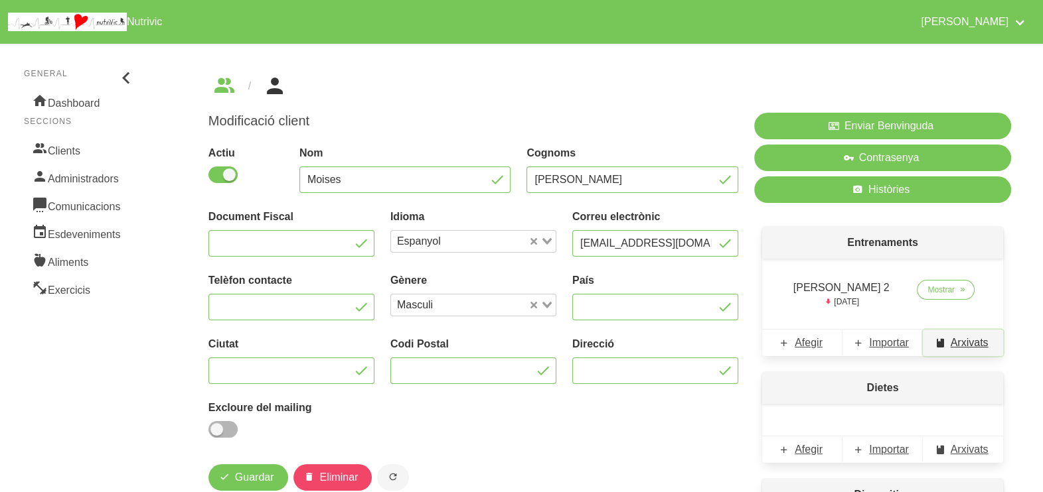
click at [960, 347] on span "Arxivats" at bounding box center [969, 343] width 38 height 16
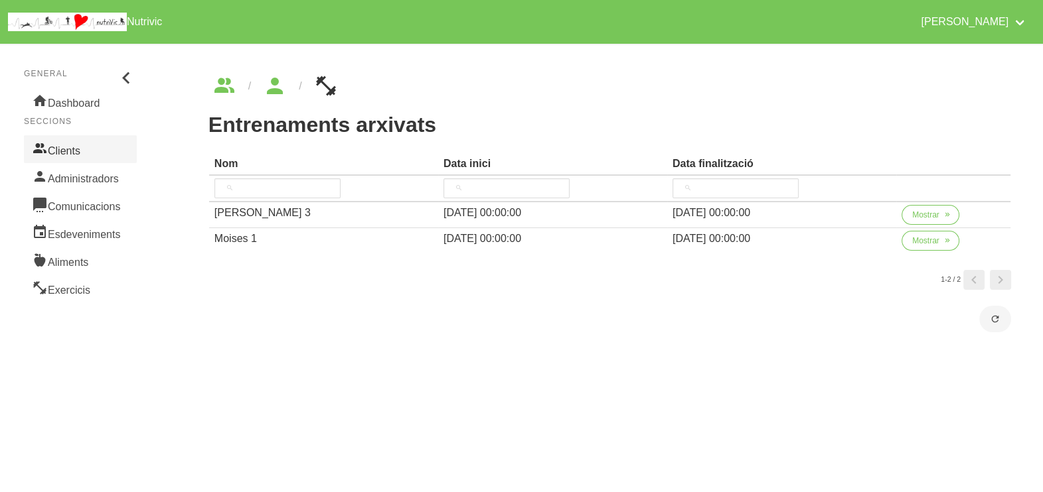
click at [84, 147] on link "Clients" at bounding box center [80, 149] width 113 height 28
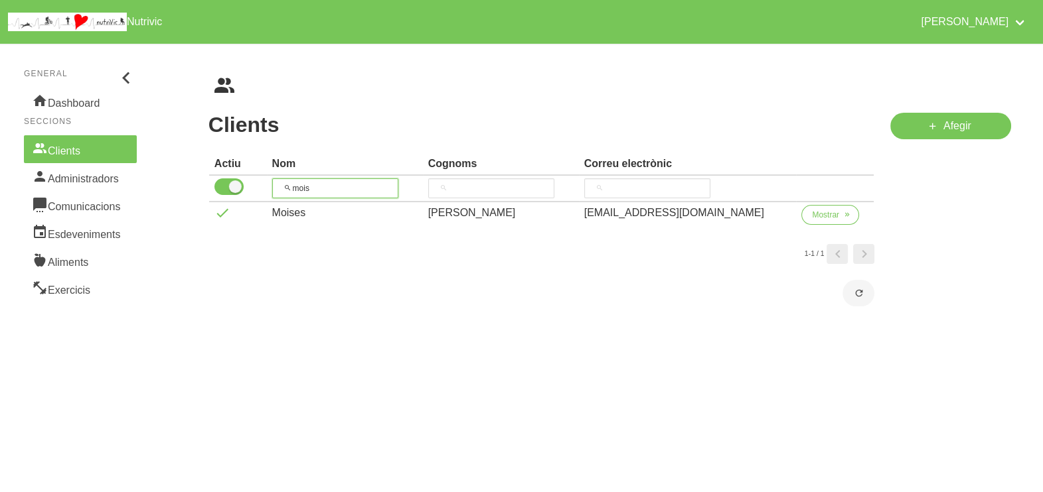
drag, startPoint x: 279, startPoint y: 189, endPoint x: 301, endPoint y: 170, distance: 29.7
click at [278, 188] on input "mois" at bounding box center [335, 189] width 126 height 20
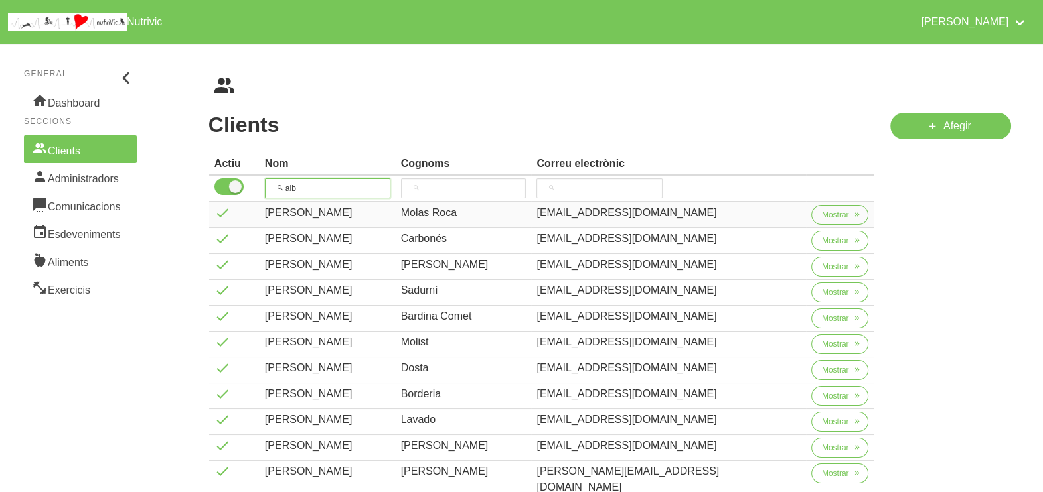
scroll to position [82, 0]
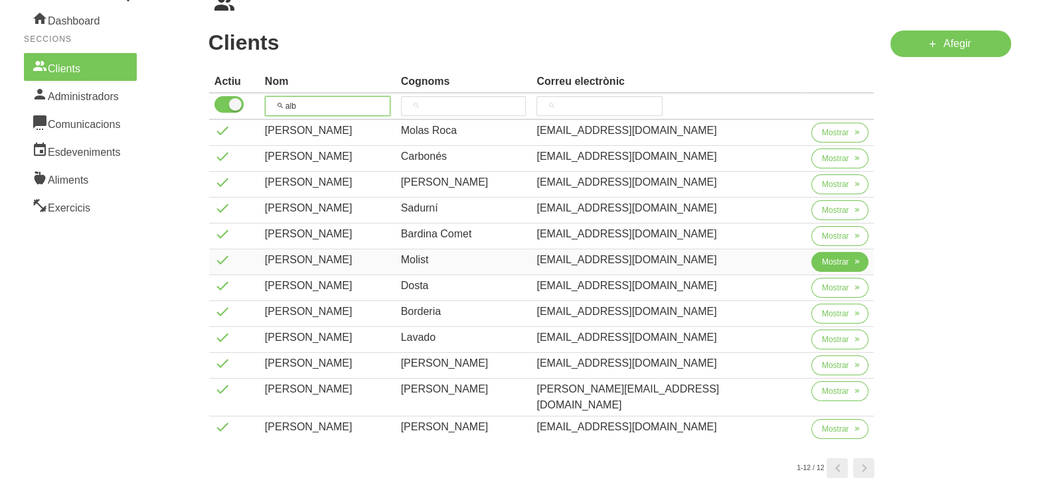
type input "alb"
click at [824, 264] on span "Mostrar" at bounding box center [835, 262] width 27 height 12
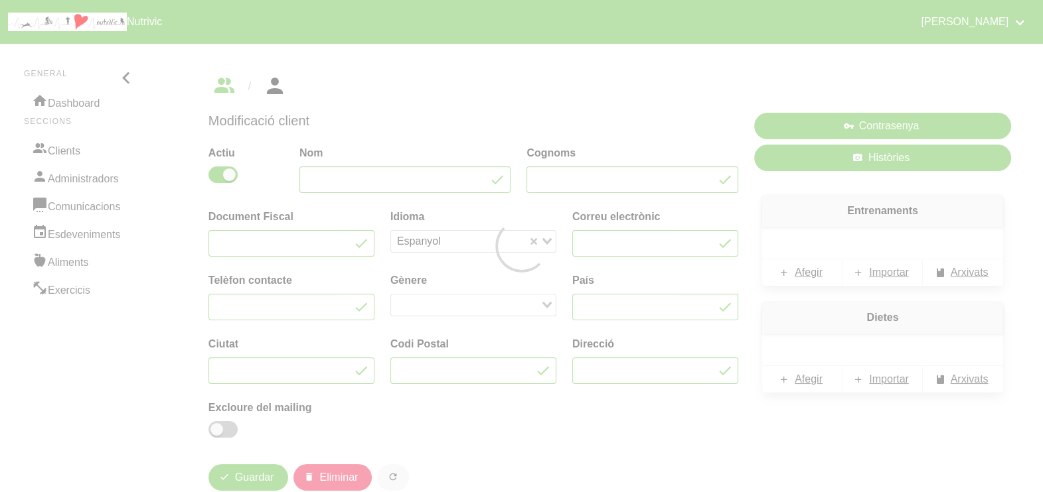
type input "[PERSON_NAME]"
type input "Molist"
type input "[EMAIL_ADDRESS][DOMAIN_NAME]"
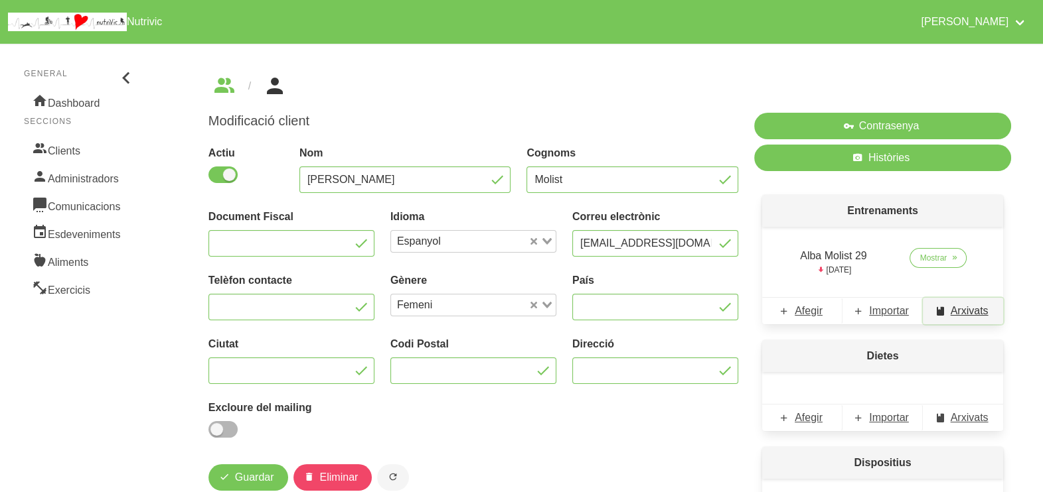
click at [965, 307] on span "Arxivats" at bounding box center [969, 311] width 38 height 16
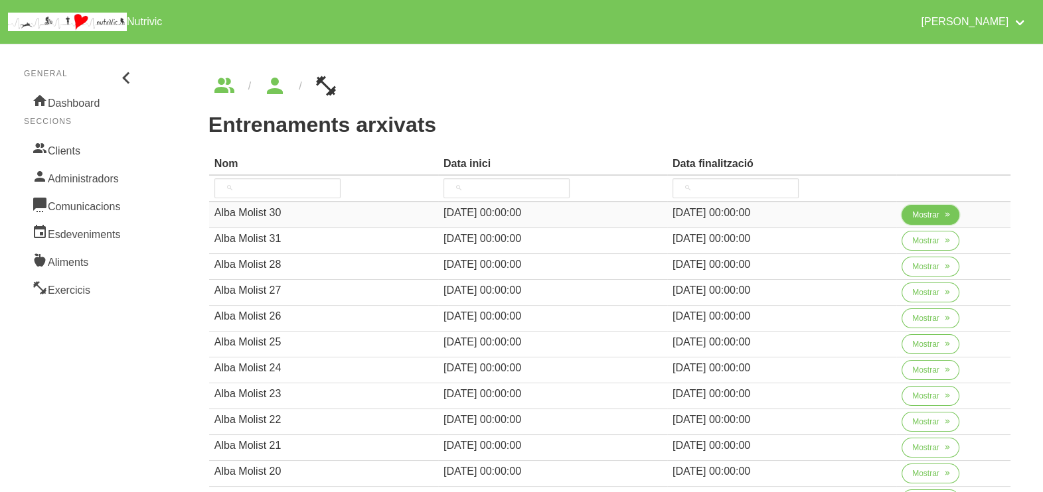
click at [929, 212] on span "Mostrar" at bounding box center [925, 215] width 27 height 12
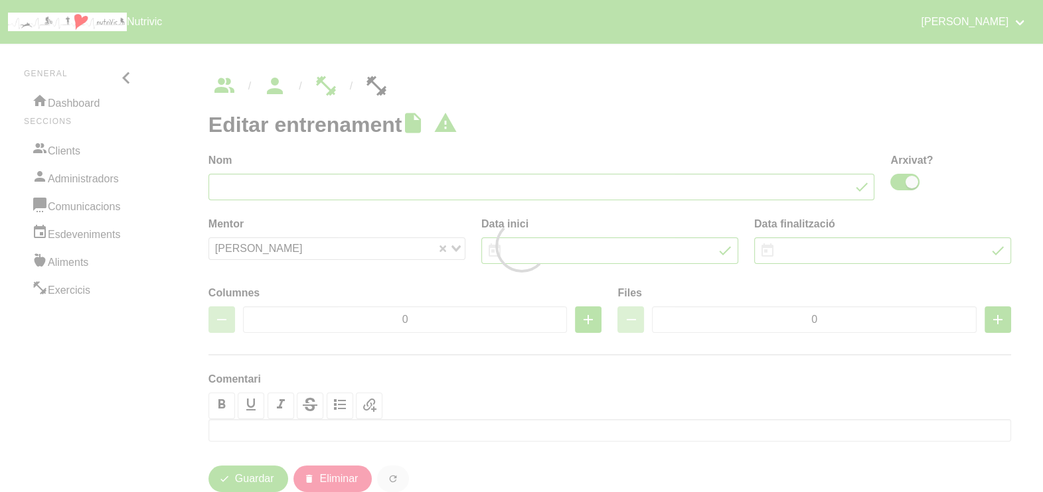
type input "Alba Molist 30"
checkbox input "true"
type input "[DATE]"
type input "2"
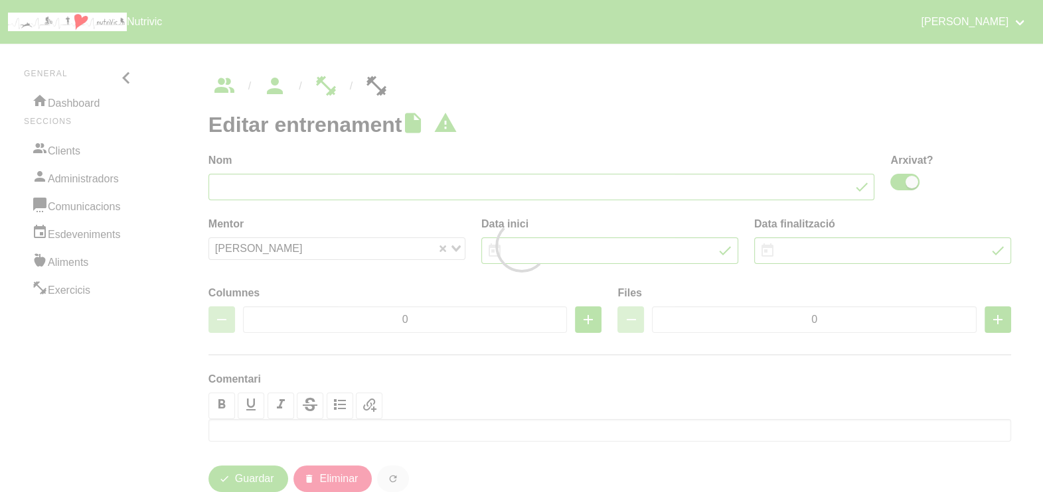
type input "8"
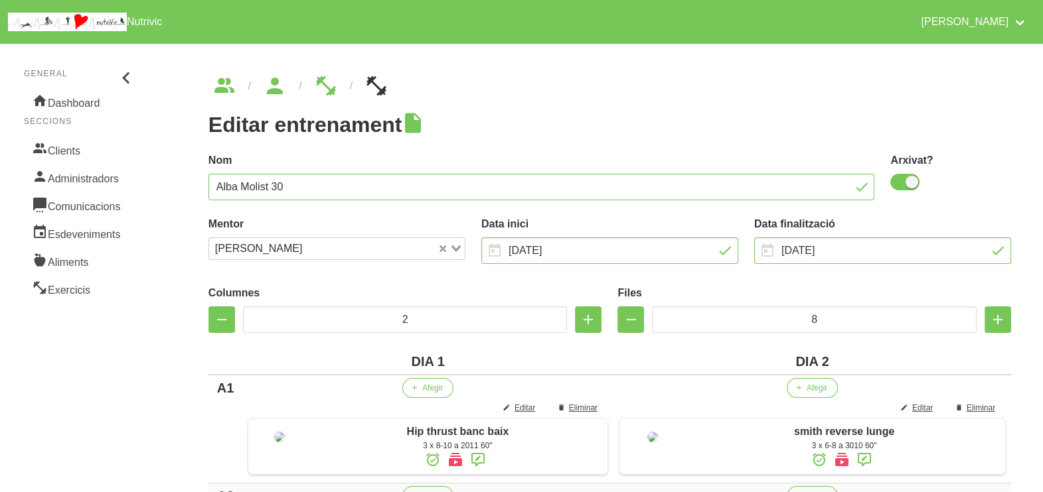
click at [906, 185] on div at bounding box center [521, 246] width 1043 height 492
click at [901, 180] on span at bounding box center [904, 182] width 29 height 17
click at [899, 180] on input "checkbox" at bounding box center [894, 182] width 9 height 9
checkbox input "false"
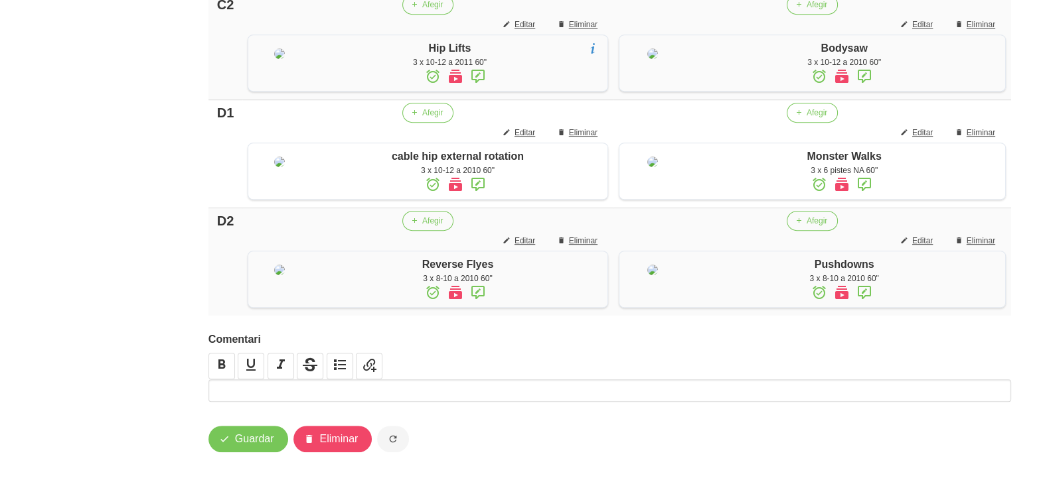
scroll to position [1185, 0]
click at [263, 435] on span "Guardar" at bounding box center [254, 439] width 39 height 16
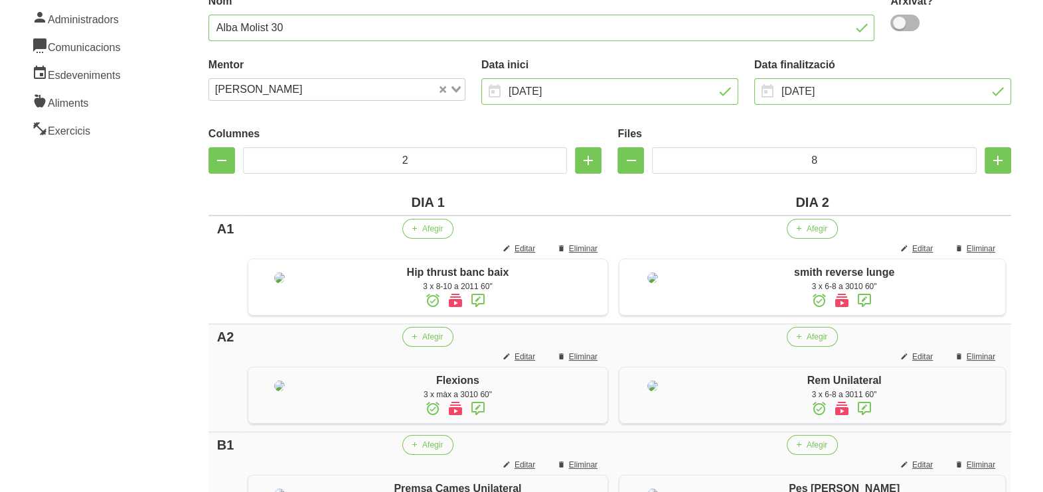
scroll to position [0, 0]
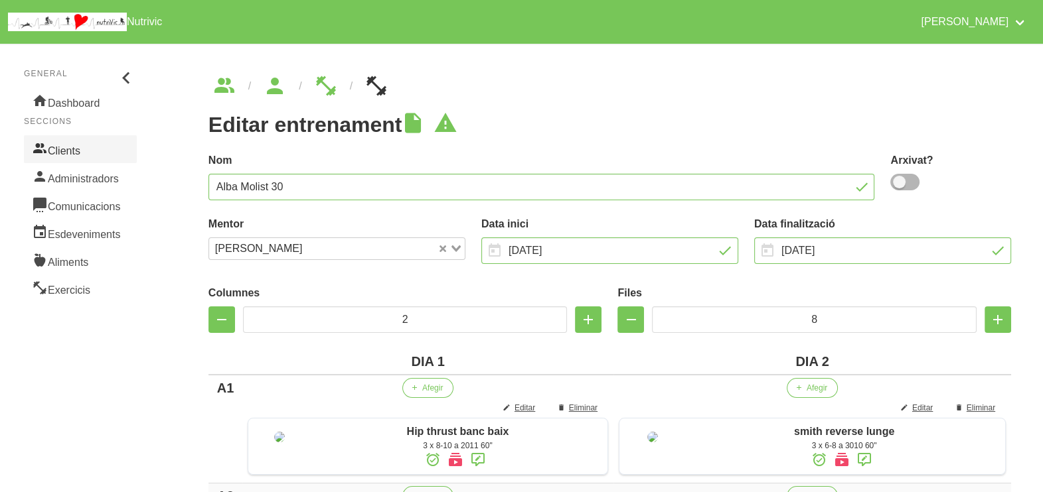
click at [79, 149] on link "Clients" at bounding box center [80, 149] width 113 height 28
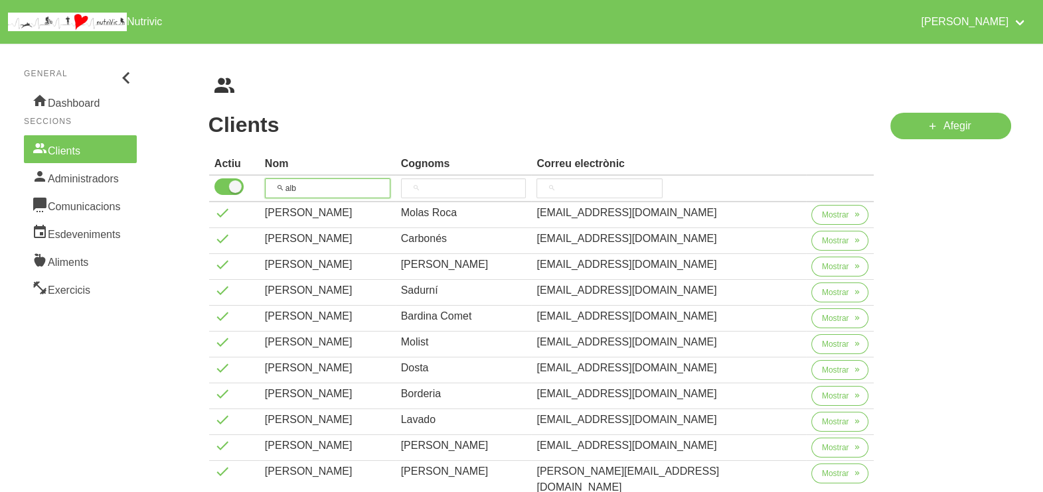
drag, startPoint x: 326, startPoint y: 181, endPoint x: 262, endPoint y: 178, distance: 63.8
click at [261, 179] on tr "alb" at bounding box center [541, 189] width 665 height 27
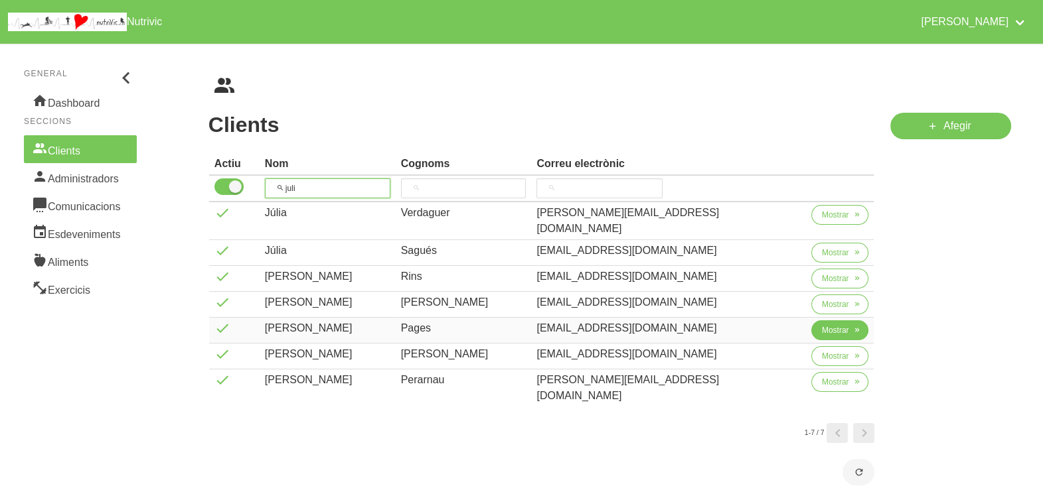
type input "juli"
click at [822, 325] on span "Mostrar" at bounding box center [835, 331] width 27 height 12
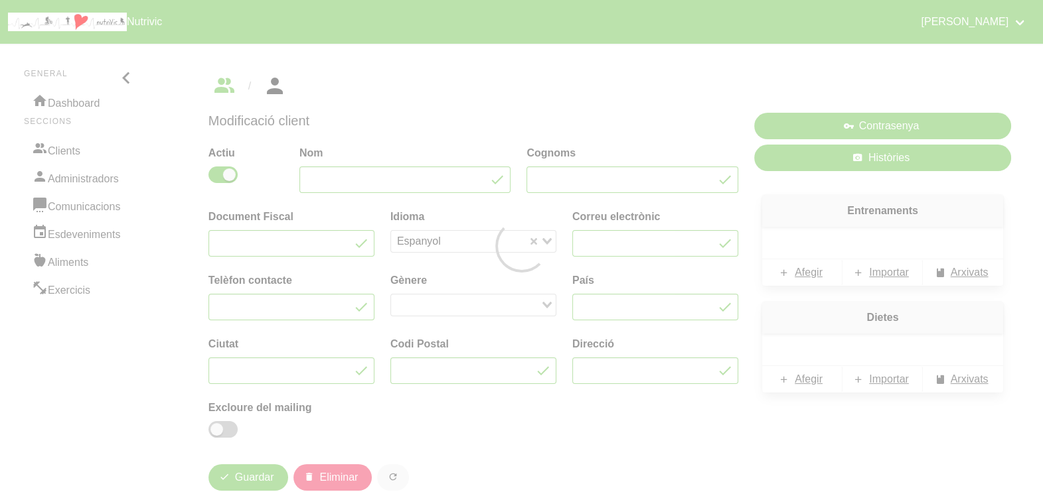
type input "[PERSON_NAME]"
type input "Pages"
type input "[EMAIL_ADDRESS][DOMAIN_NAME]"
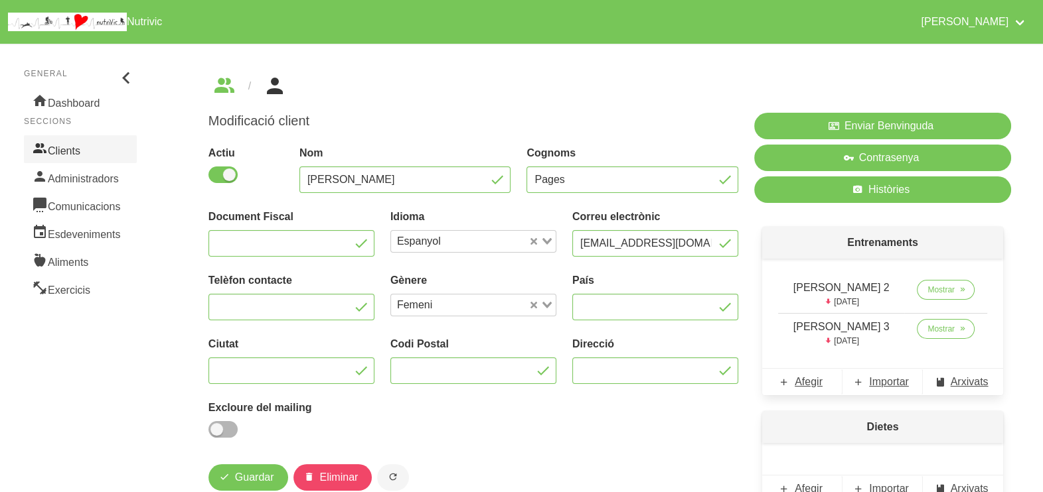
click at [79, 151] on link "Clients" at bounding box center [80, 149] width 113 height 28
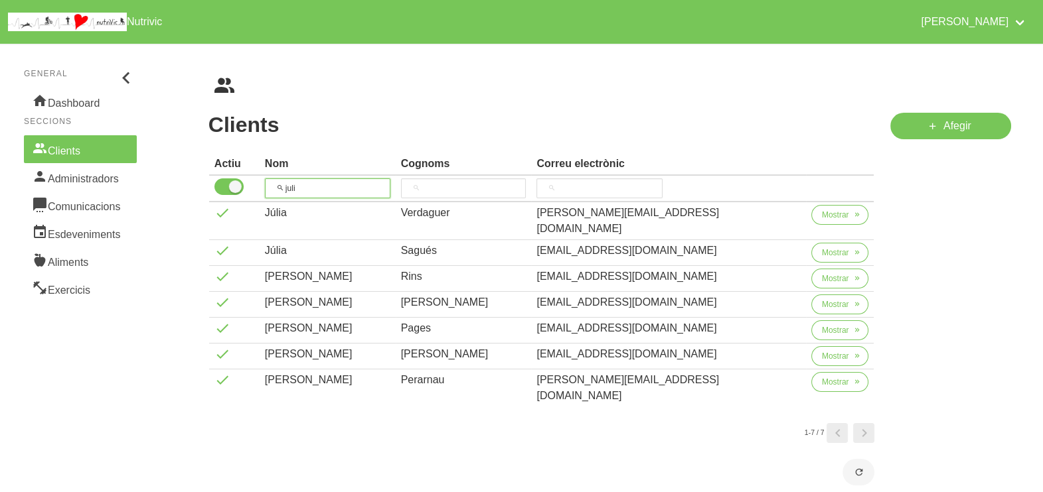
drag, startPoint x: 323, startPoint y: 185, endPoint x: 287, endPoint y: 188, distance: 35.4
click at [287, 188] on input "juli" at bounding box center [327, 189] width 125 height 20
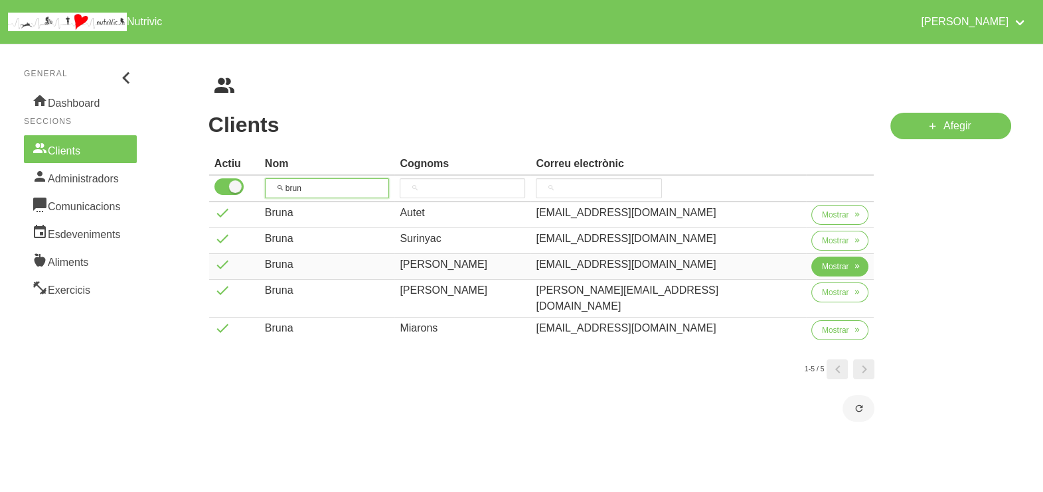
type input "brun"
click at [822, 266] on span "Mostrar" at bounding box center [835, 267] width 27 height 12
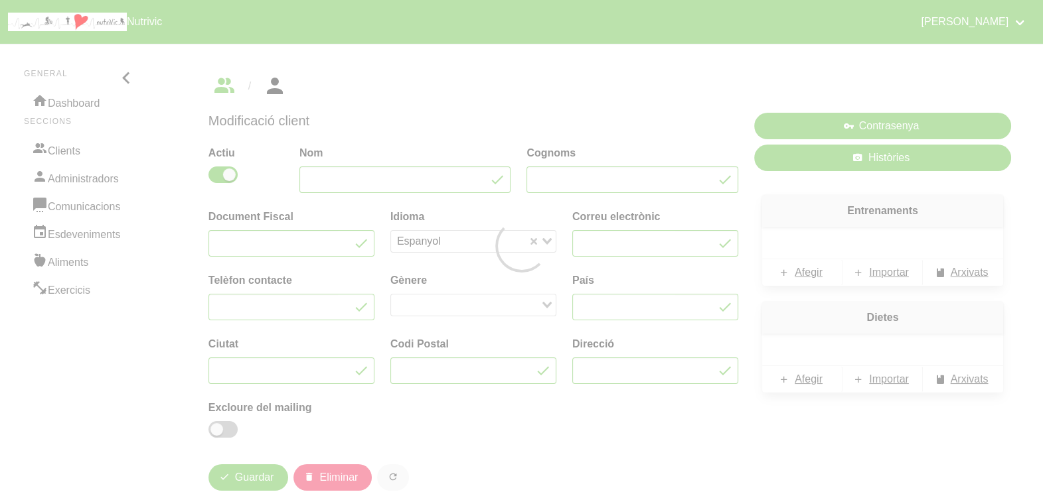
type input "Bruna"
type input "[PERSON_NAME]"
type input "[EMAIL_ADDRESS][DOMAIN_NAME]"
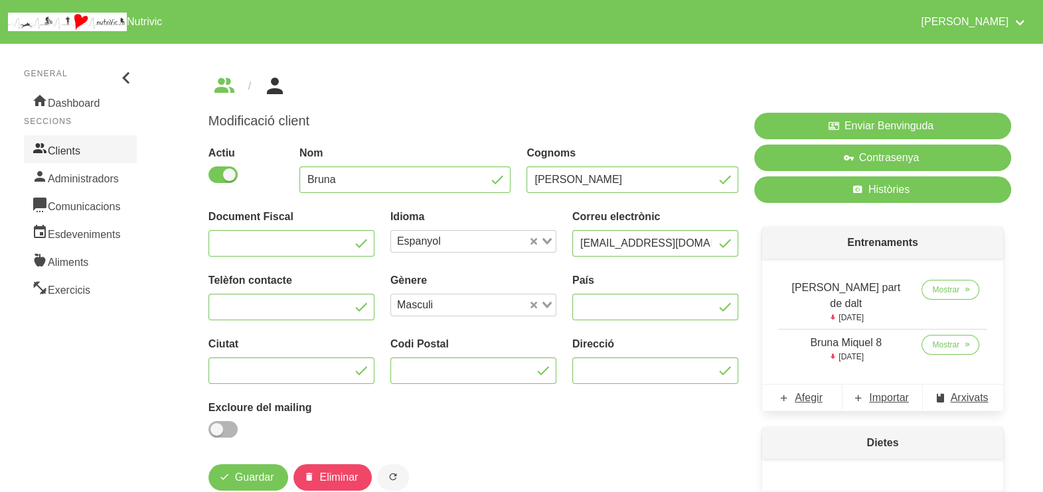
click at [91, 146] on link "Clients" at bounding box center [80, 149] width 113 height 28
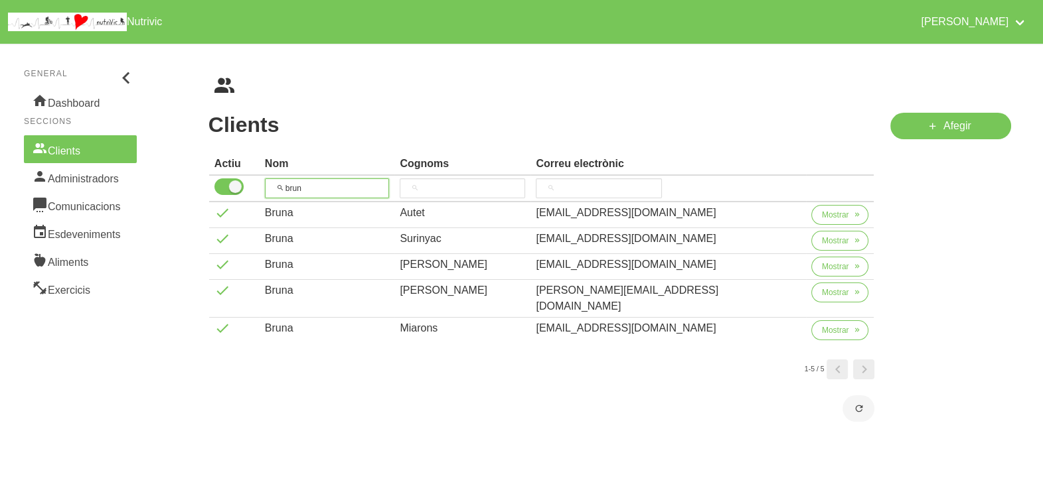
click at [283, 186] on input "brun" at bounding box center [327, 189] width 125 height 20
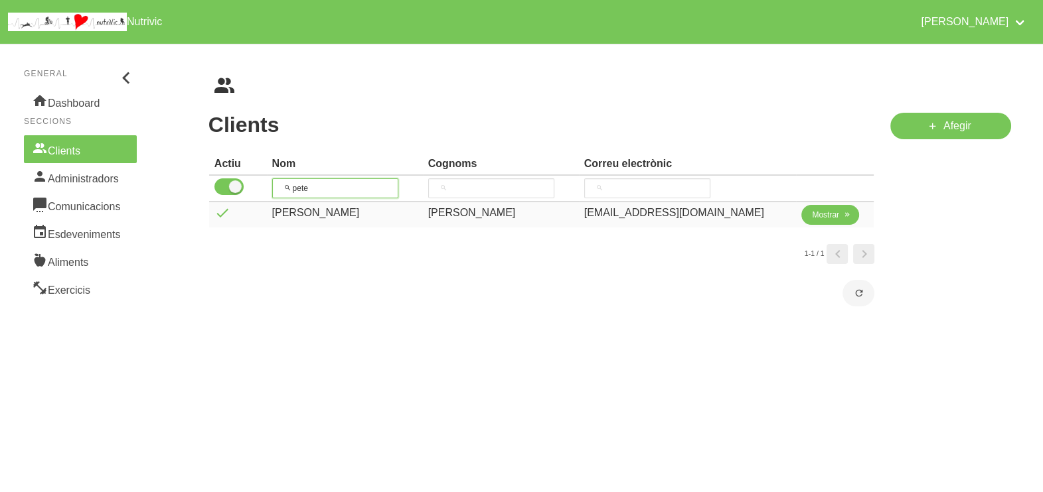
type input "pete"
click at [812, 214] on span "Mostrar" at bounding box center [825, 215] width 27 height 12
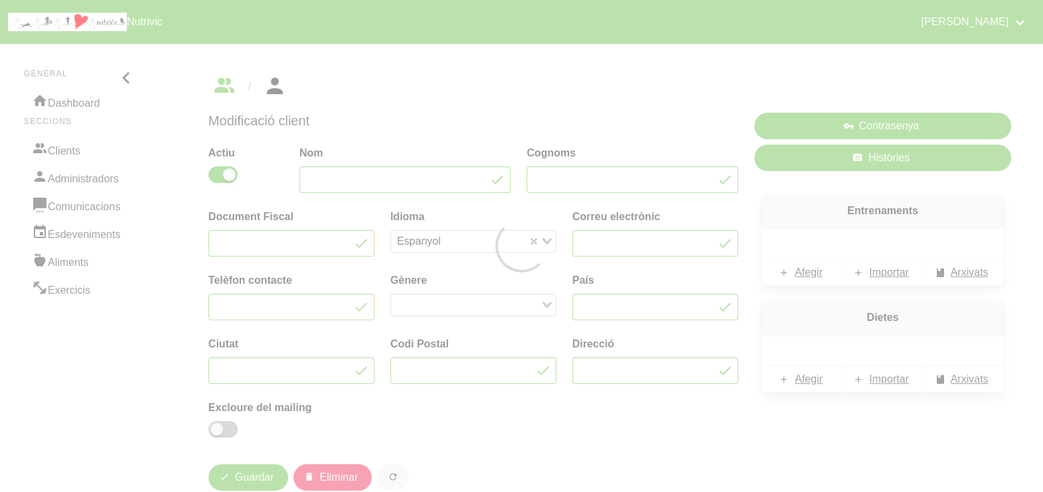
type input "[PERSON_NAME]"
type input "[EMAIL_ADDRESS][DOMAIN_NAME]"
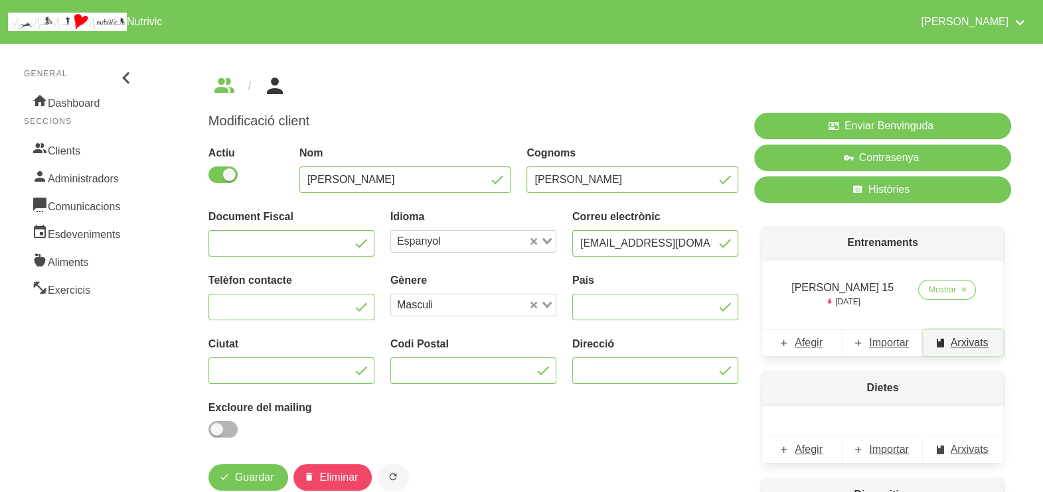
click at [970, 345] on span "Arxivats" at bounding box center [969, 343] width 38 height 16
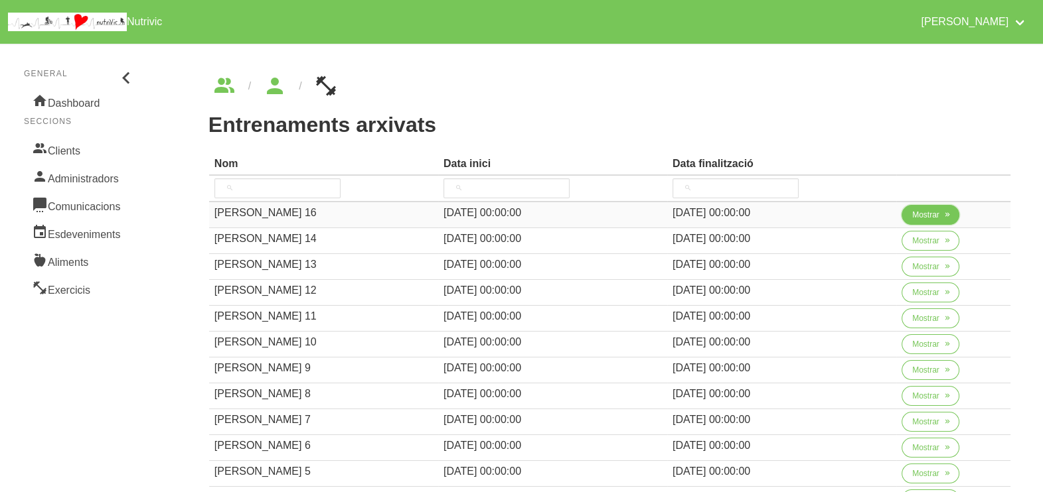
click at [921, 219] on span "Mostrar" at bounding box center [925, 215] width 27 height 12
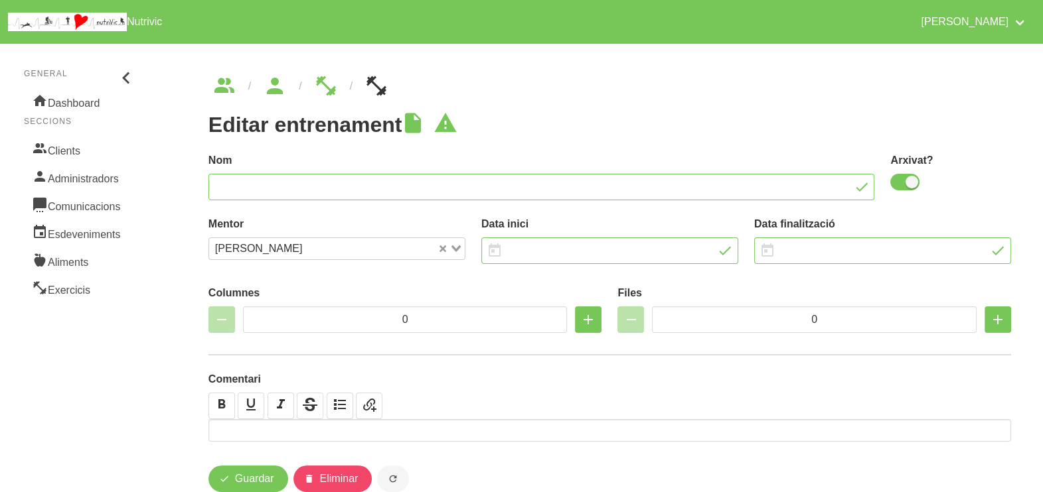
type input "[PERSON_NAME] 16"
checkbox input "true"
type input "[DATE]"
type input "2"
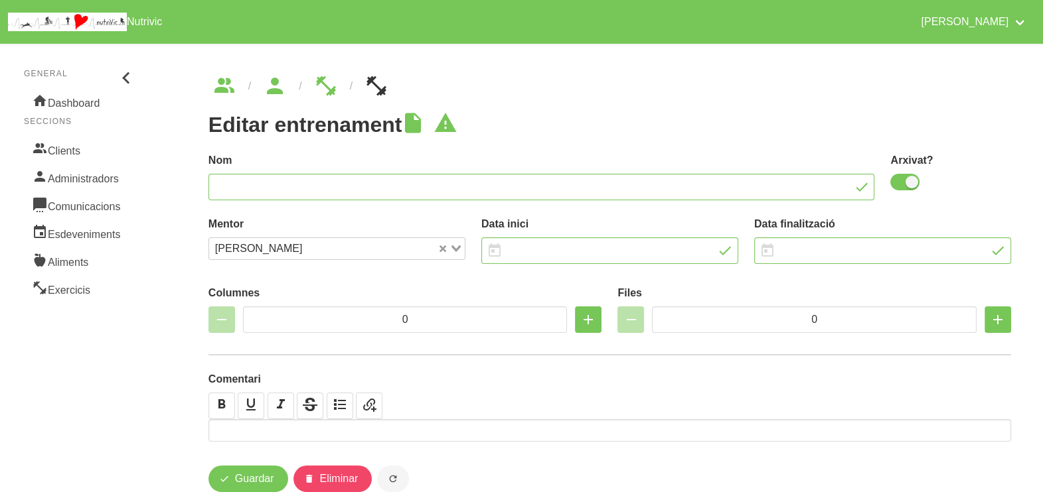
type input "8"
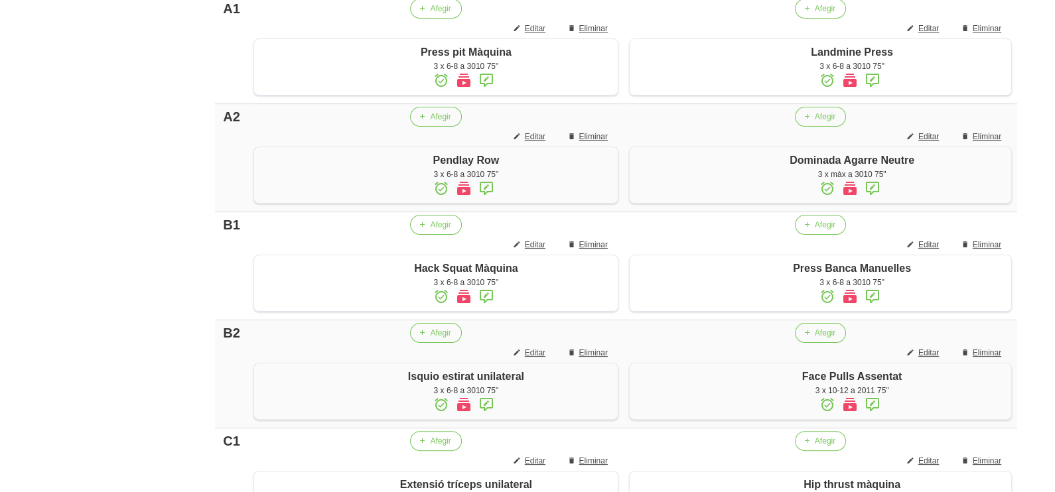
scroll to position [415, 0]
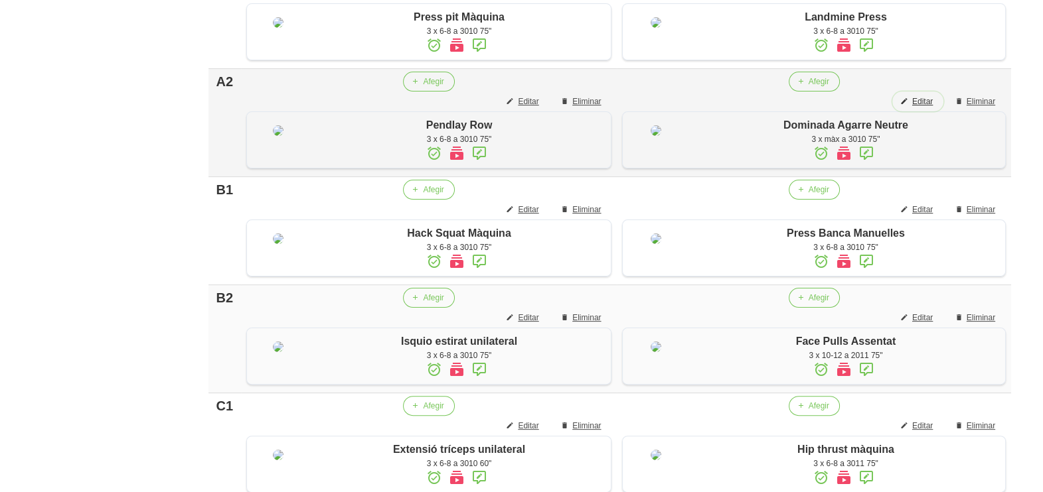
click at [923, 108] on span "Editar" at bounding box center [922, 102] width 21 height 12
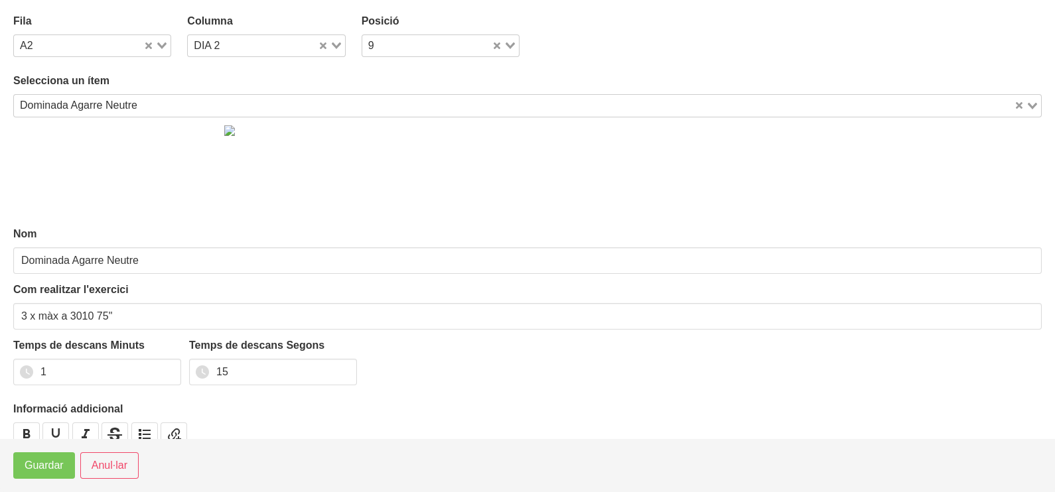
click at [155, 102] on input "Search for option" at bounding box center [577, 106] width 871 height 16
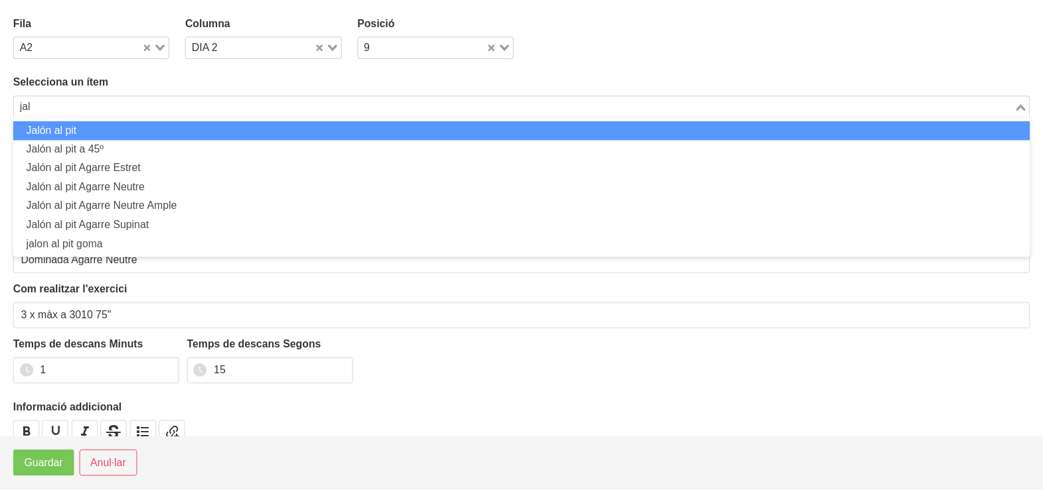
scroll to position [0, 0]
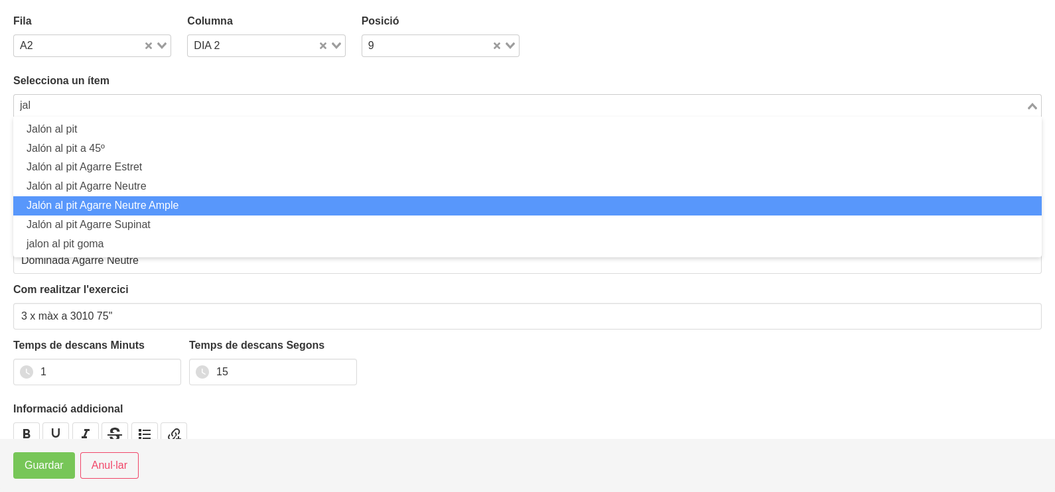
click at [161, 207] on li "Jalón al pit Agarre Neutre Ample" at bounding box center [527, 205] width 1029 height 19
type input "jal"
type input "Jalón al pit Agarre Neutre Ample"
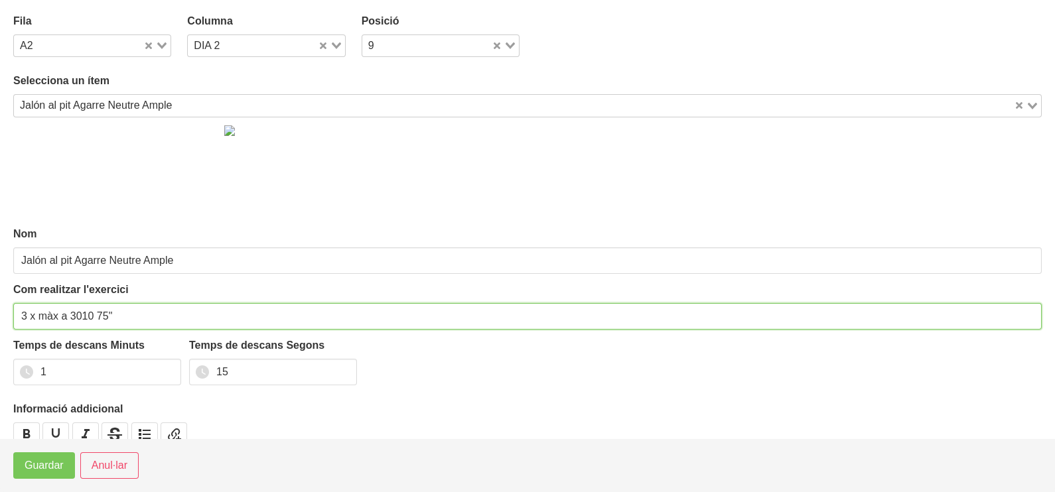
click at [56, 313] on input "3 x màx a 3010 75"" at bounding box center [527, 316] width 1029 height 27
click at [58, 313] on input "3 x màx a 3010 75"" at bounding box center [527, 316] width 1029 height 27
drag, startPoint x: 58, startPoint y: 315, endPoint x: 38, endPoint y: 314, distance: 20.6
click at [38, 314] on input "3 x màx a 3010 75"" at bounding box center [527, 316] width 1029 height 27
type input "3 x 6-8 a 3010 75""
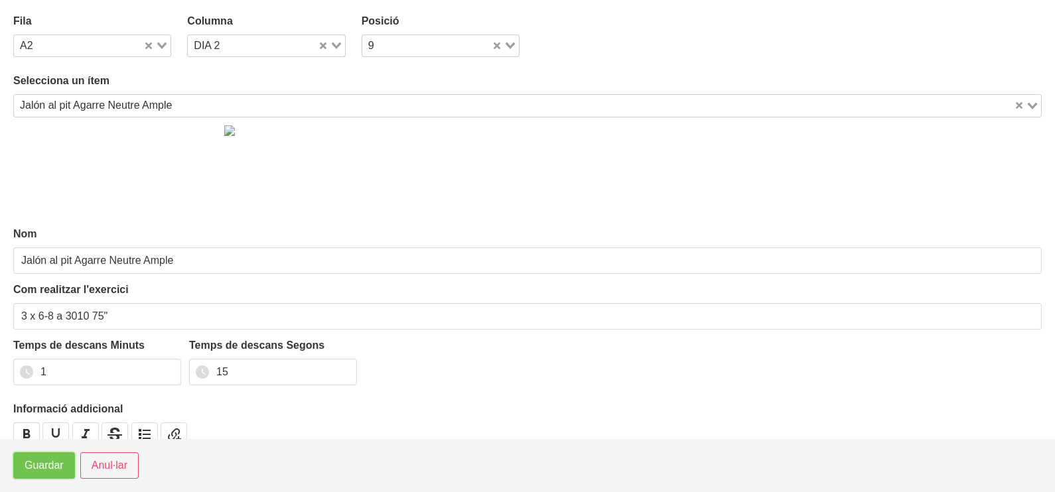
click at [44, 466] on span "Guardar" at bounding box center [44, 466] width 39 height 16
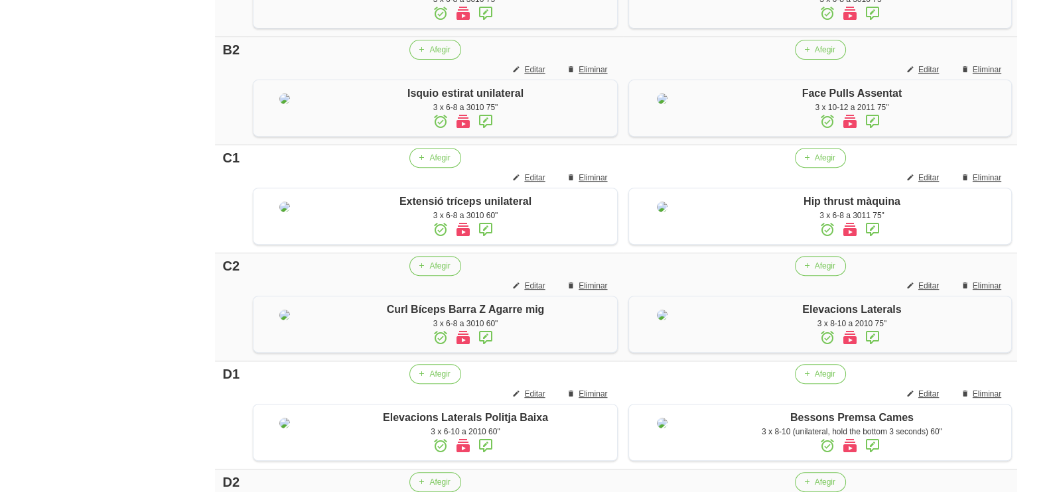
scroll to position [830, 0]
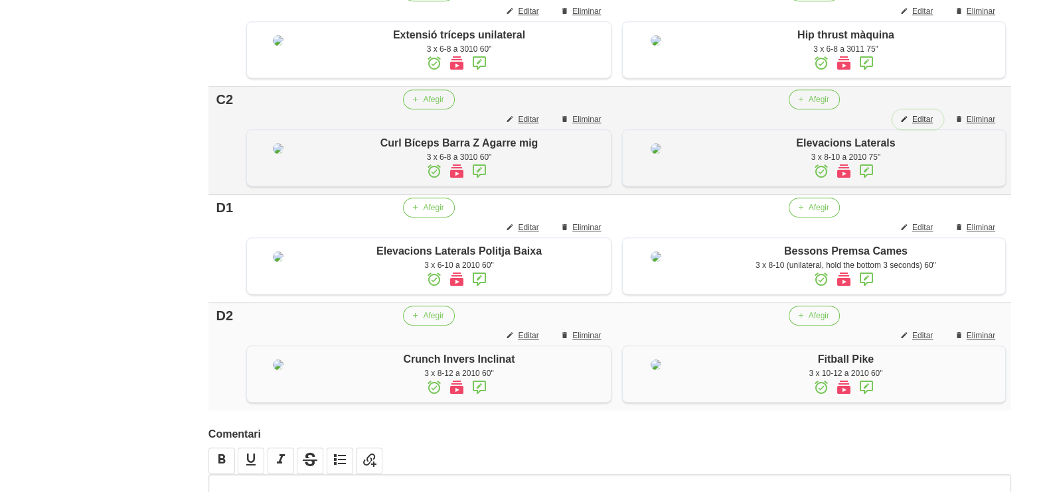
click at [923, 125] on span "Editar" at bounding box center [922, 119] width 21 height 12
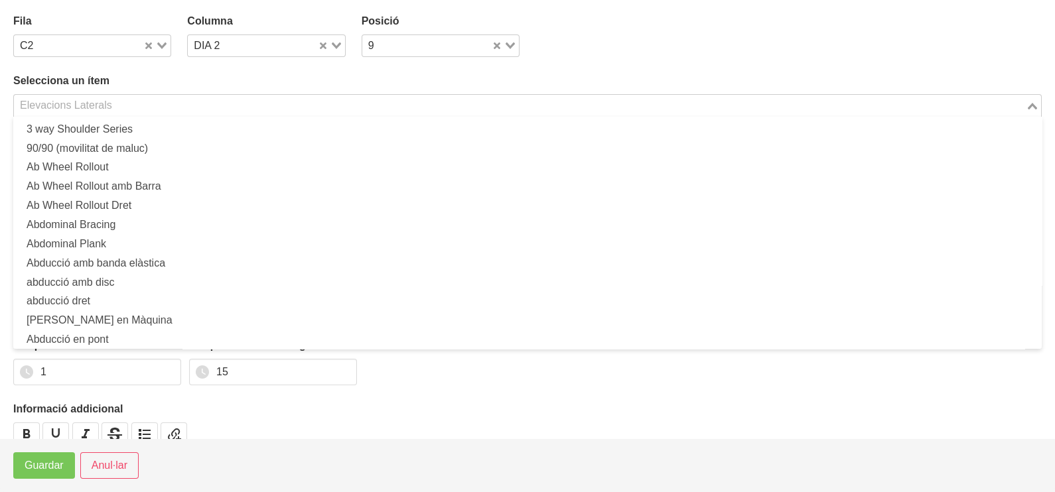
click at [150, 110] on input "Search for option" at bounding box center [519, 106] width 1009 height 16
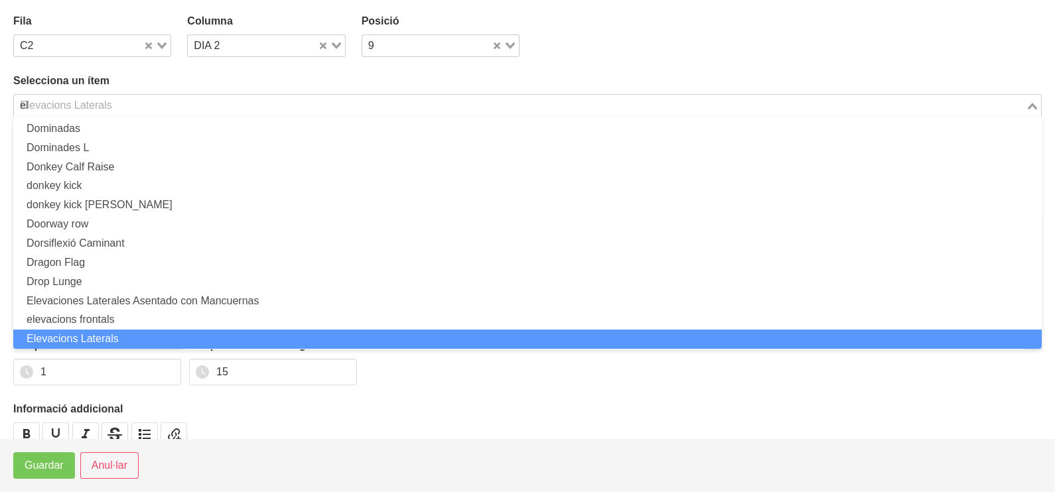
scroll to position [3, 0]
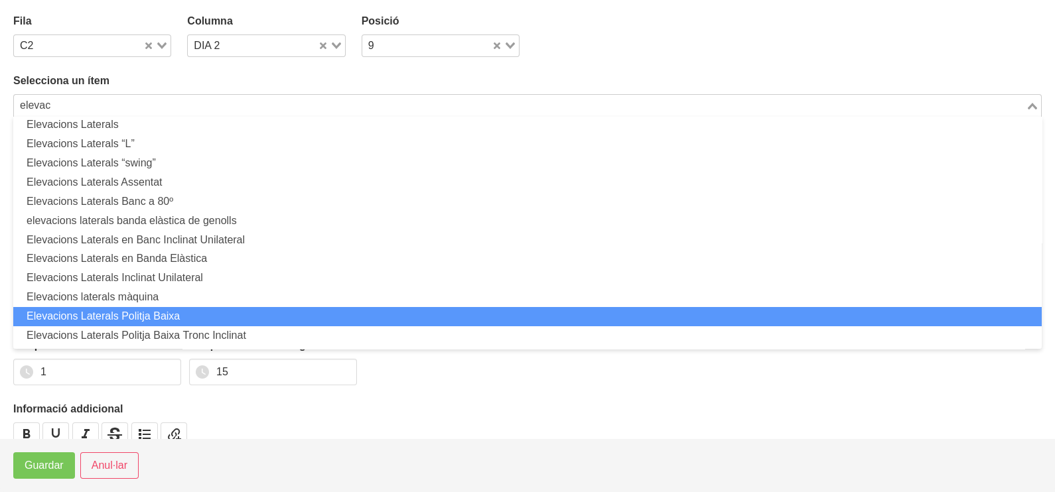
click at [173, 311] on li "Elevacions Laterals Politja Baixa" at bounding box center [527, 316] width 1029 height 19
type input "elevac"
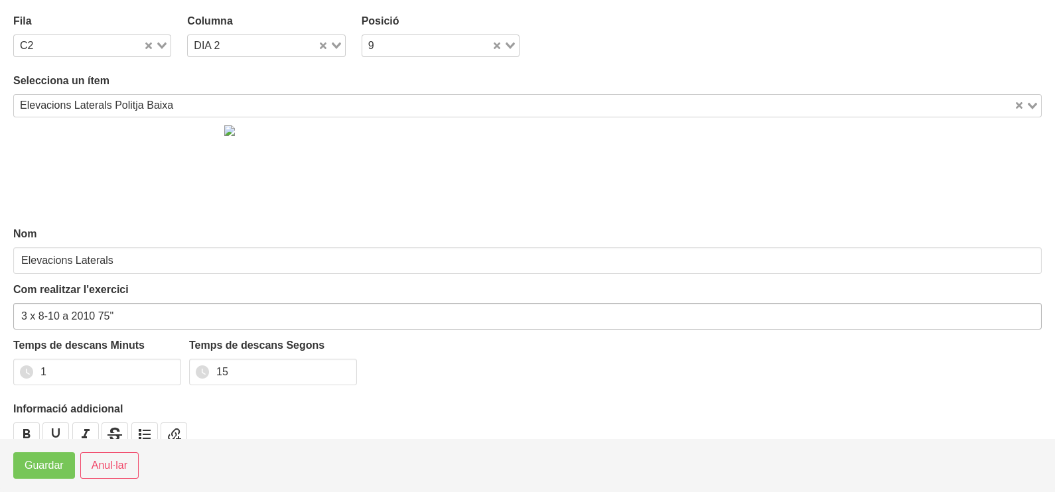
type input "Elevacions Laterals Politja Baixa"
click at [42, 471] on span "Guardar" at bounding box center [44, 466] width 39 height 16
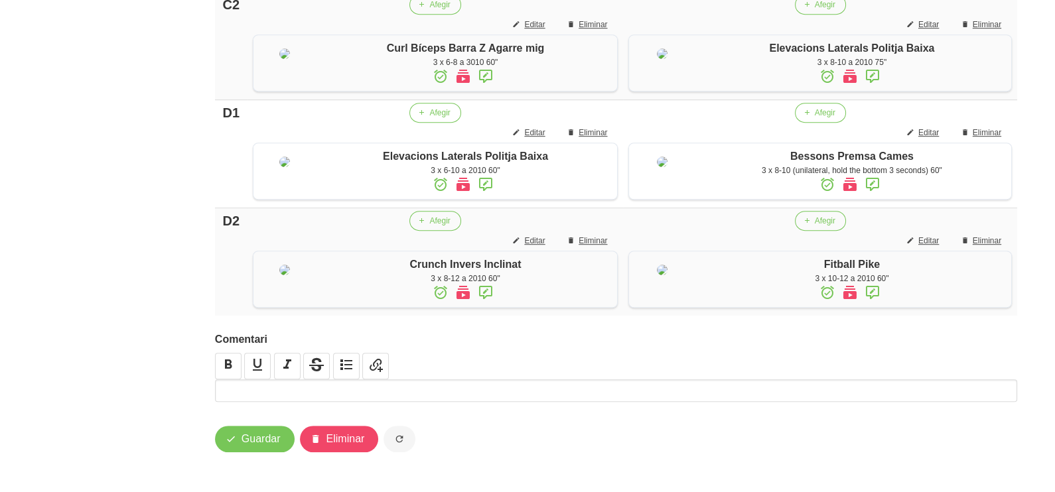
scroll to position [996, 0]
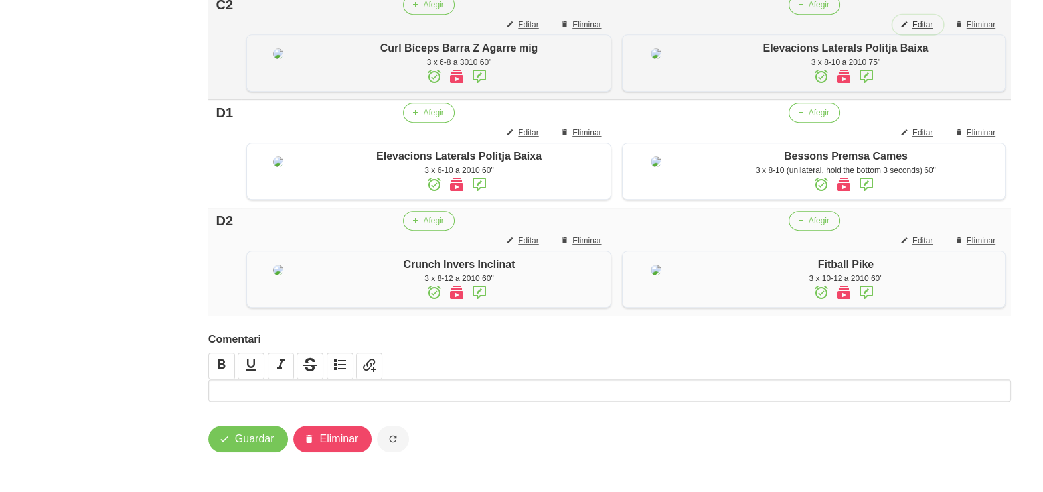
click at [925, 31] on span "Editar" at bounding box center [922, 25] width 21 height 12
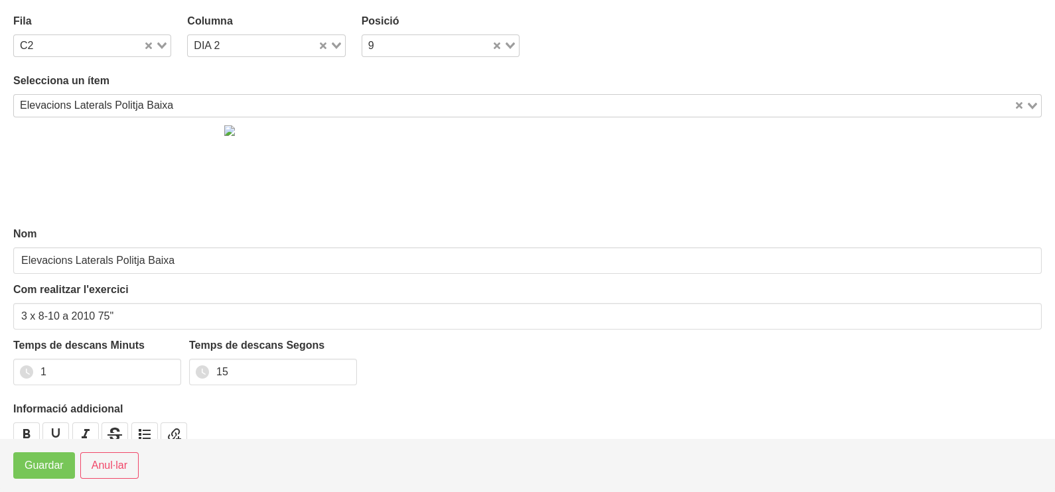
click at [117, 102] on div "Elevacions Laterals Politja Baixa" at bounding box center [514, 104] width 1000 height 19
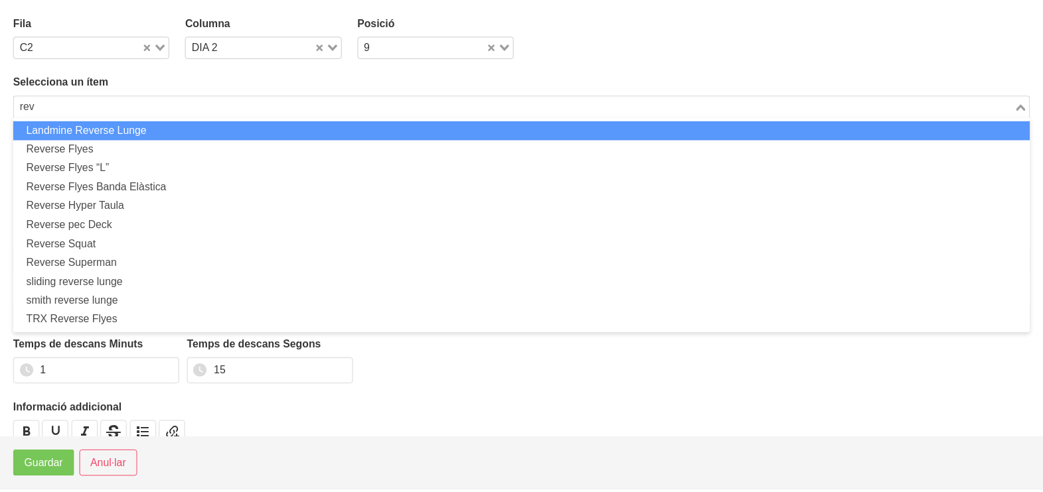
scroll to position [0, 0]
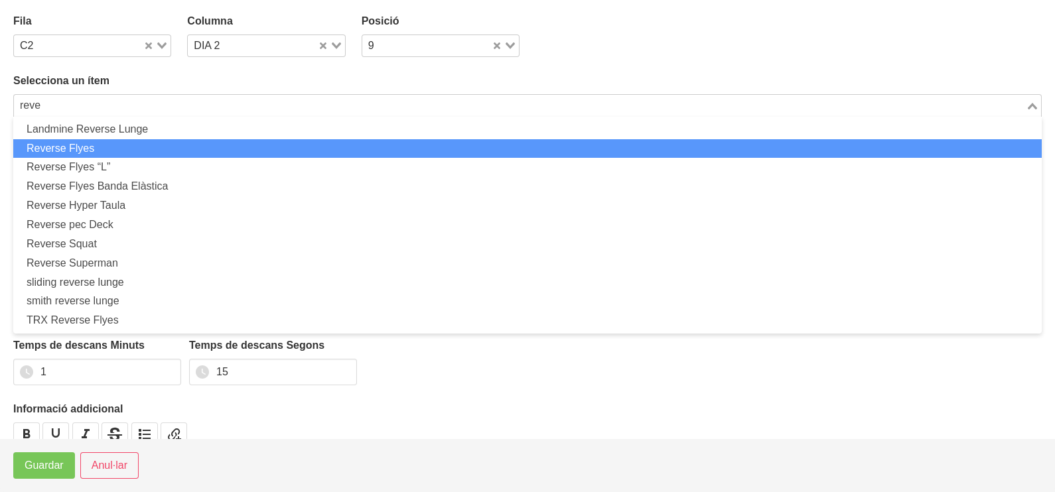
click at [122, 145] on li "Reverse Flyes" at bounding box center [527, 148] width 1029 height 19
type input "reve"
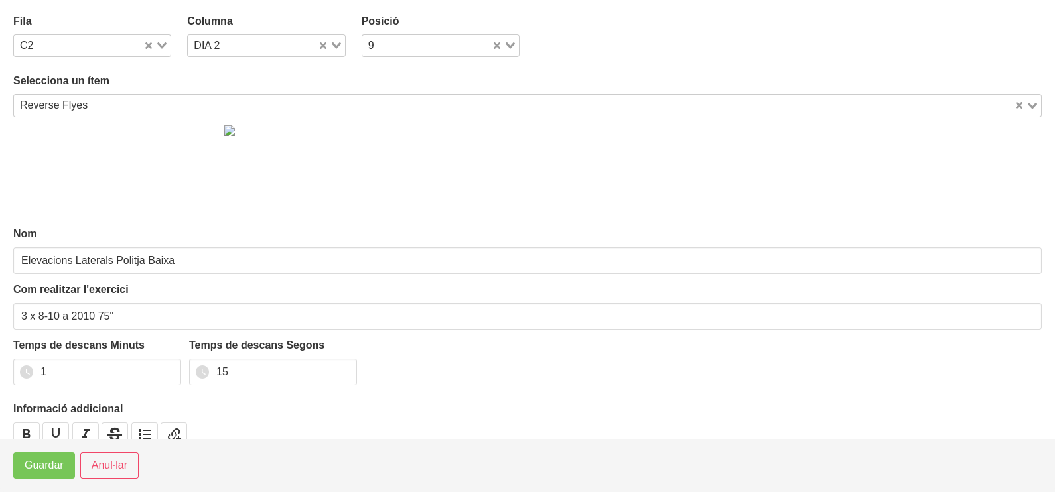
type input "Reverse Flyes"
click at [34, 477] on button "Guardar" at bounding box center [44, 466] width 62 height 27
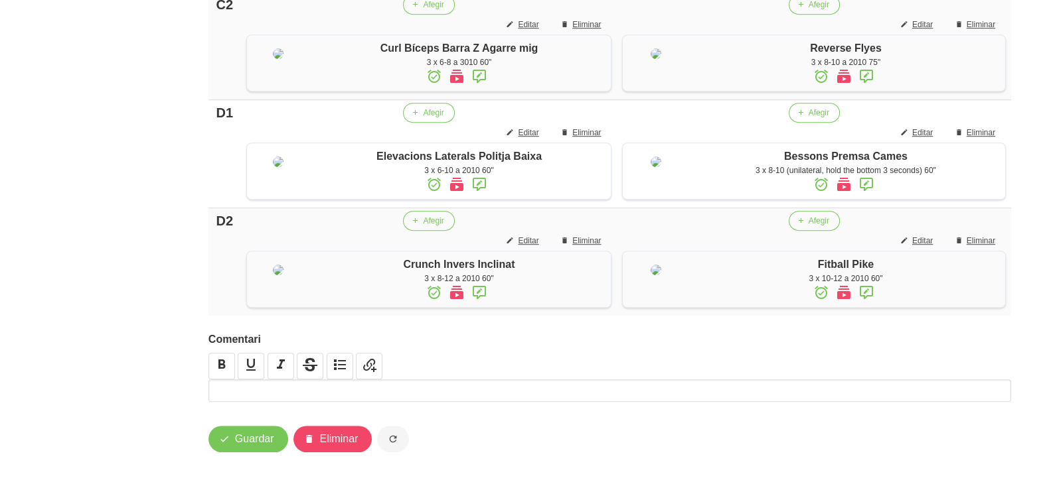
scroll to position [830, 0]
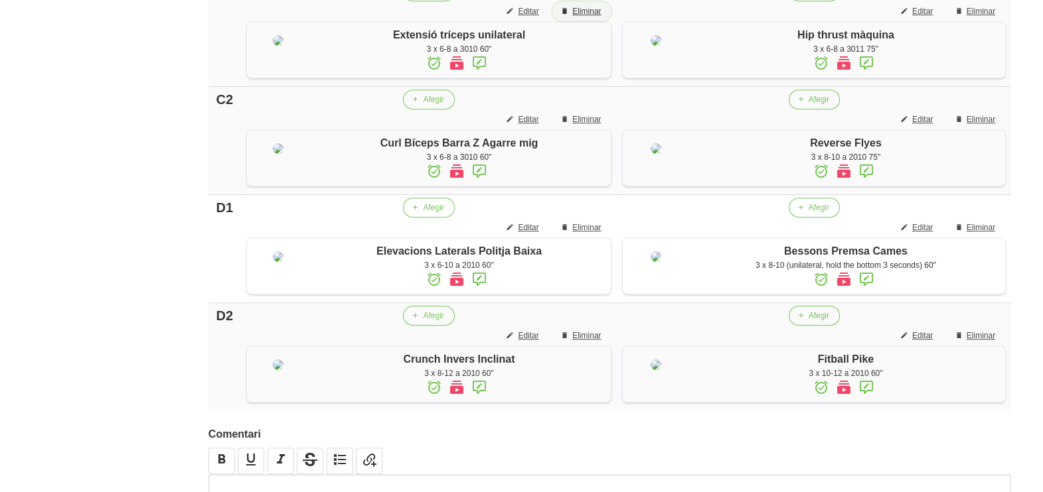
click at [585, 17] on span "Eliminar" at bounding box center [586, 11] width 29 height 12
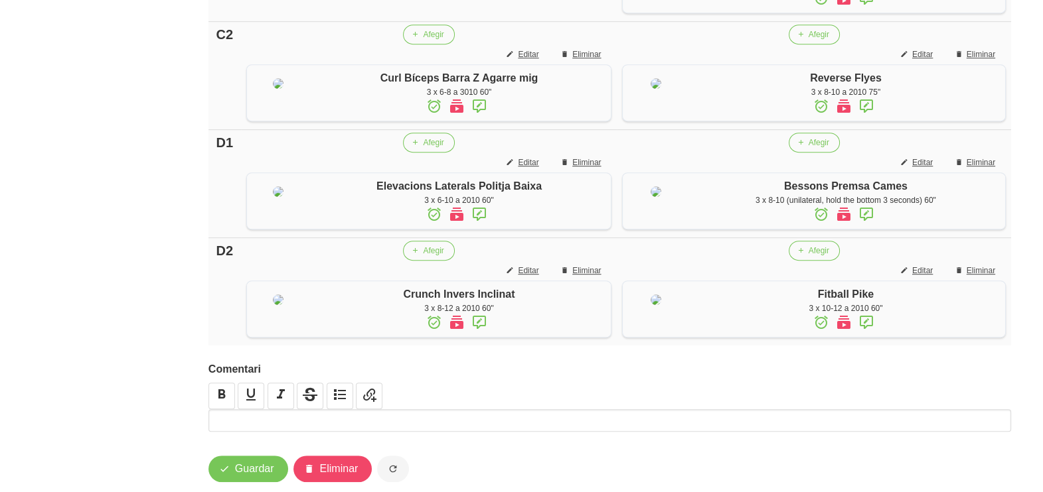
scroll to position [996, 0]
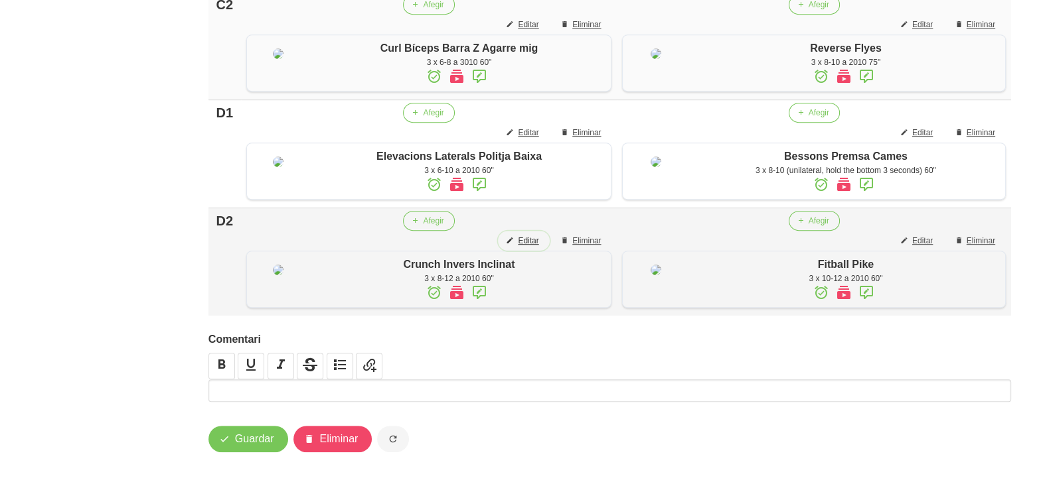
click at [522, 247] on span "Editar" at bounding box center [528, 241] width 21 height 12
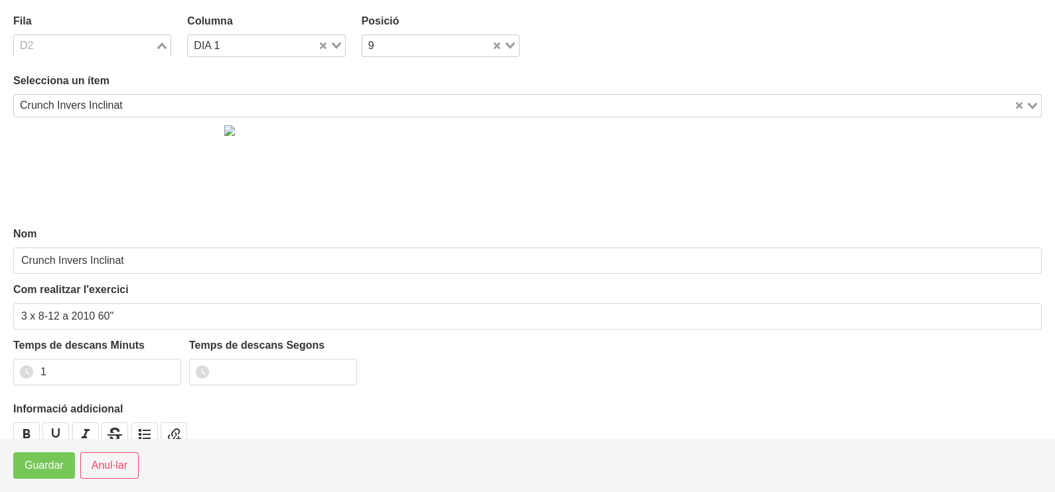
click at [157, 37] on div "Loading..." at bounding box center [162, 44] width 15 height 19
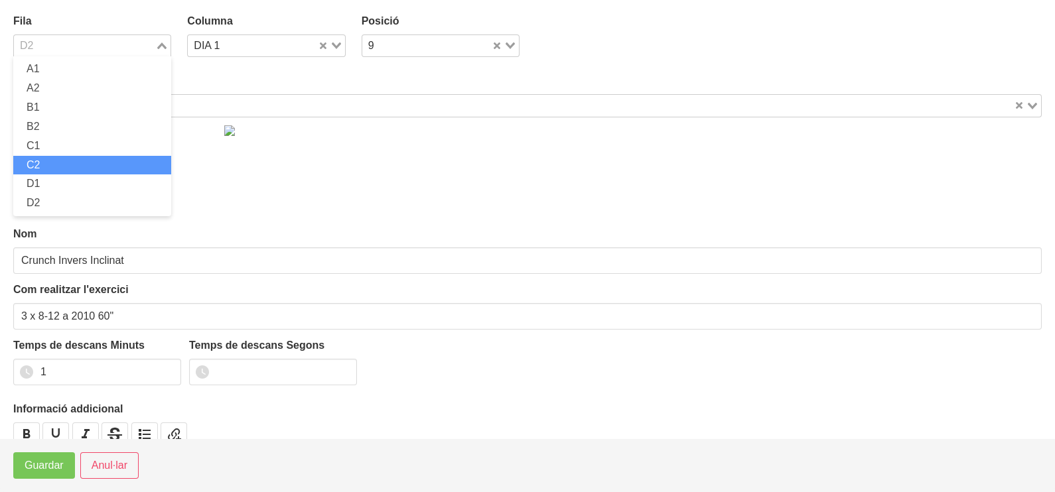
drag, startPoint x: 79, startPoint y: 159, endPoint x: 66, endPoint y: 210, distance: 53.3
click at [78, 159] on li "C2" at bounding box center [92, 165] width 158 height 19
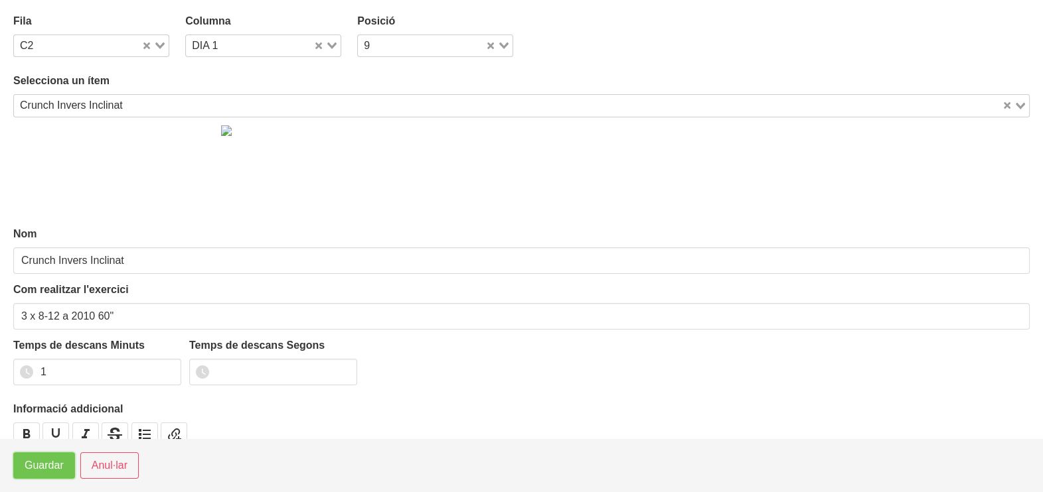
click at [44, 466] on span "Guardar" at bounding box center [44, 466] width 39 height 16
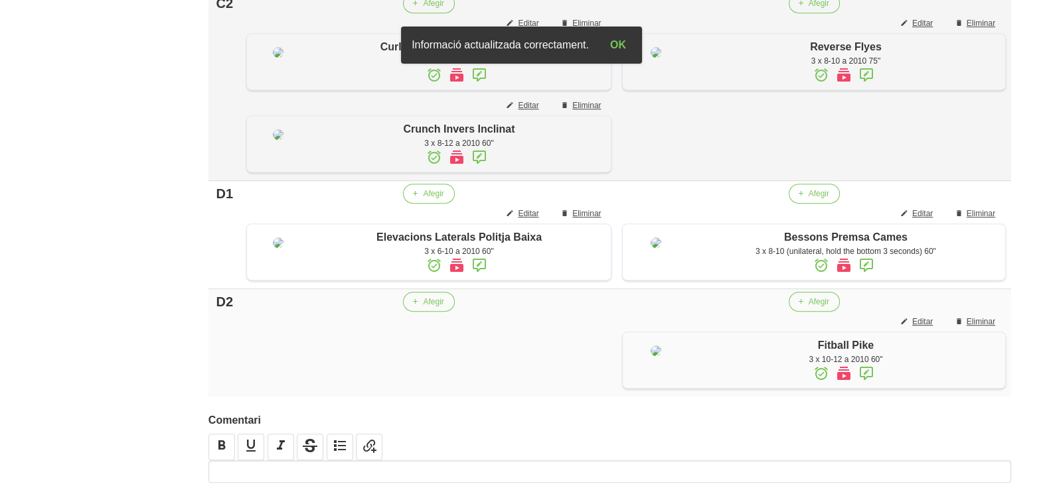
scroll to position [747, 0]
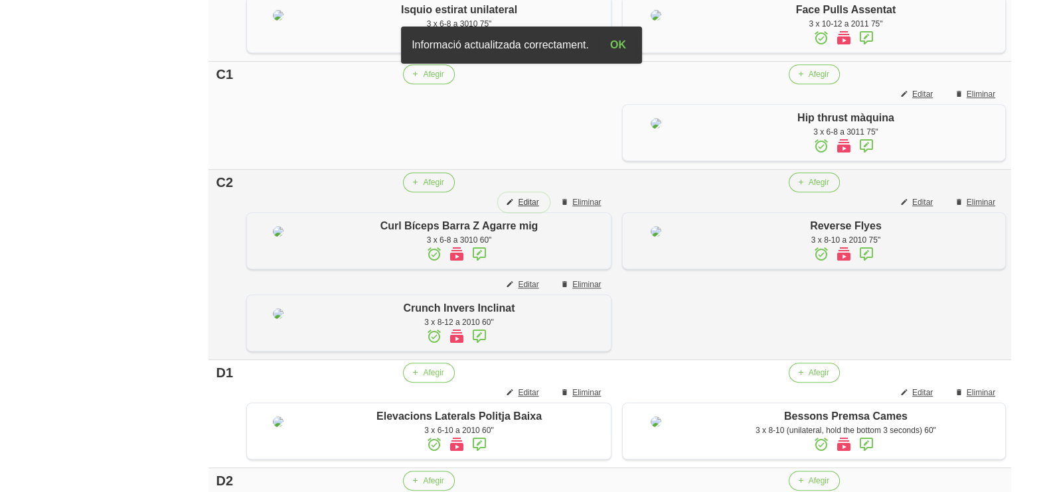
click at [525, 208] on span "Editar" at bounding box center [528, 202] width 21 height 12
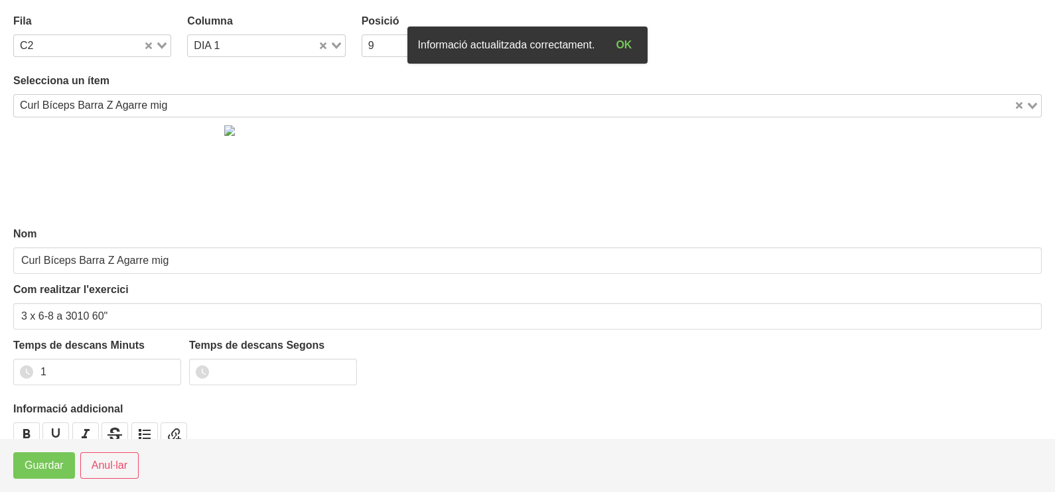
click at [165, 35] on div "Loading..." at bounding box center [156, 44] width 27 height 19
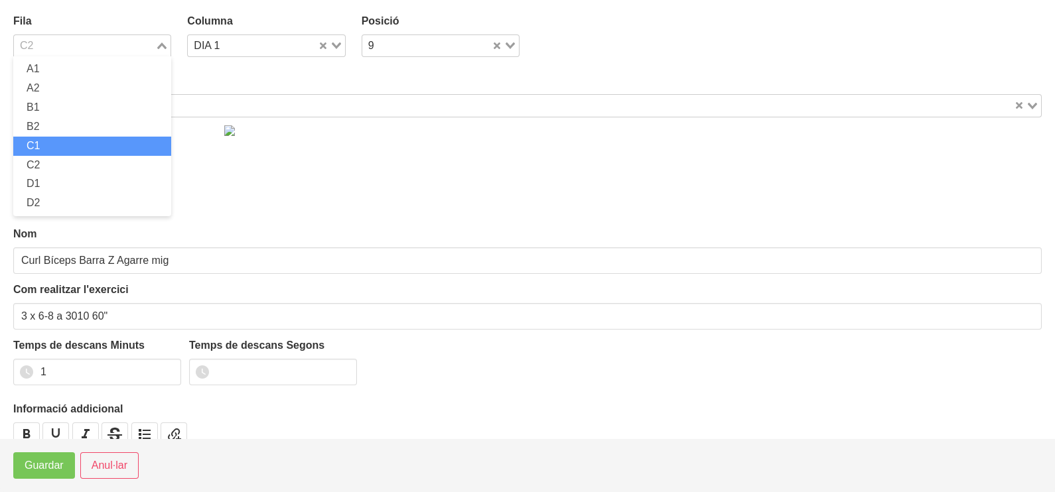
click at [58, 143] on li "C1" at bounding box center [92, 146] width 158 height 19
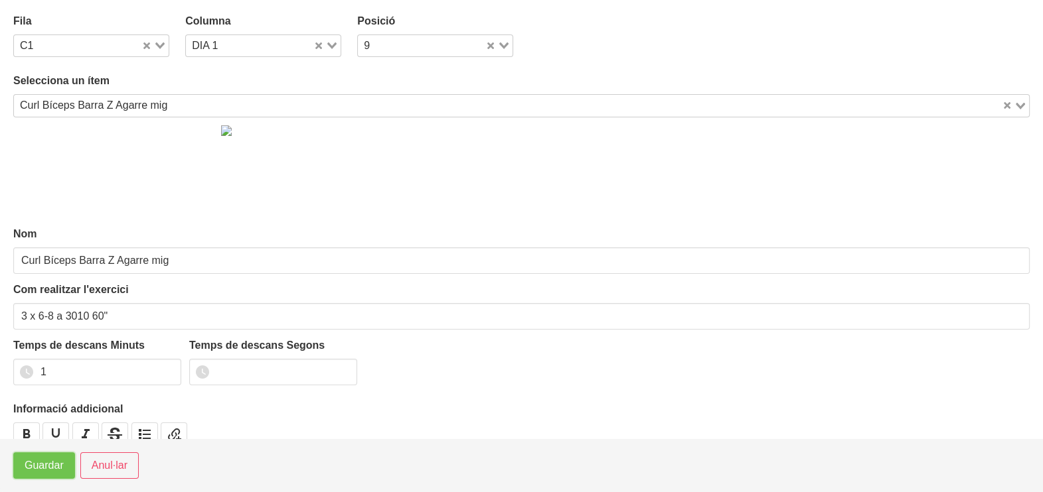
click at [46, 467] on span "Guardar" at bounding box center [44, 466] width 39 height 16
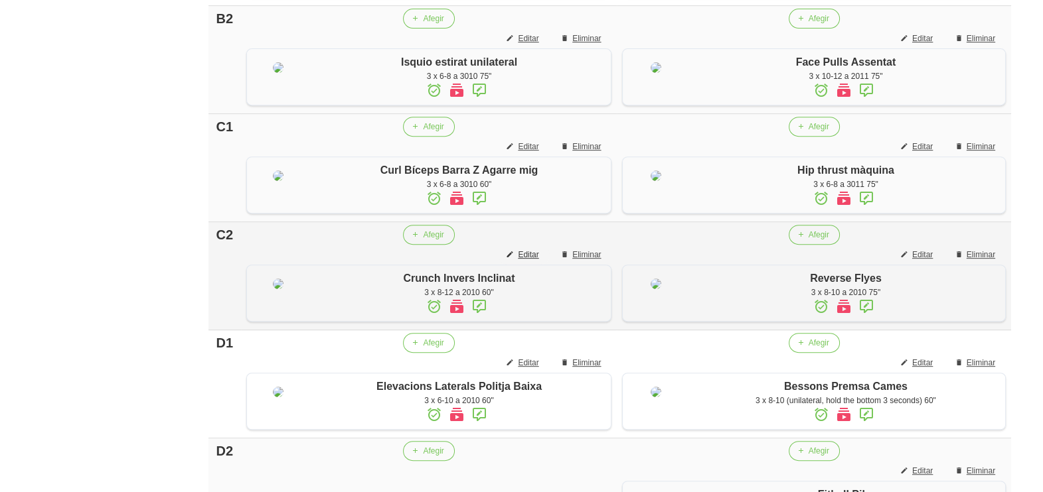
scroll to position [663, 0]
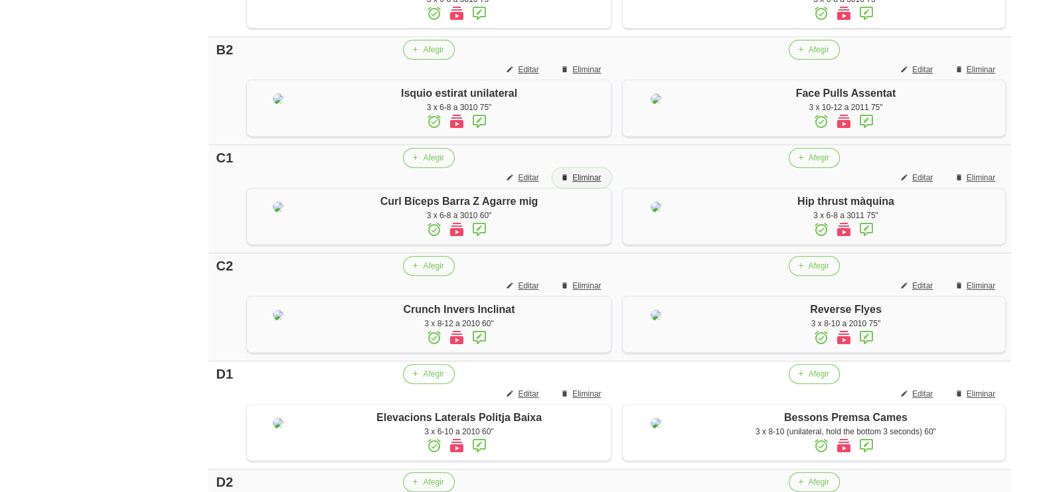
click at [583, 188] on button "Eliminar" at bounding box center [581, 178] width 59 height 20
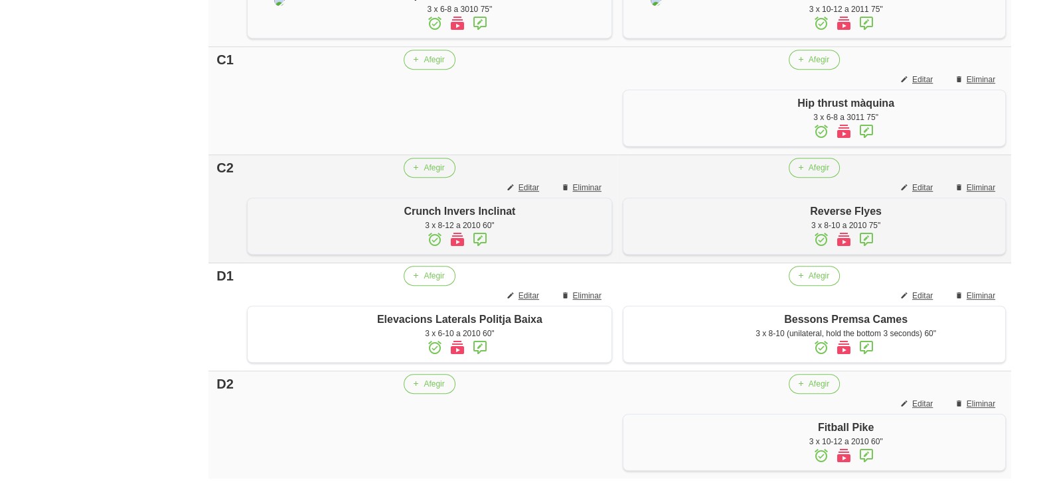
scroll to position [830, 0]
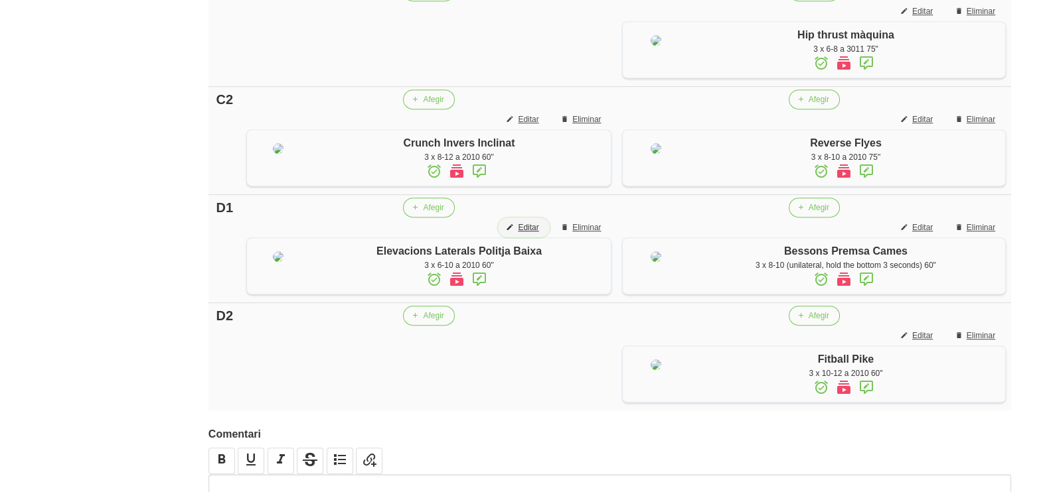
click at [530, 234] on span "Editar" at bounding box center [528, 228] width 21 height 12
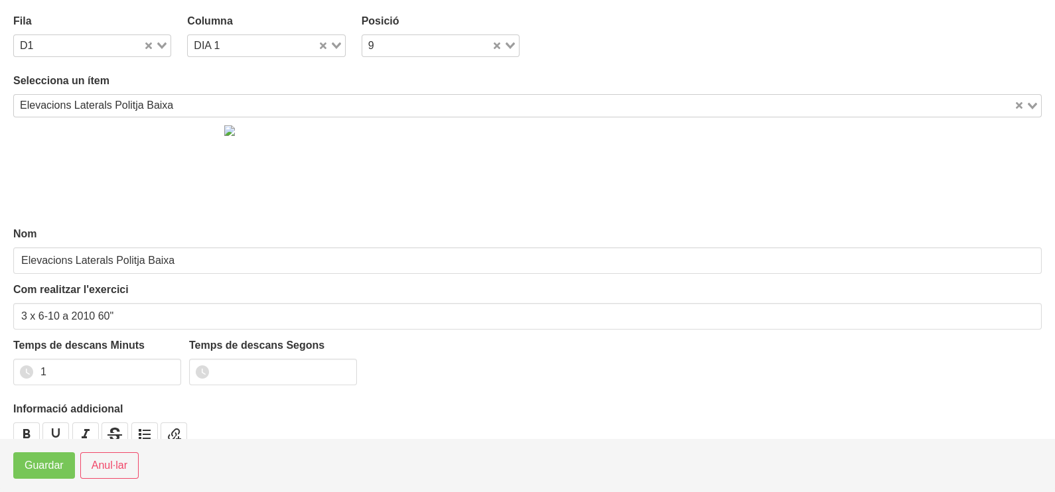
click at [160, 41] on div "Loading..." at bounding box center [156, 44] width 27 height 19
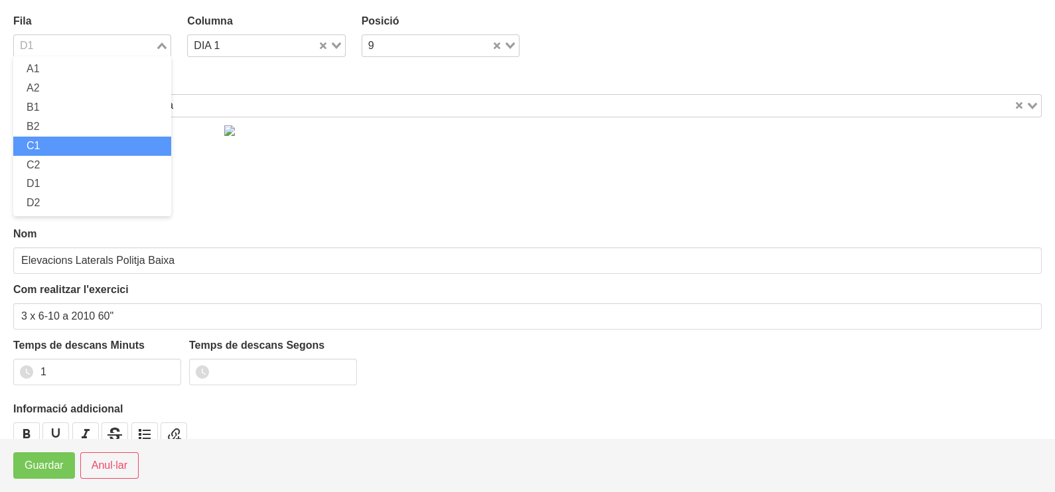
click at [72, 145] on li "C1" at bounding box center [92, 146] width 158 height 19
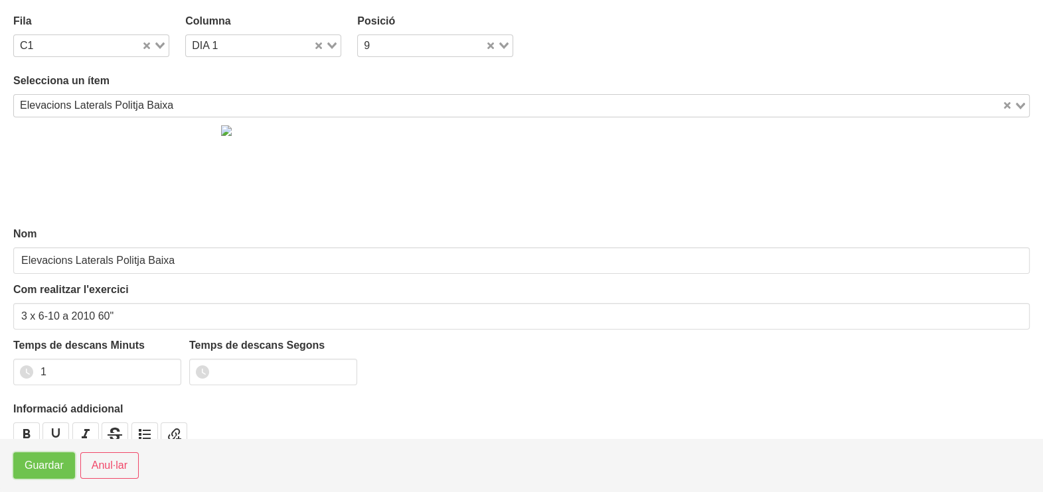
click at [43, 468] on span "Guardar" at bounding box center [44, 466] width 39 height 16
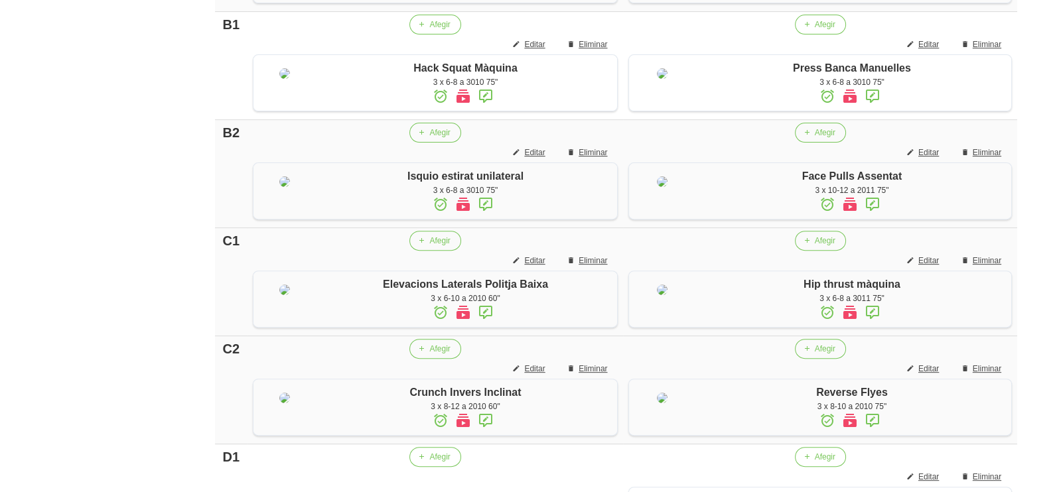
scroll to position [580, 0]
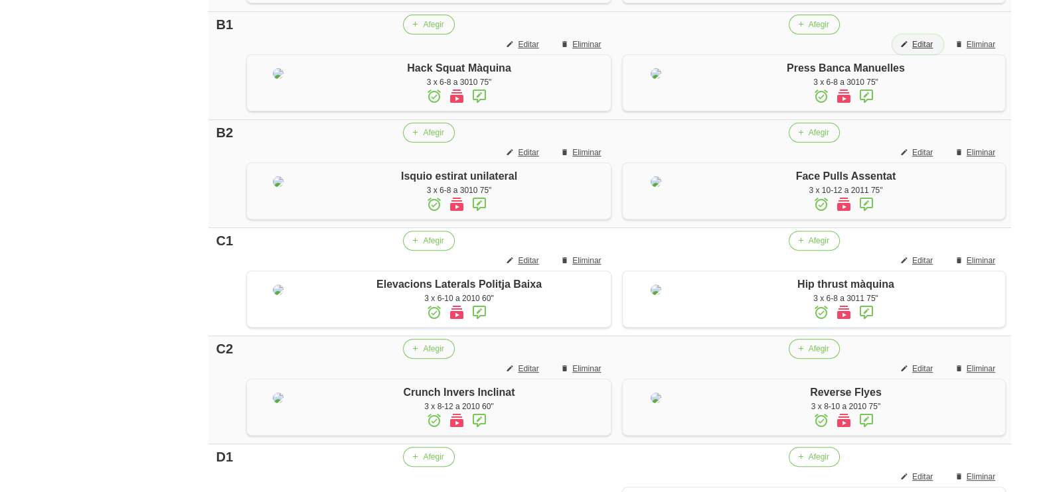
click at [916, 50] on span "Editar" at bounding box center [922, 44] width 21 height 12
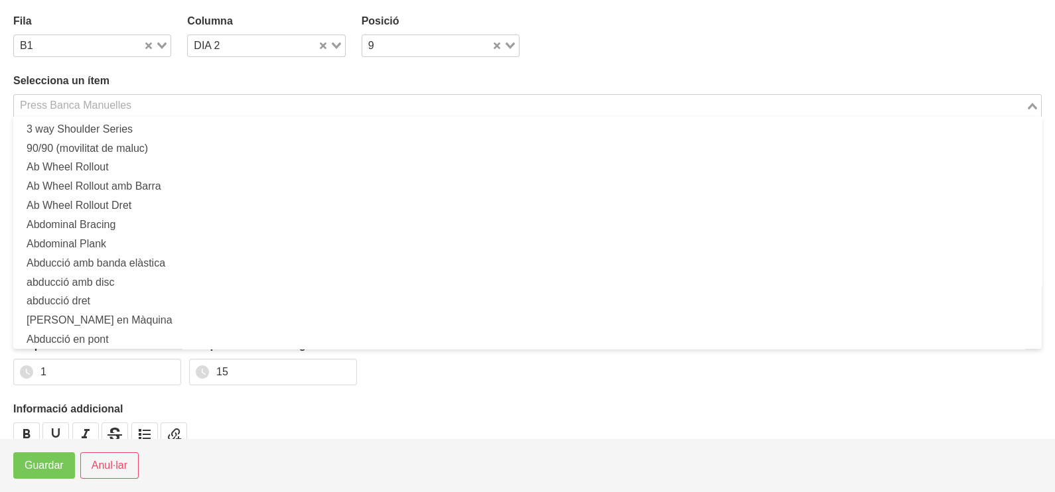
click at [147, 102] on input "Search for option" at bounding box center [519, 106] width 1009 height 16
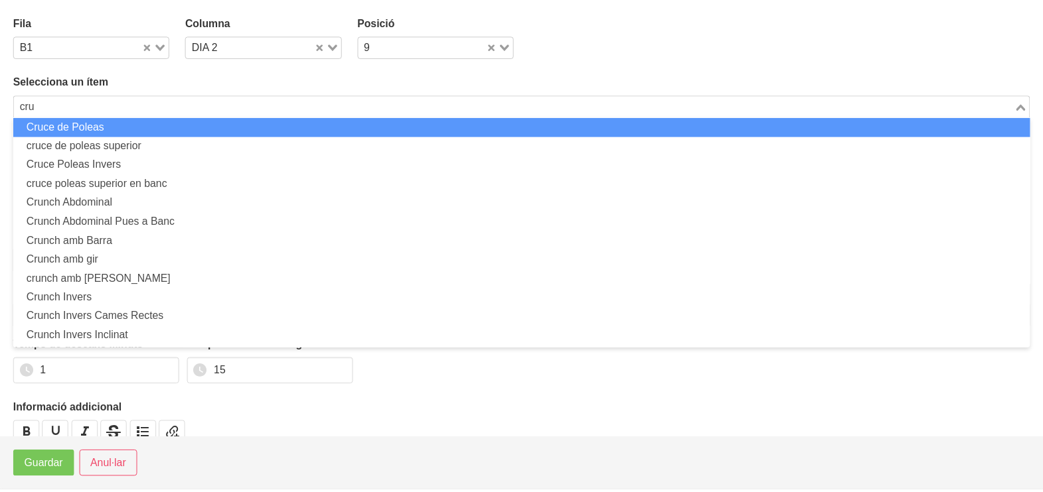
scroll to position [0, 0]
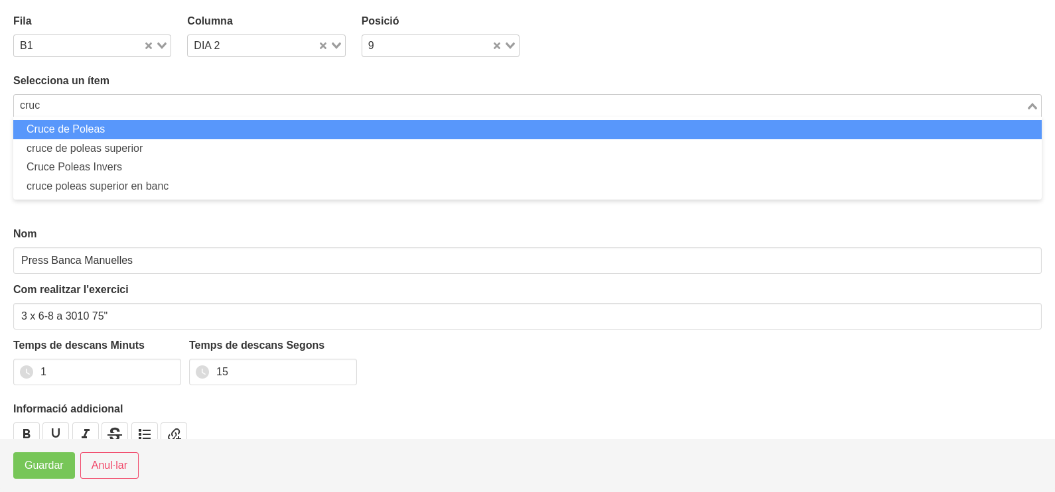
click at [116, 129] on li "Cruce de Poleas" at bounding box center [527, 129] width 1029 height 19
type input "cruc"
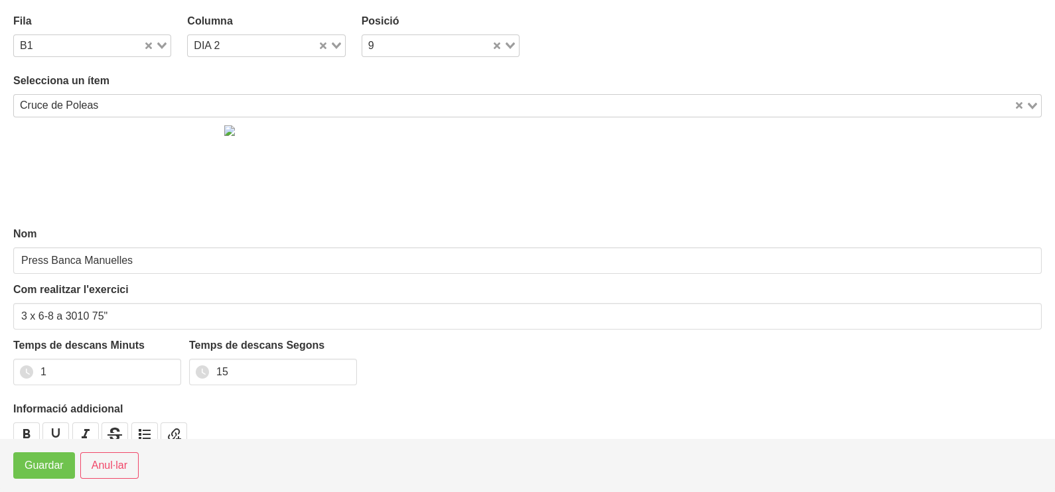
type input "Cruce de Poleas"
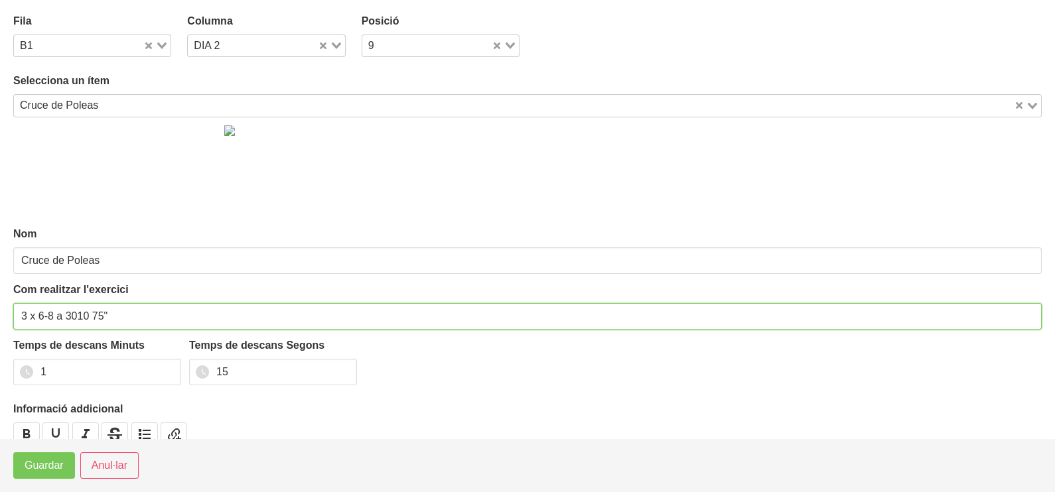
drag, startPoint x: 53, startPoint y: 313, endPoint x: 40, endPoint y: 317, distance: 13.9
click at [40, 317] on input "3 x 6-8 a 3010 75"" at bounding box center [527, 316] width 1029 height 27
type input "3 x 8-10 a 3010 75""
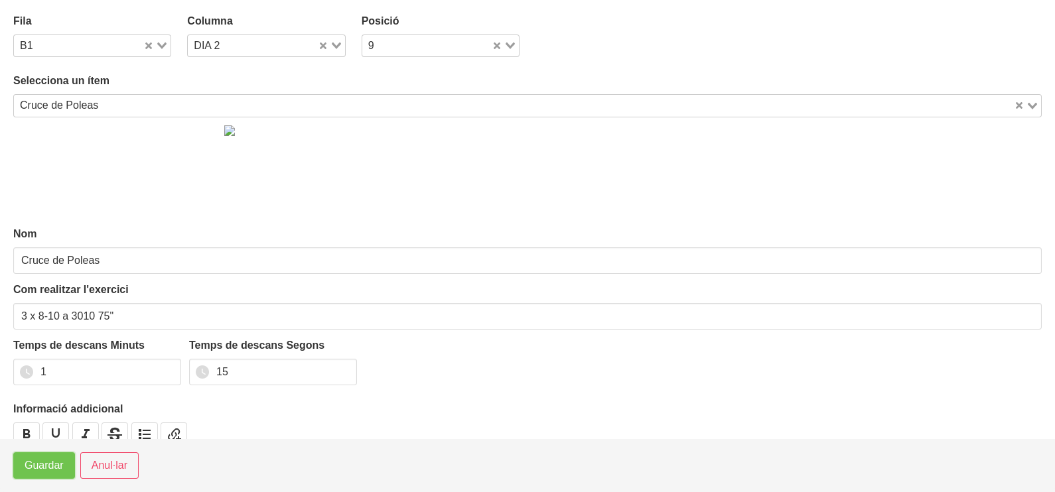
click at [38, 464] on span "Guardar" at bounding box center [44, 466] width 39 height 16
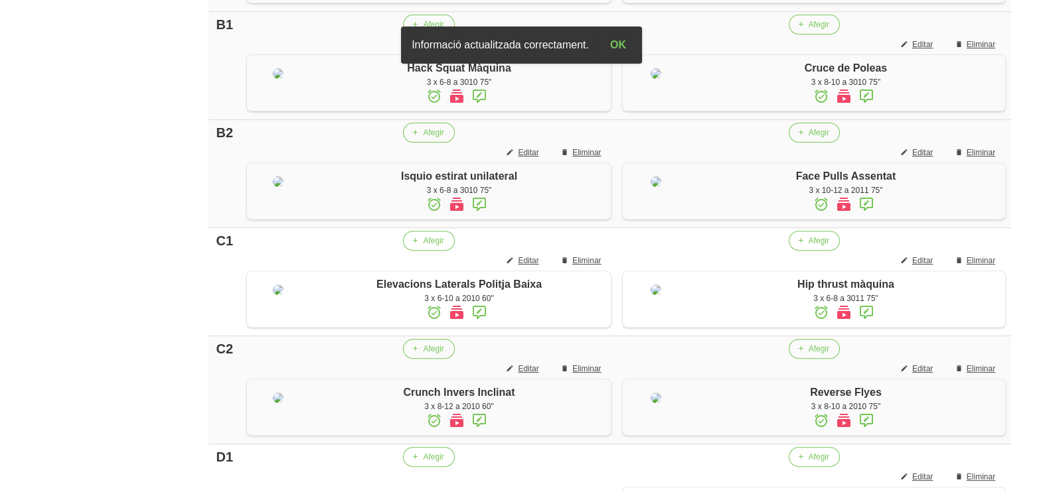
click at [866, 108] on icon at bounding box center [866, 96] width 16 height 24
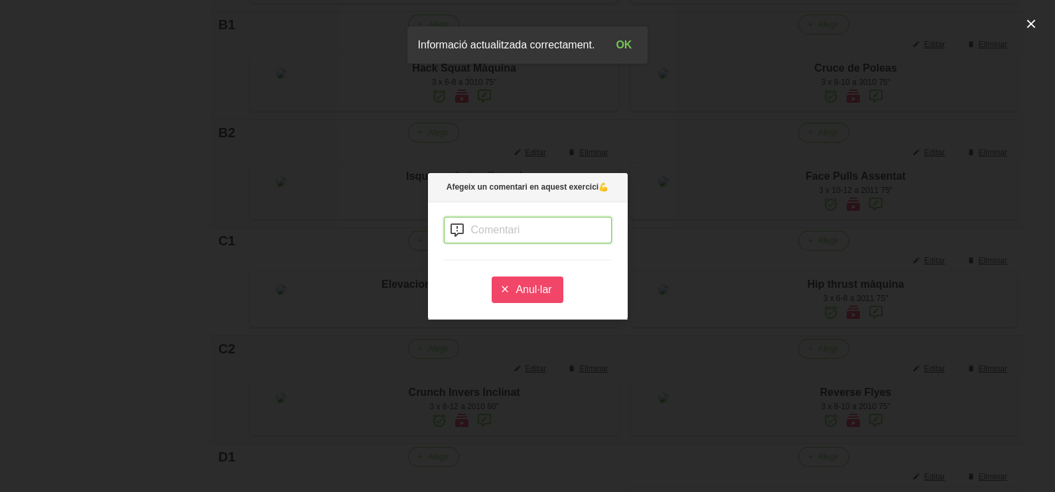
drag, startPoint x: 468, startPoint y: 230, endPoint x: 510, endPoint y: 194, distance: 54.6
click at [480, 226] on input "text" at bounding box center [528, 230] width 168 height 27
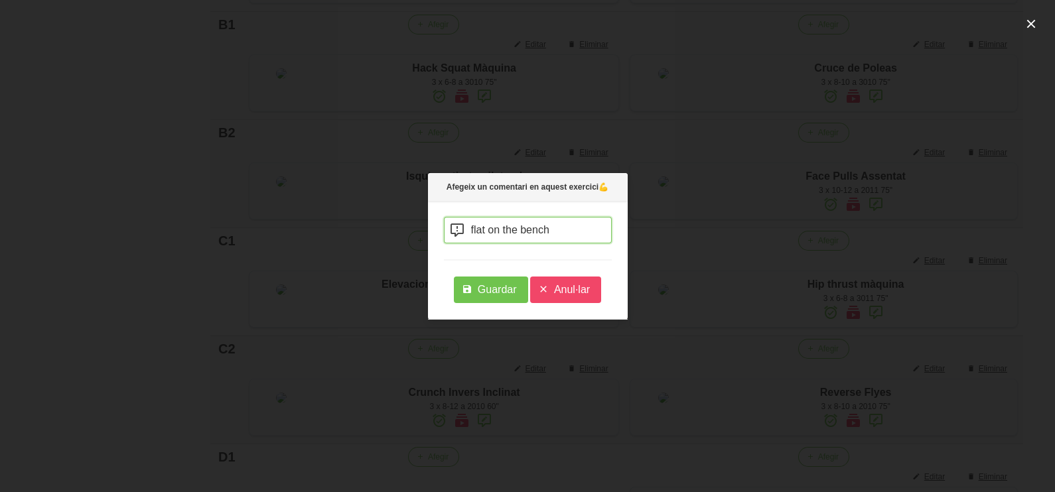
type input "flat on the bench"
click at [494, 289] on span "Guardar" at bounding box center [497, 290] width 39 height 16
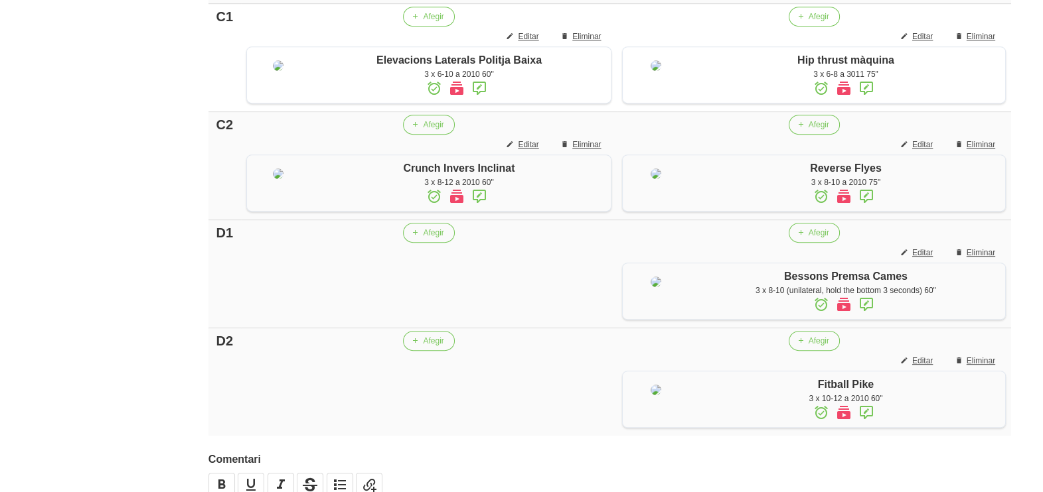
scroll to position [996, 0]
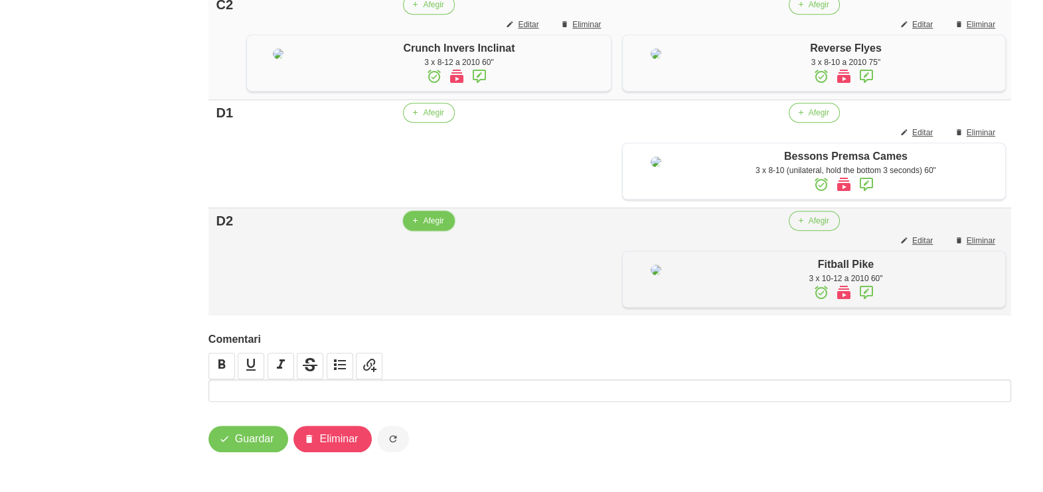
click at [431, 227] on span "Afegir" at bounding box center [433, 221] width 21 height 12
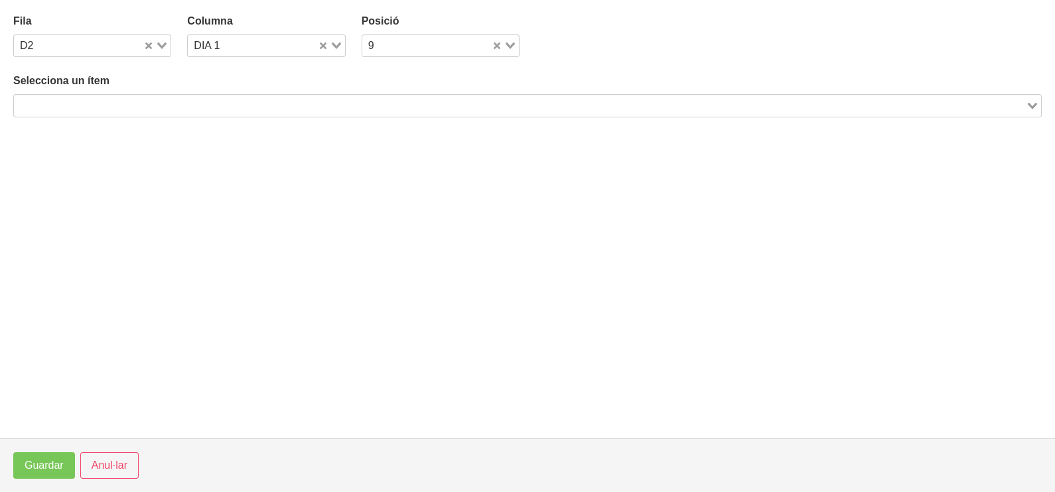
click at [142, 102] on input "Search for option" at bounding box center [519, 106] width 1009 height 16
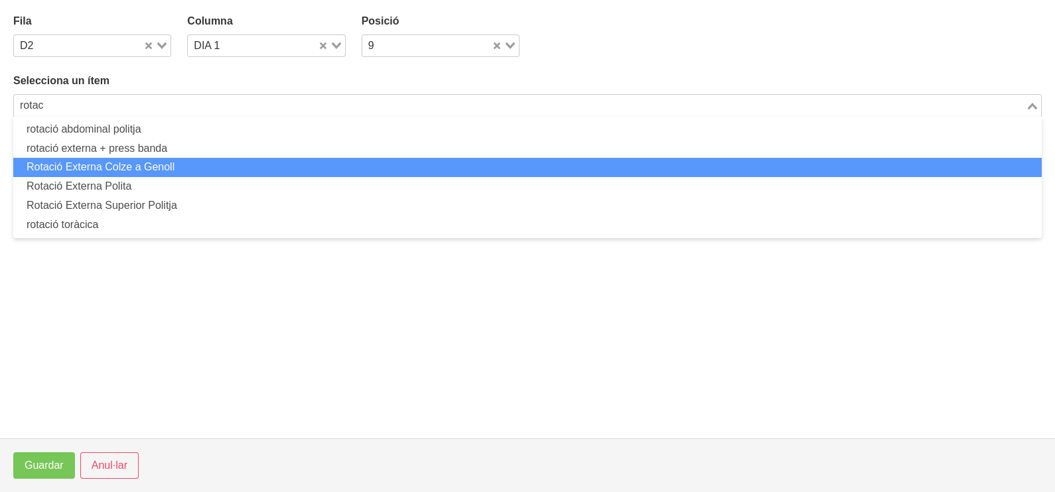
click at [149, 167] on li "Rotació Externa Colze a Genoll" at bounding box center [527, 167] width 1029 height 19
type input "rotac"
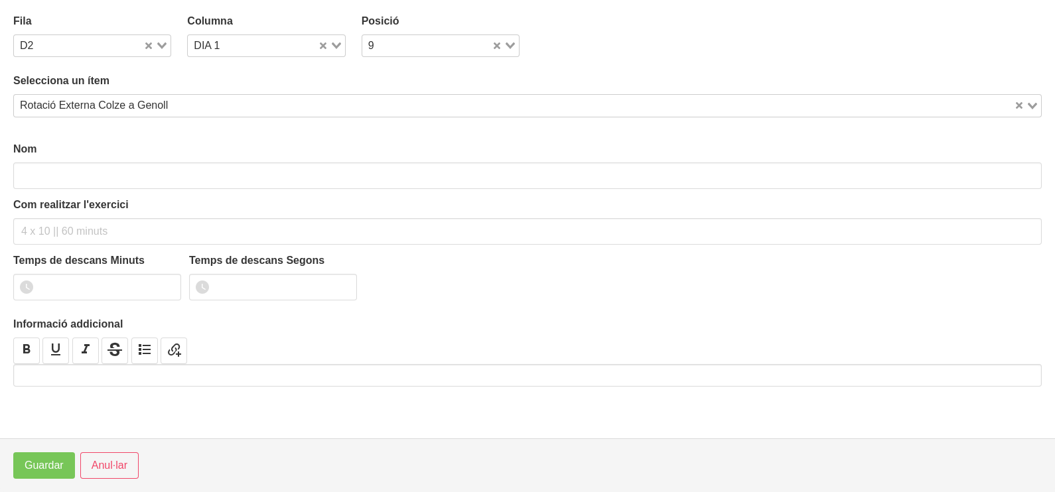
type input "Rotació Externa Colze a Genoll"
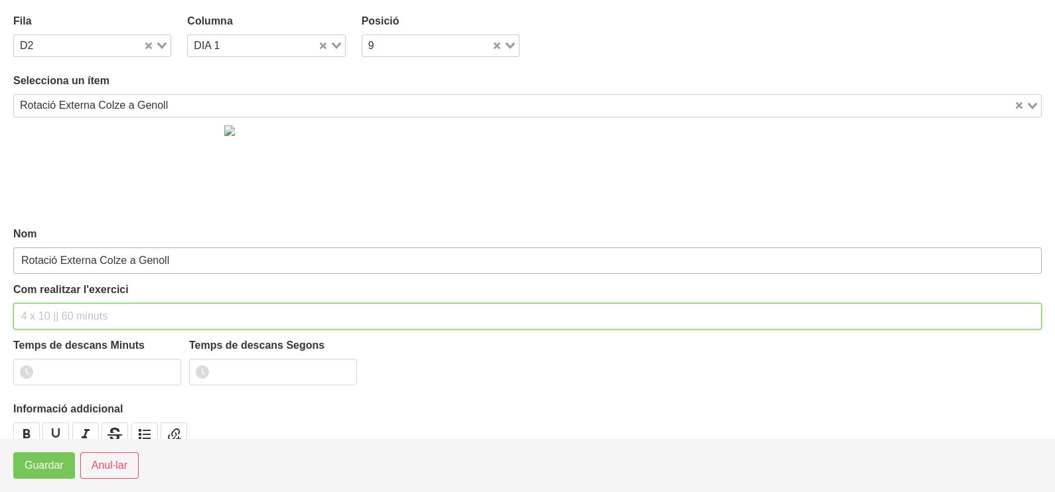
click at [66, 311] on input "text" at bounding box center [527, 316] width 1029 height 27
type input "3 x 8-10 a 2010 60""
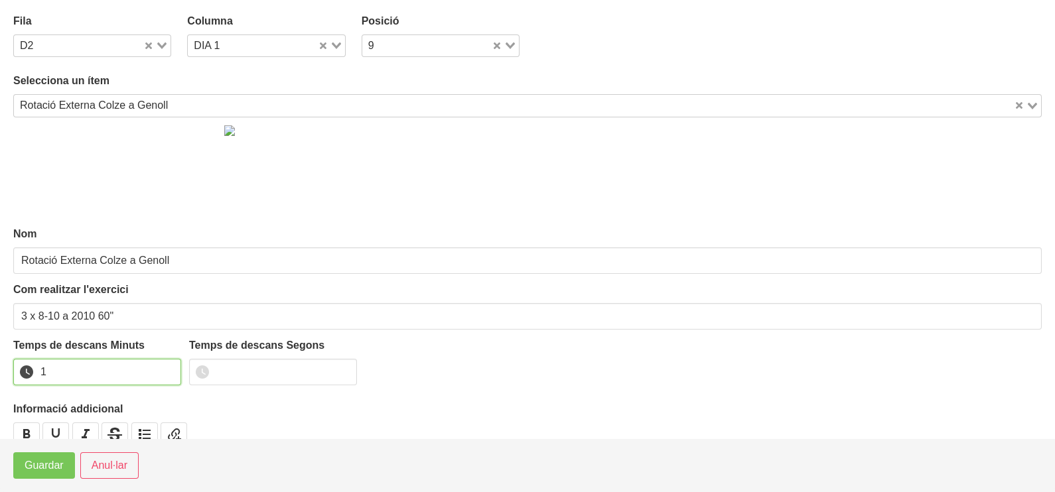
drag, startPoint x: 168, startPoint y: 365, endPoint x: 133, endPoint y: 383, distance: 38.9
type input "1"
click at [167, 367] on input "1" at bounding box center [97, 372] width 168 height 27
click at [34, 473] on span "Guardar" at bounding box center [44, 466] width 39 height 16
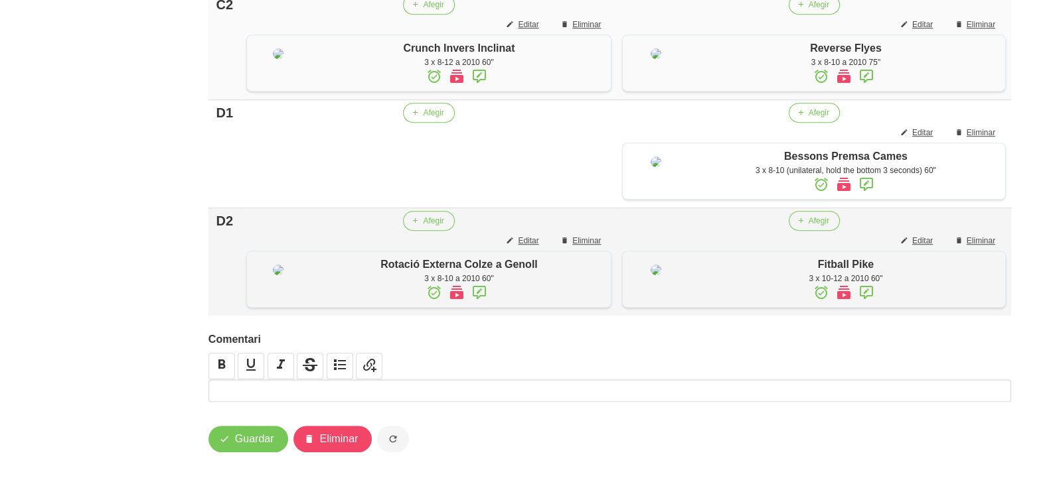
scroll to position [1139, 0]
click at [260, 440] on span "Guardar" at bounding box center [254, 439] width 39 height 16
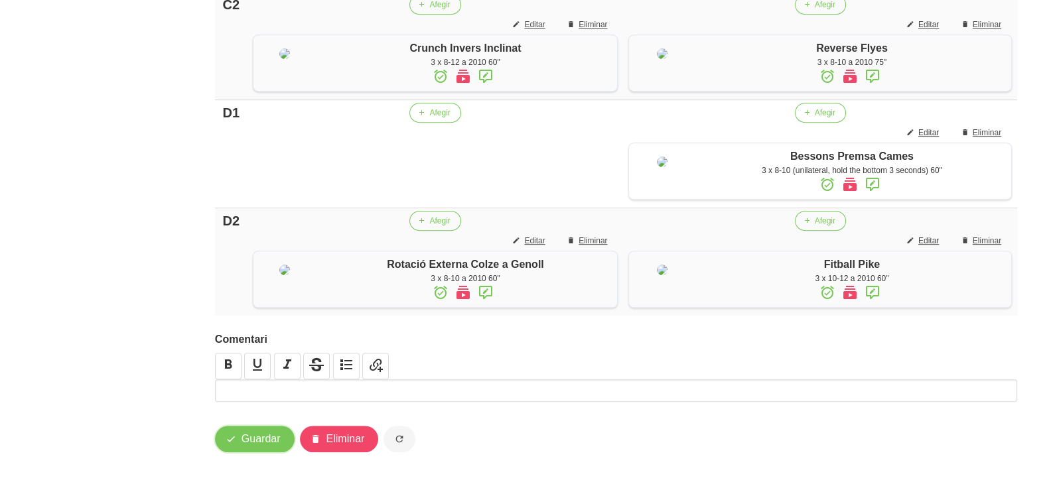
scroll to position [1056, 0]
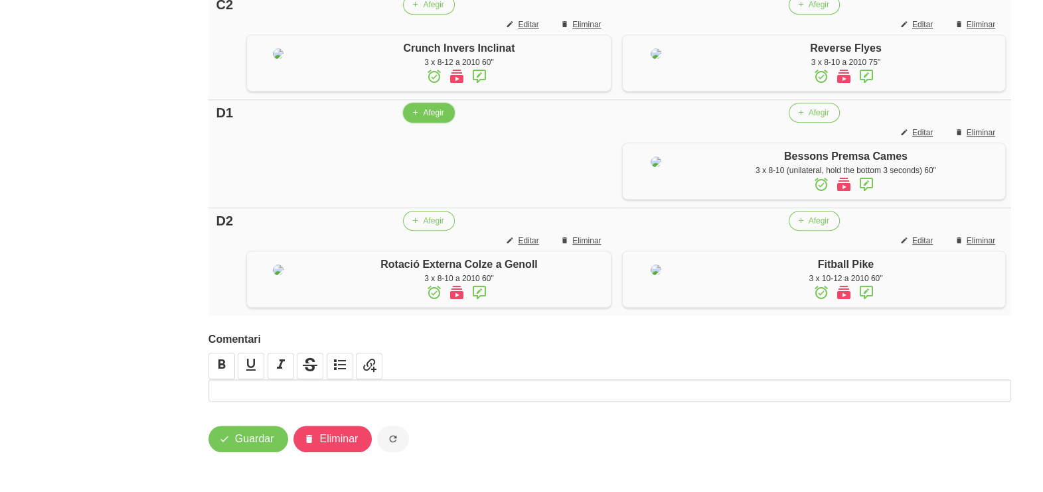
click at [434, 119] on span "Afegir" at bounding box center [433, 113] width 21 height 12
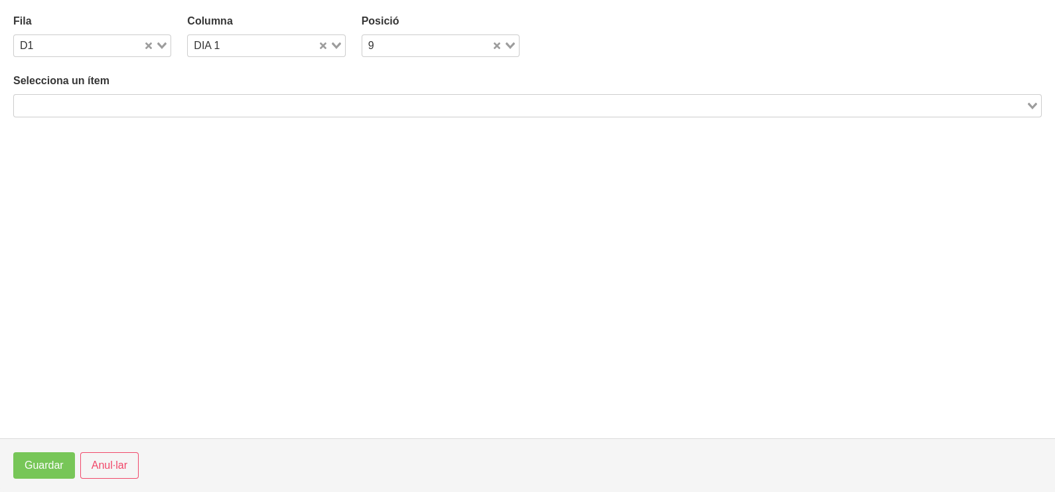
click at [142, 106] on input "Search for option" at bounding box center [519, 106] width 1009 height 16
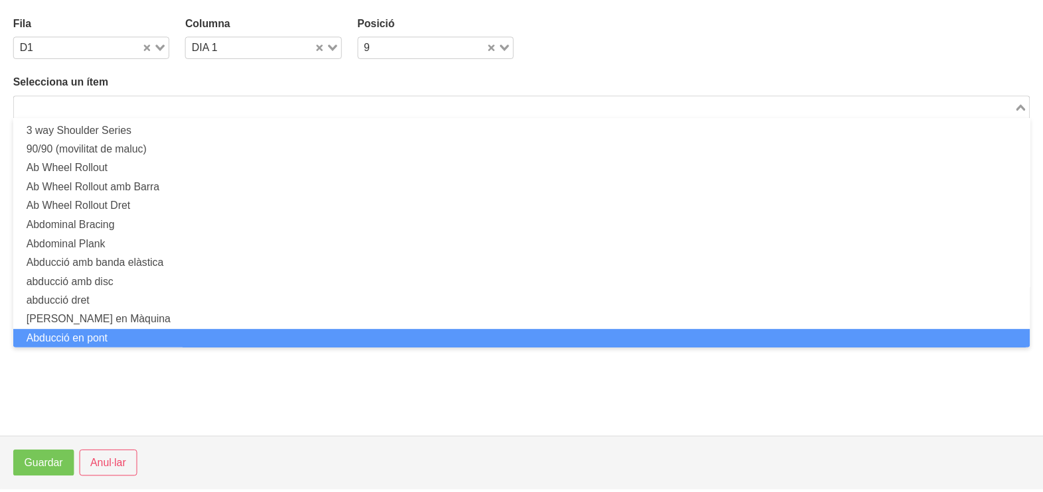
scroll to position [0, 0]
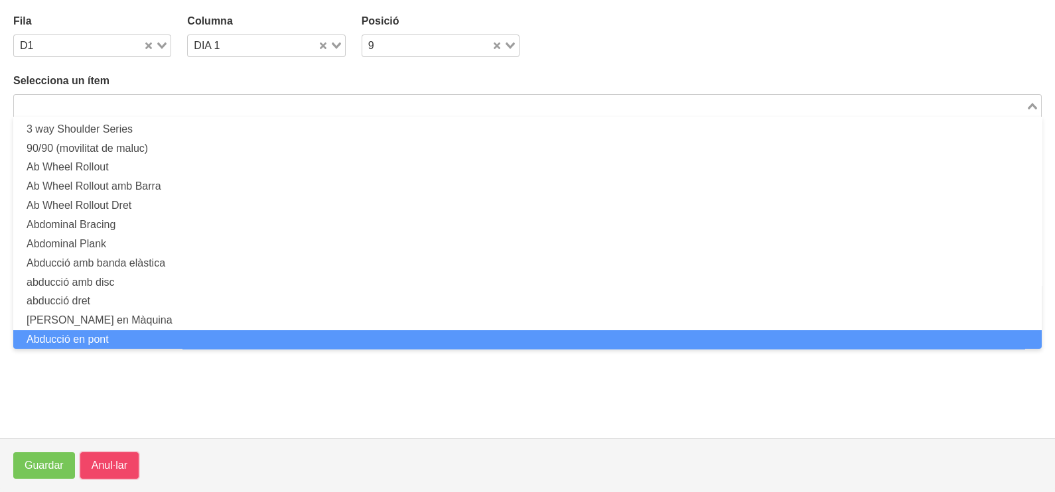
click at [108, 471] on span "Anul·lar" at bounding box center [110, 466] width 36 height 16
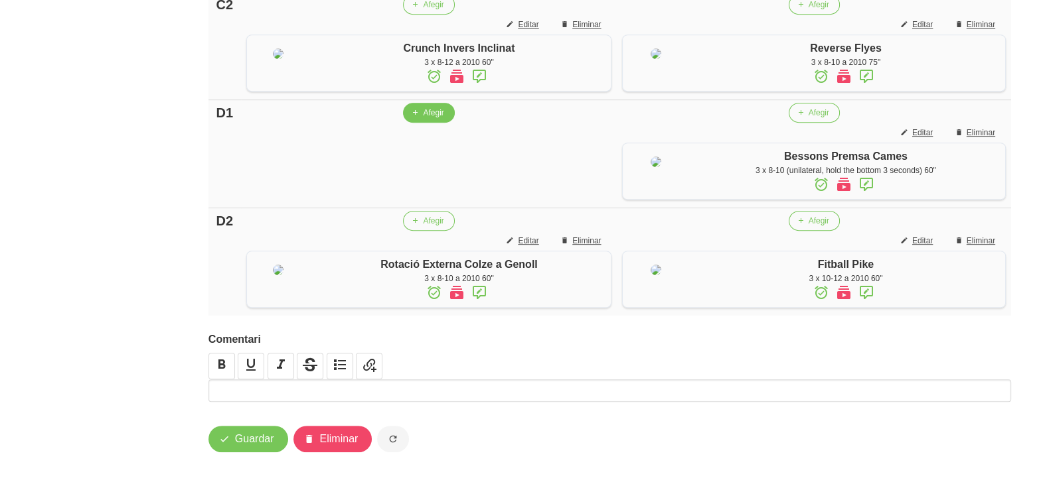
scroll to position [1056, 0]
click at [425, 119] on span "Afegir" at bounding box center [433, 113] width 21 height 12
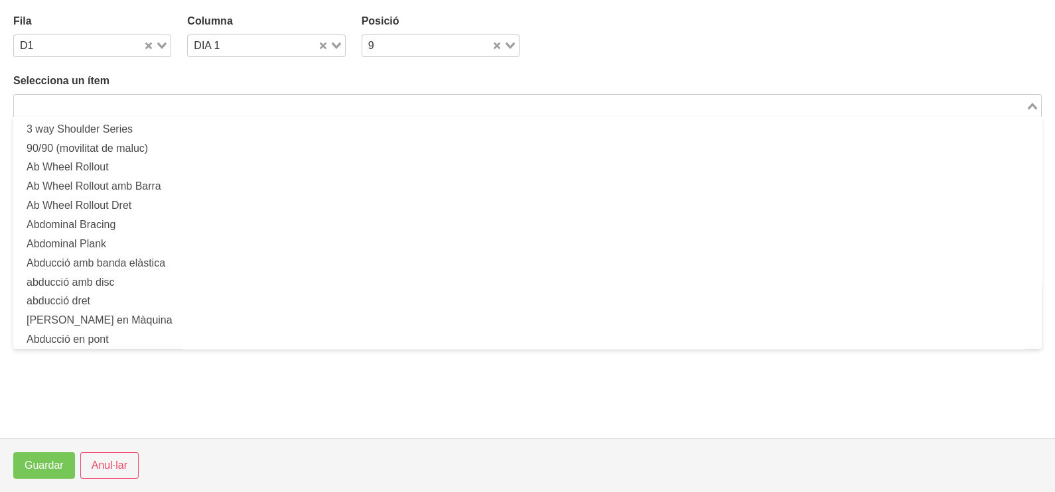
click at [133, 100] on input "Search for option" at bounding box center [519, 106] width 1009 height 16
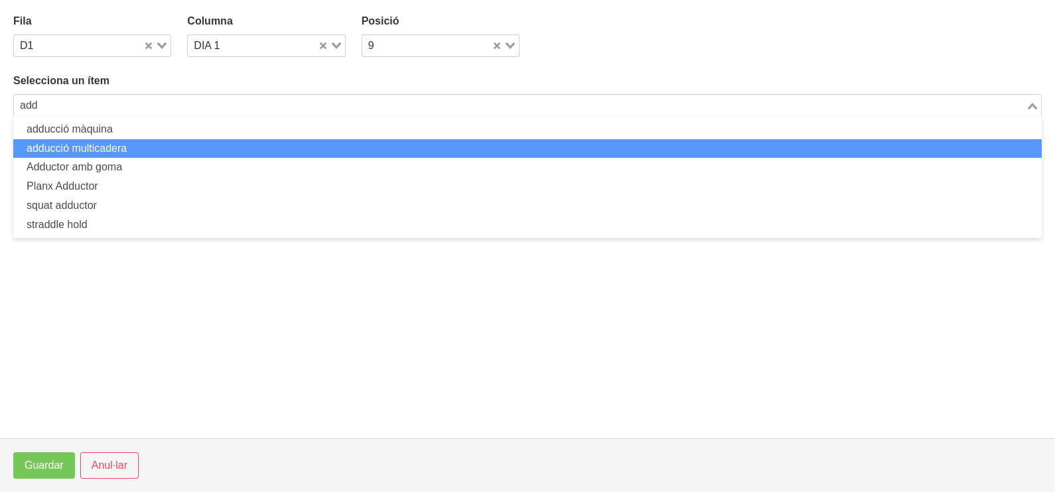
click at [121, 152] on li "adducció multicadera" at bounding box center [527, 148] width 1029 height 19
type input "add"
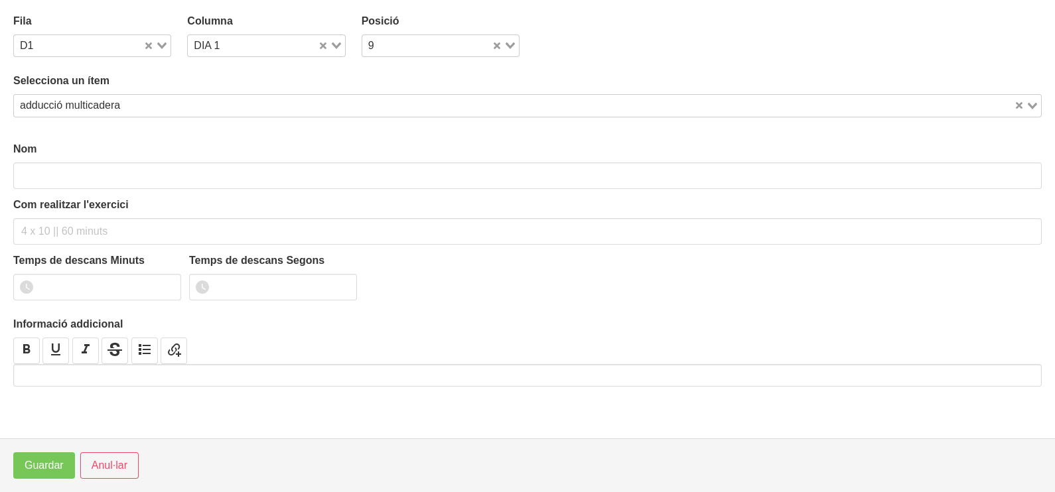
type input "adducció multicadera"
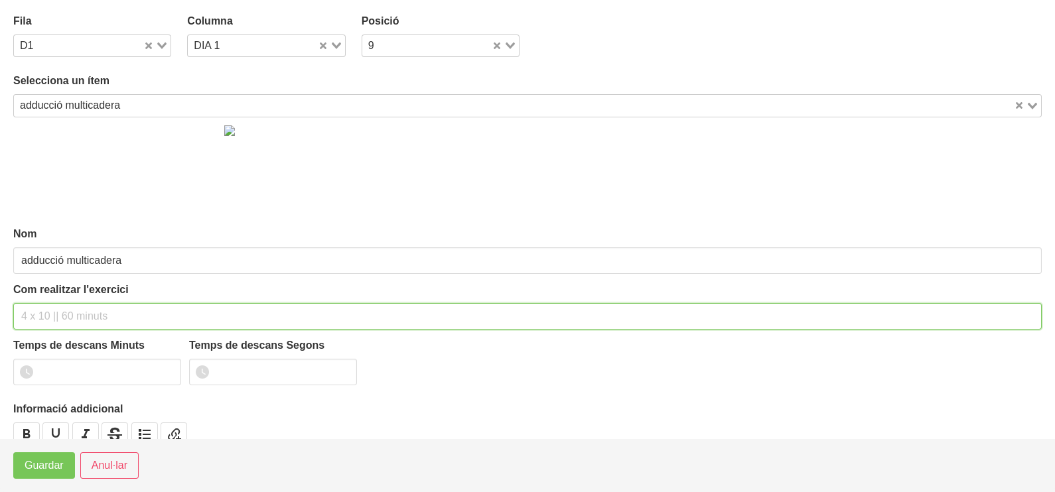
drag, startPoint x: 78, startPoint y: 307, endPoint x: 80, endPoint y: 293, distance: 13.3
click at [80, 293] on div "Com realitzar l'exercici" at bounding box center [527, 306] width 1029 height 48
type input "3 x 10-12 a 2010 60""
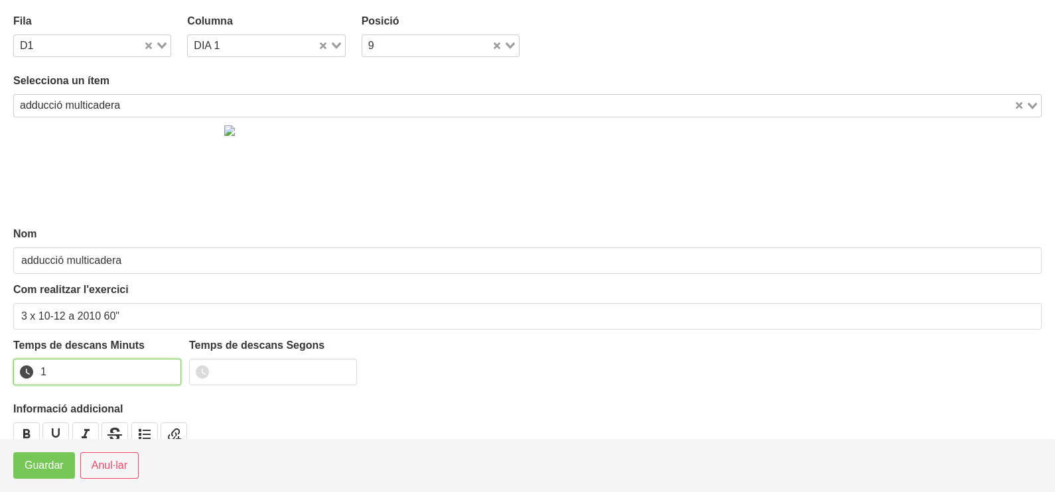
drag, startPoint x: 167, startPoint y: 369, endPoint x: 100, endPoint y: 415, distance: 81.7
type input "1"
click at [167, 368] on input "1" at bounding box center [97, 372] width 168 height 27
click at [40, 469] on span "Guardar" at bounding box center [44, 466] width 39 height 16
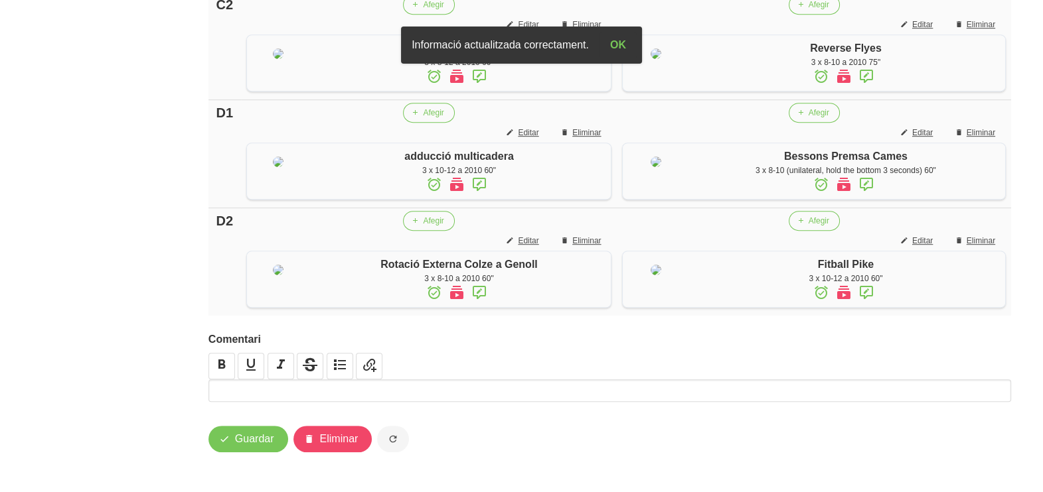
scroll to position [1159, 0]
click at [256, 440] on span "Guardar" at bounding box center [254, 439] width 39 height 16
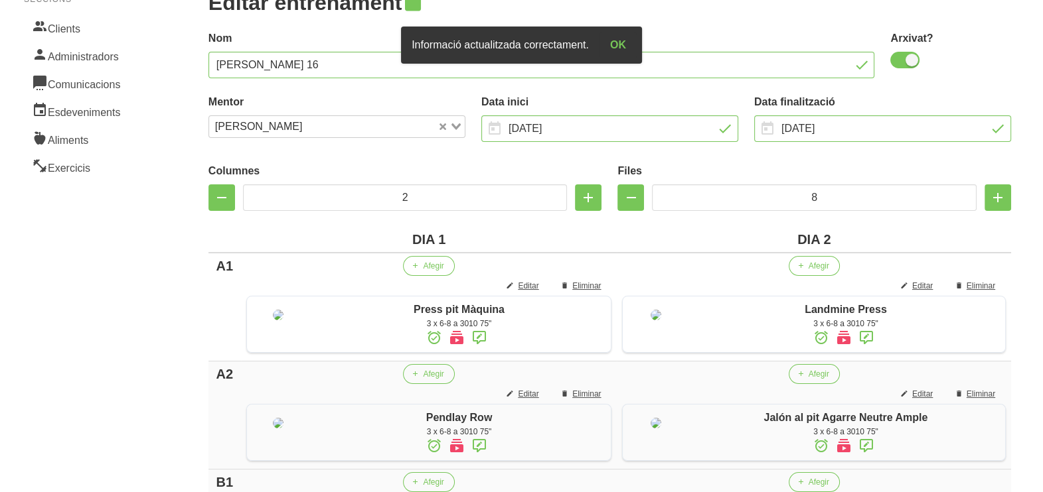
scroll to position [0, 0]
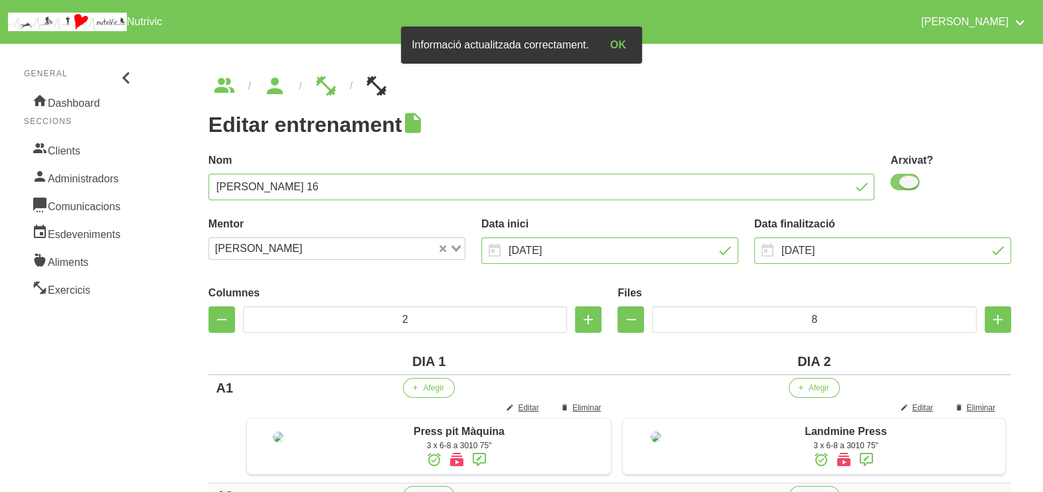
click at [899, 182] on span at bounding box center [904, 182] width 29 height 17
click at [899, 182] on input "checkbox" at bounding box center [894, 182] width 9 height 9
checkbox input "false"
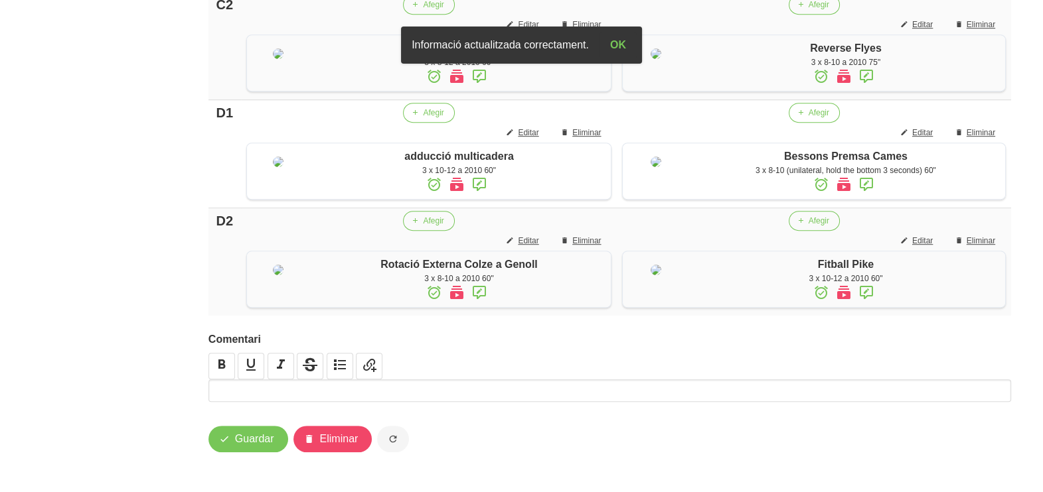
scroll to position [1159, 0]
click at [249, 438] on span "Guardar" at bounding box center [254, 439] width 39 height 16
